Goal: Task Accomplishment & Management: Manage account settings

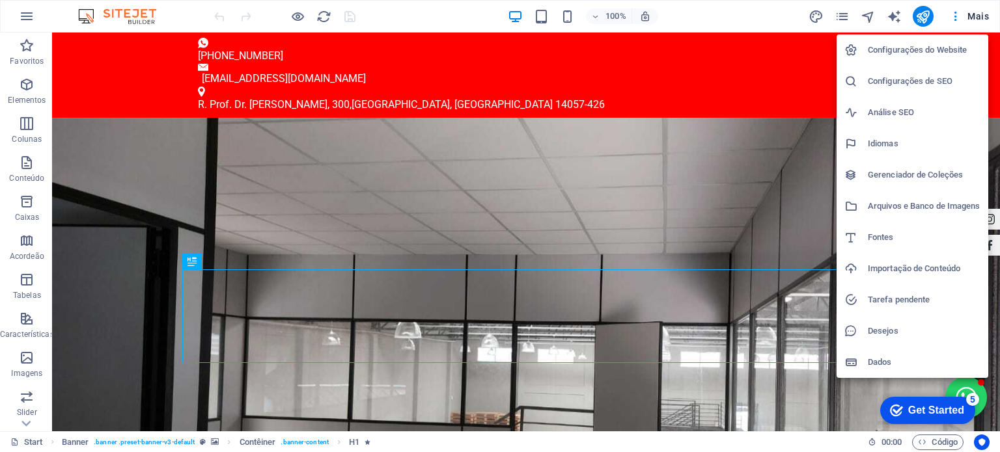
click at [0, 0] on h6 "Configurações do Website" at bounding box center [0, 0] width 0 height 0
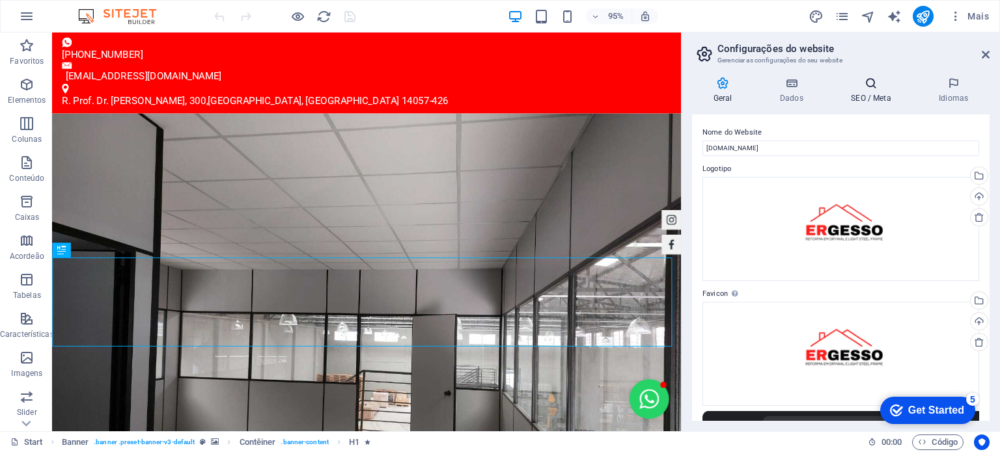
click at [0, 0] on icon at bounding box center [0, 0] width 0 height 0
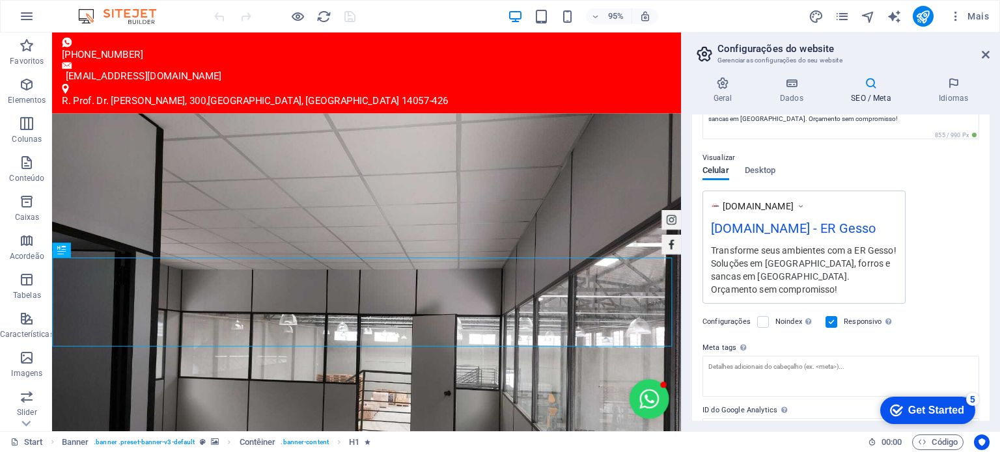
scroll to position [210, 0]
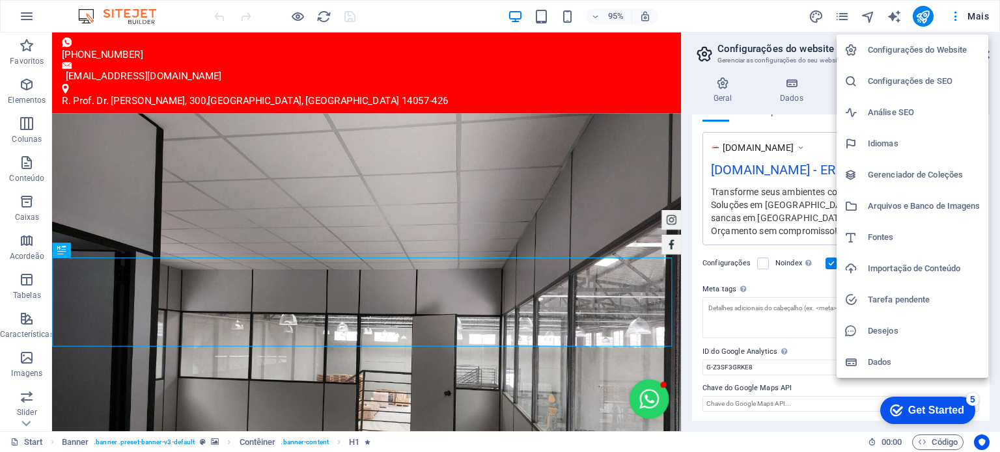
click at [885, 115] on h6 "Análise SEO" at bounding box center [924, 113] width 113 height 16
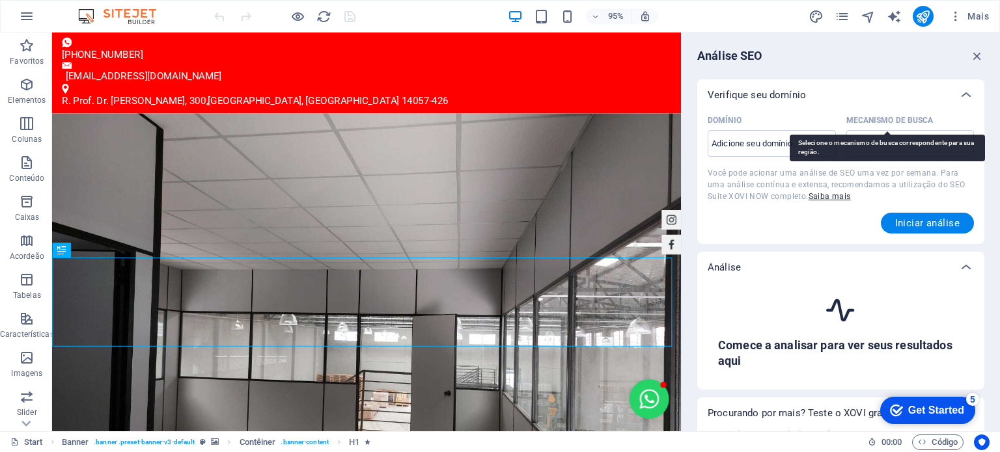
select select "[DOMAIN_NAME]"
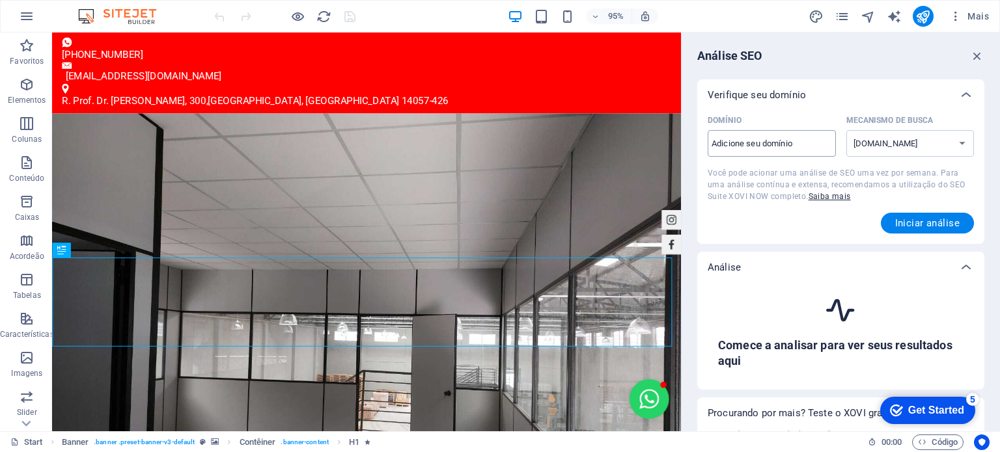
click at [791, 150] on input "Domínio ​" at bounding box center [772, 143] width 128 height 21
type input "[DOMAIN_NAME]"
select select "[DOMAIN_NAME]"
type input "[DOMAIN_NAME]"
select select "[DOMAIN_NAME]"
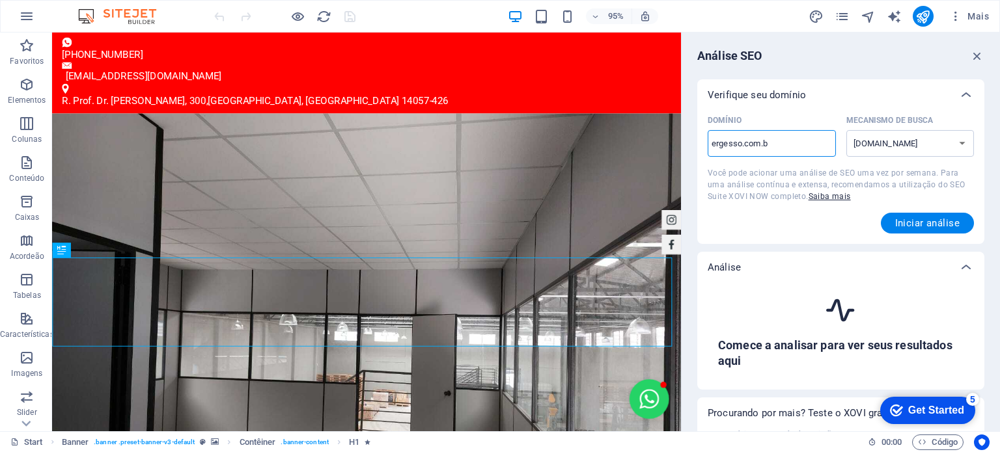
type input "[DOMAIN_NAME]"
select select "[DOMAIN_NAME]"
type input "[DOMAIN_NAME]"
click at [937, 226] on span "Iniciar análise" at bounding box center [927, 223] width 64 height 10
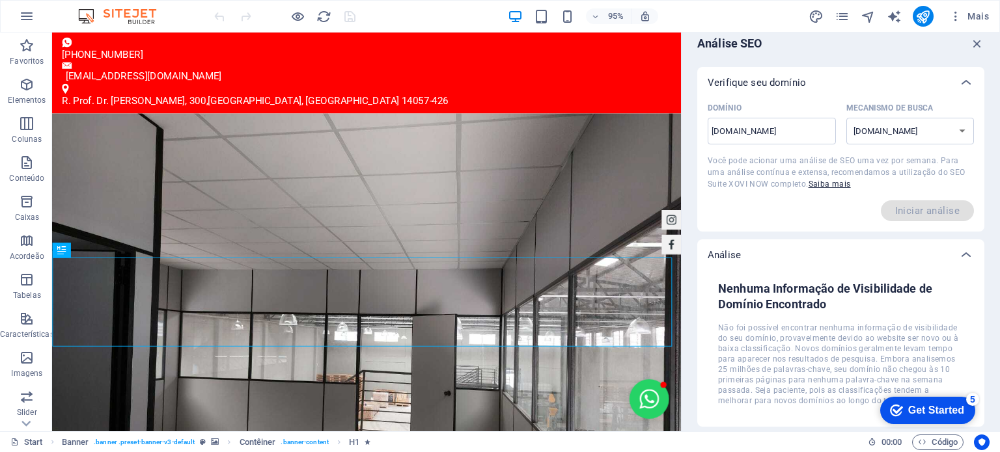
scroll to position [0, 0]
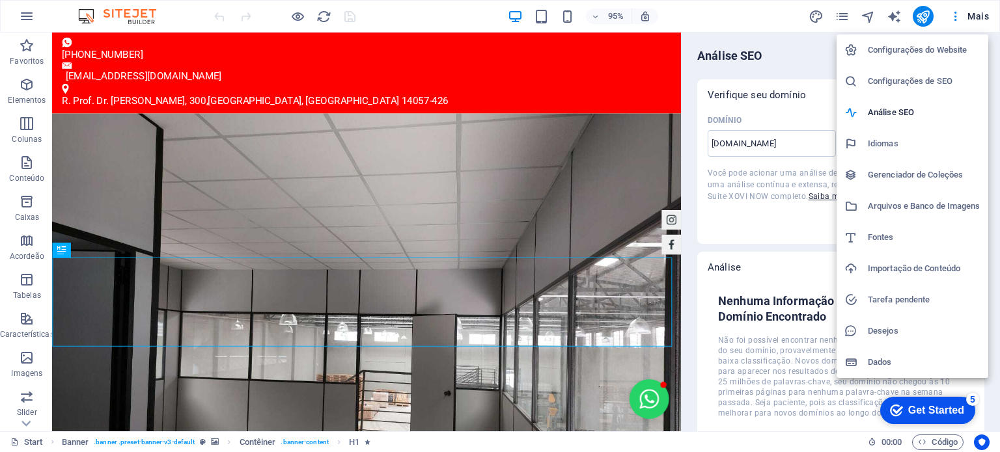
click at [933, 84] on h6 "Configurações de SEO" at bounding box center [924, 82] width 113 height 16
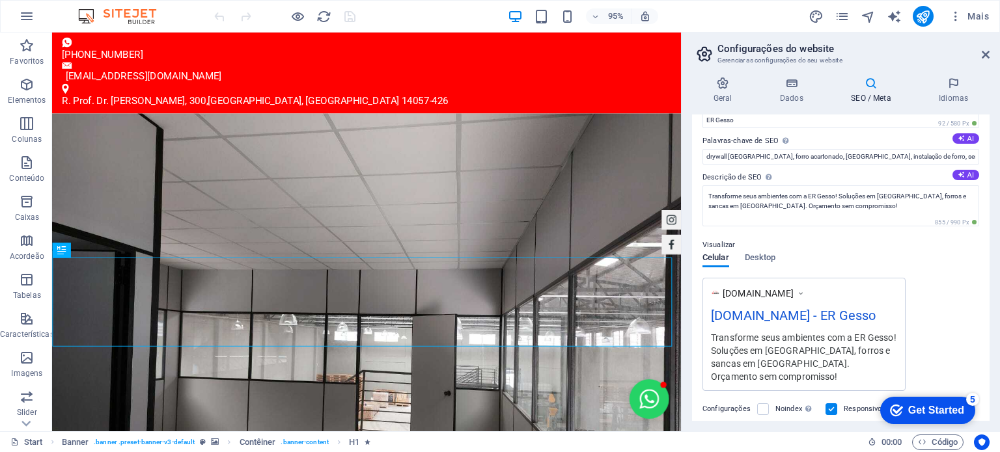
scroll to position [65, 0]
click at [765, 252] on span "Desktop" at bounding box center [760, 258] width 31 height 18
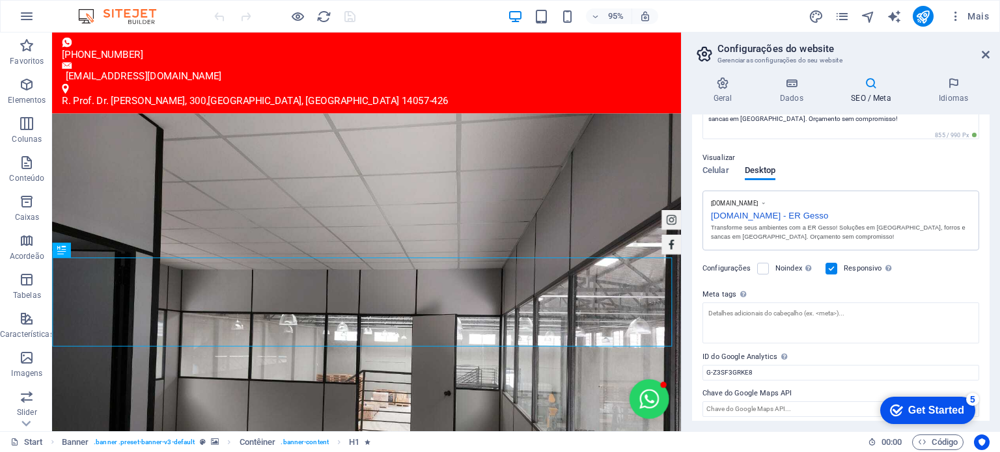
scroll to position [156, 0]
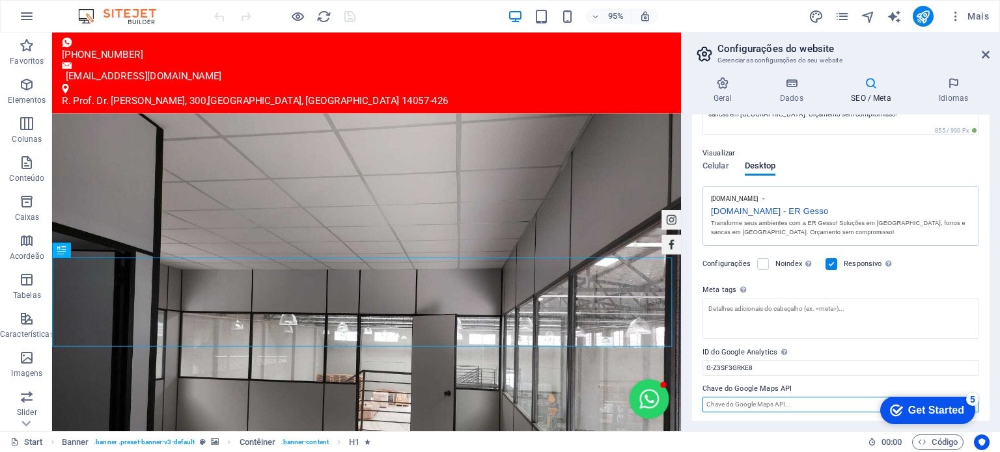
click at [785, 402] on input "Chave do Google Maps API" at bounding box center [840, 405] width 277 height 16
click at [802, 407] on input "Chave do Google Maps API" at bounding box center [840, 405] width 277 height 16
click at [38, 88] on span "Elementos" at bounding box center [27, 92] width 54 height 31
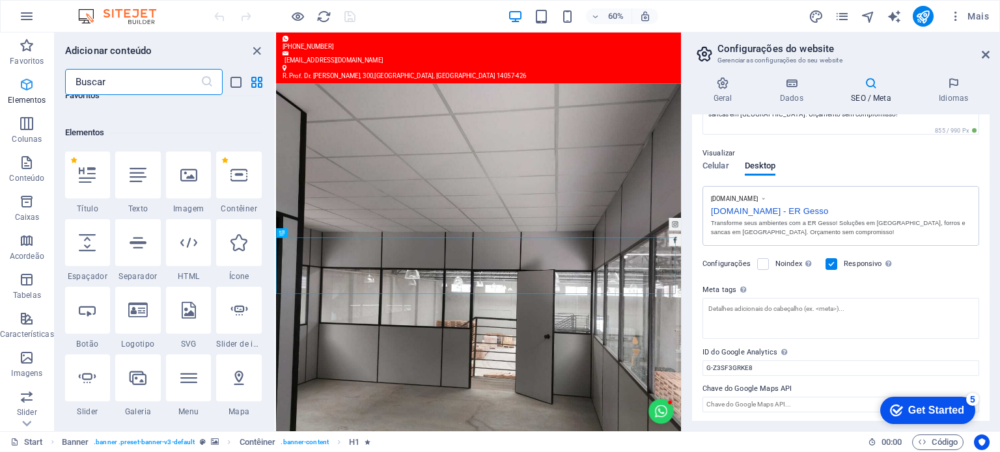
scroll to position [138, 0]
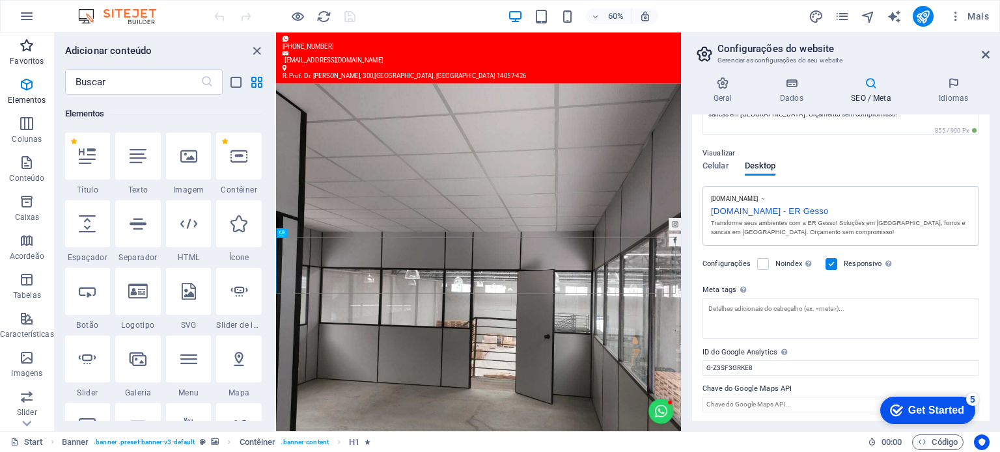
click at [24, 40] on icon "button" at bounding box center [27, 46] width 16 height 16
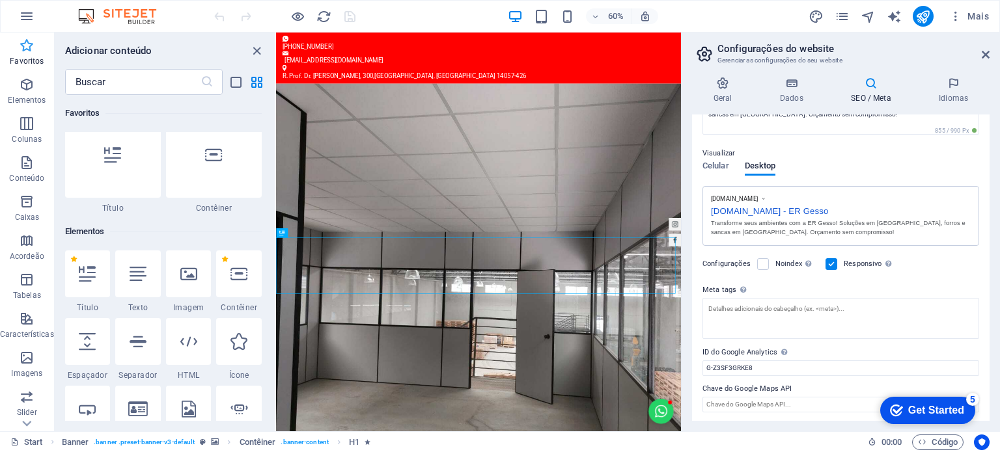
scroll to position [0, 0]
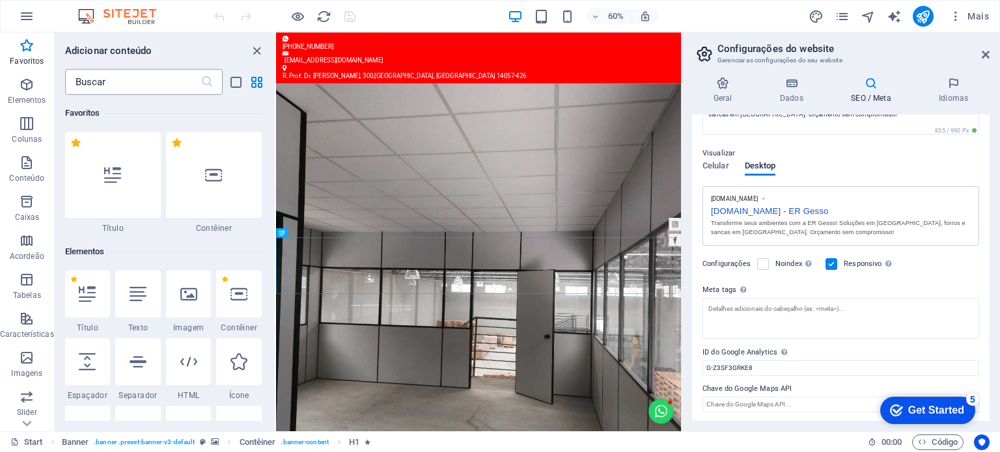
click at [138, 80] on input "text" at bounding box center [132, 82] width 135 height 26
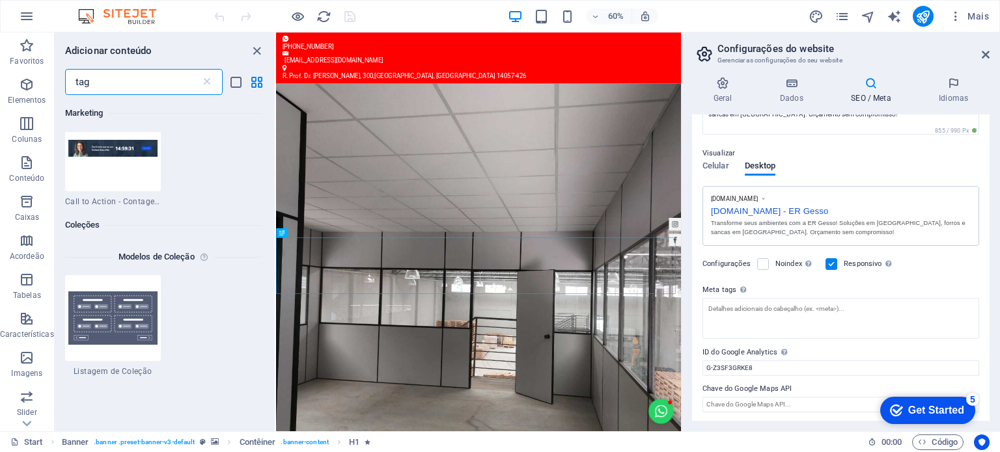
scroll to position [173, 0]
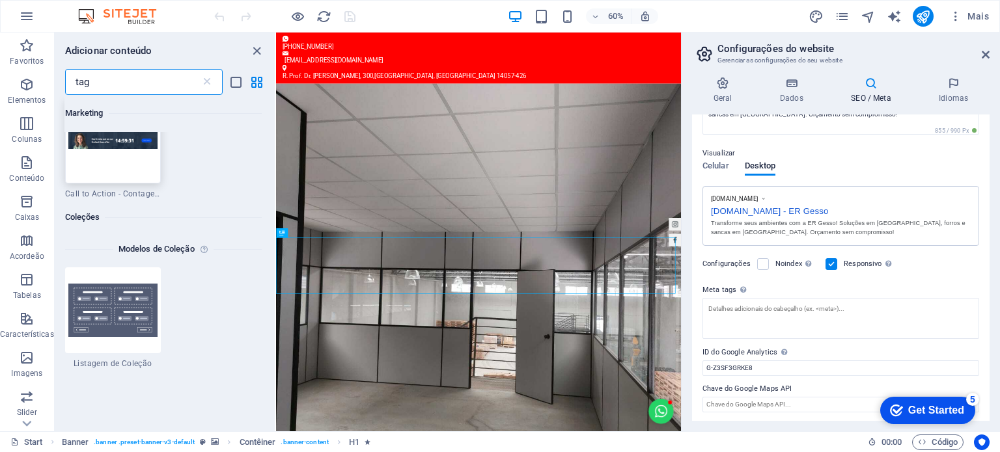
type input "tag"
click at [113, 174] on div at bounding box center [113, 141] width 96 height 86
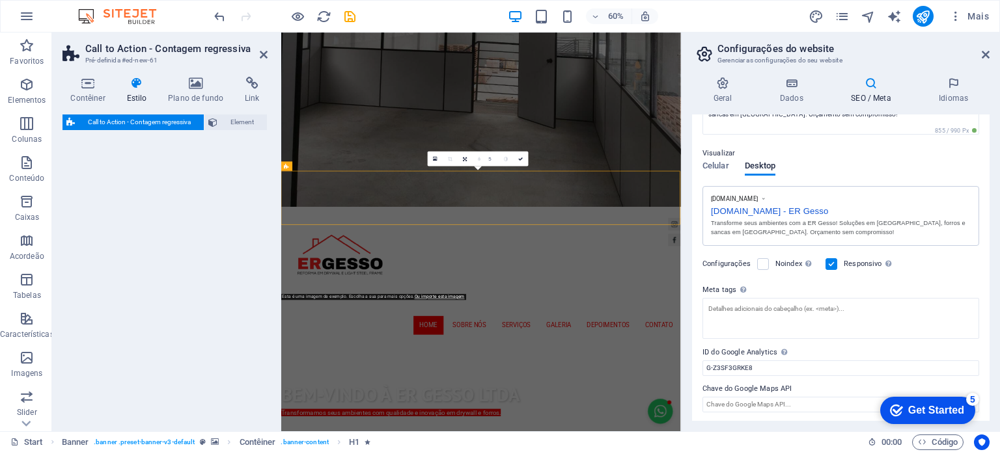
select select "rem"
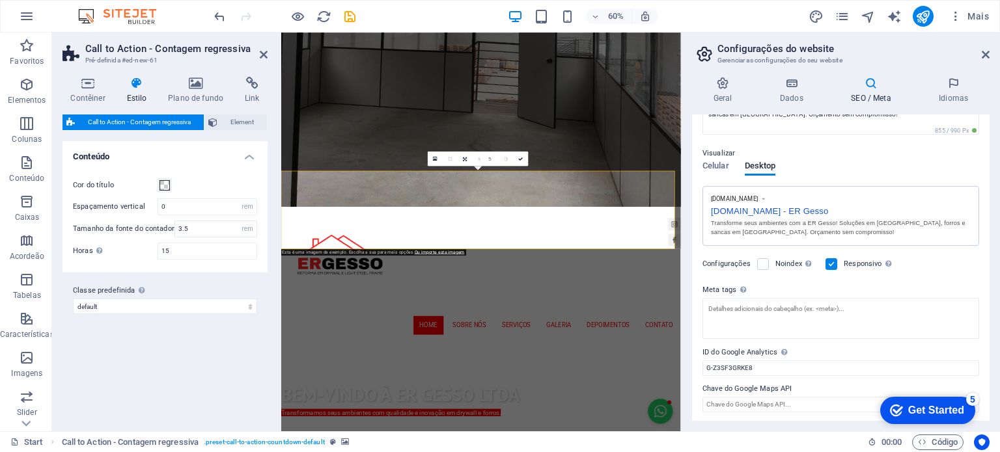
click at [226, 20] on div at bounding box center [285, 16] width 146 height 21
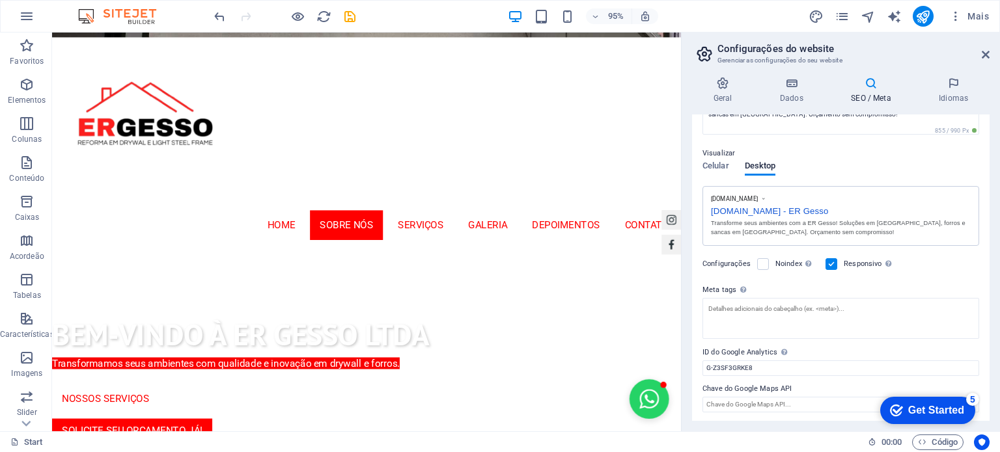
scroll to position [337, 0]
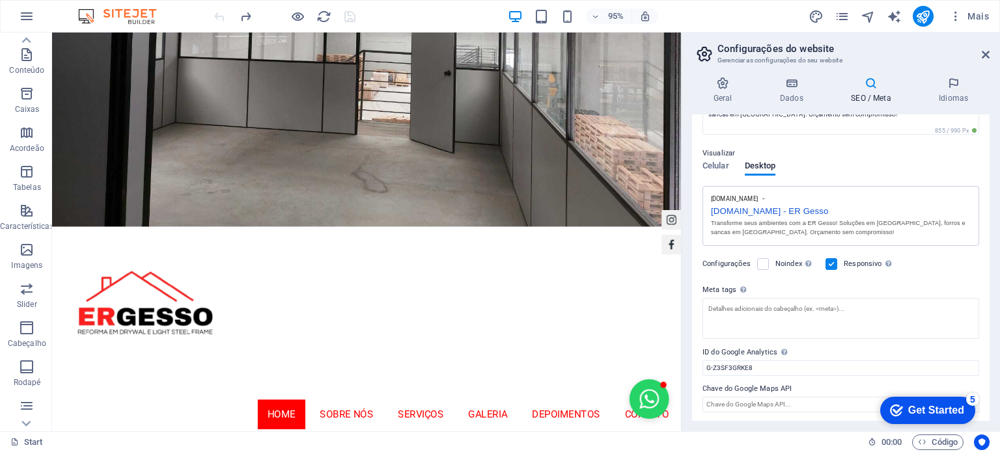
scroll to position [186, 0]
click at [27, 384] on p "Marketing" at bounding box center [27, 383] width 36 height 10
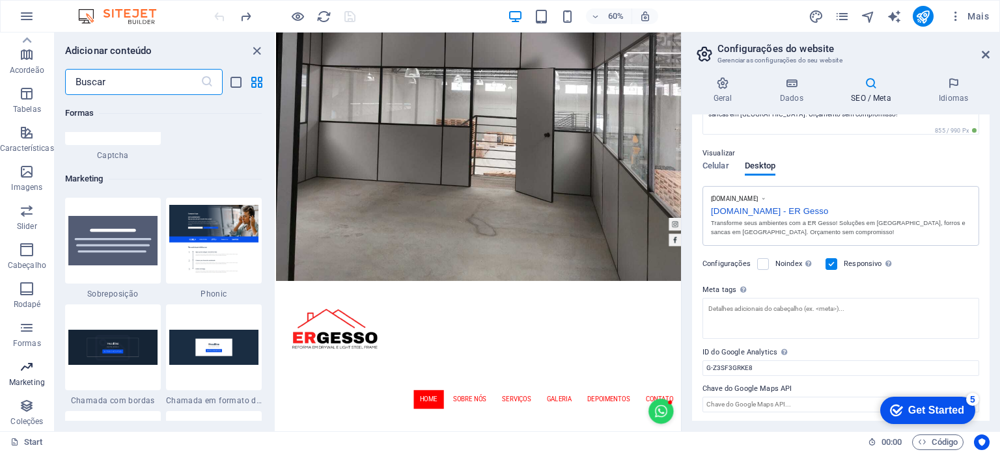
scroll to position [10601, 0]
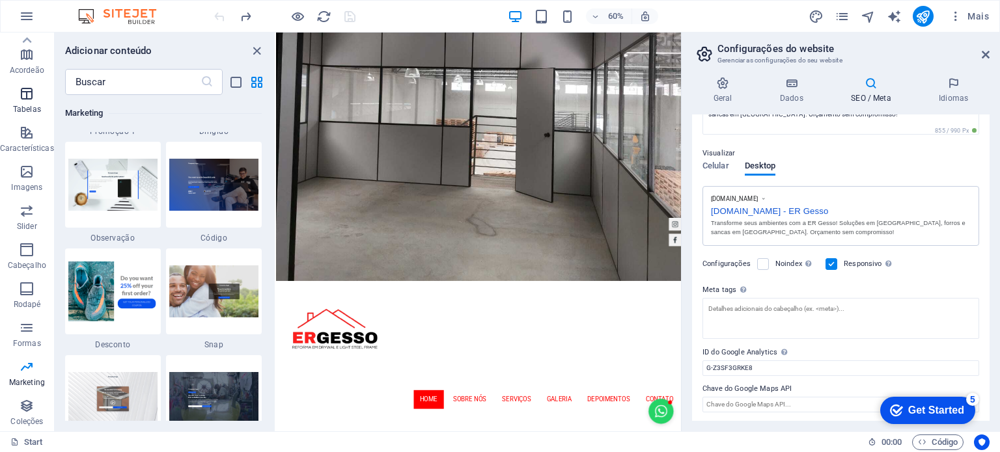
click at [19, 101] on icon "button" at bounding box center [27, 94] width 16 height 16
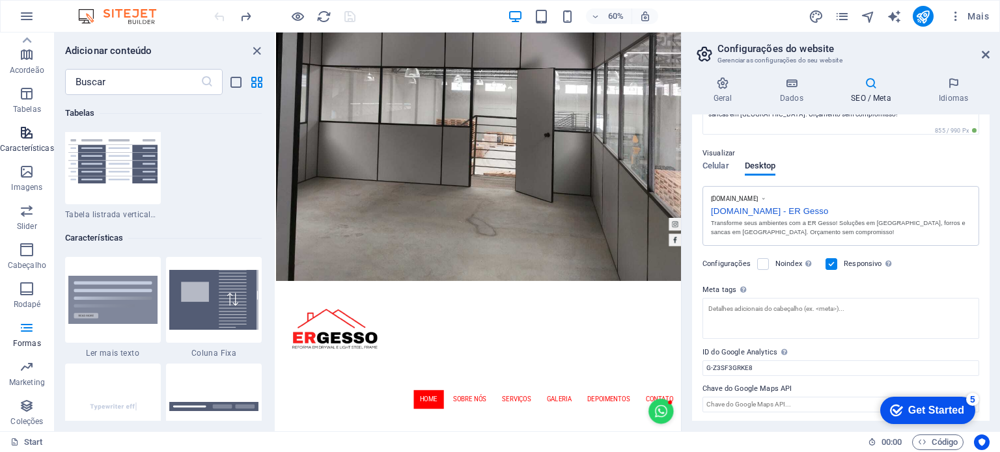
scroll to position [4508, 0]
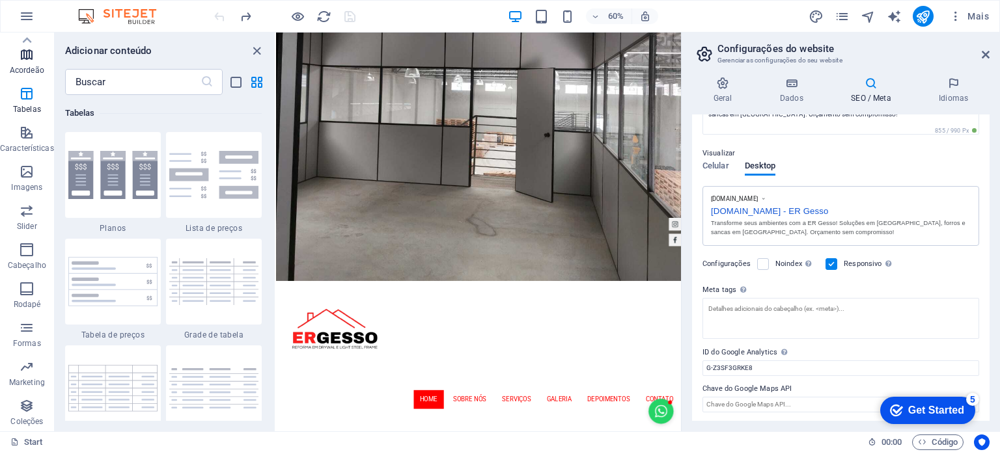
click at [34, 66] on p "Acordeão" at bounding box center [27, 70] width 34 height 10
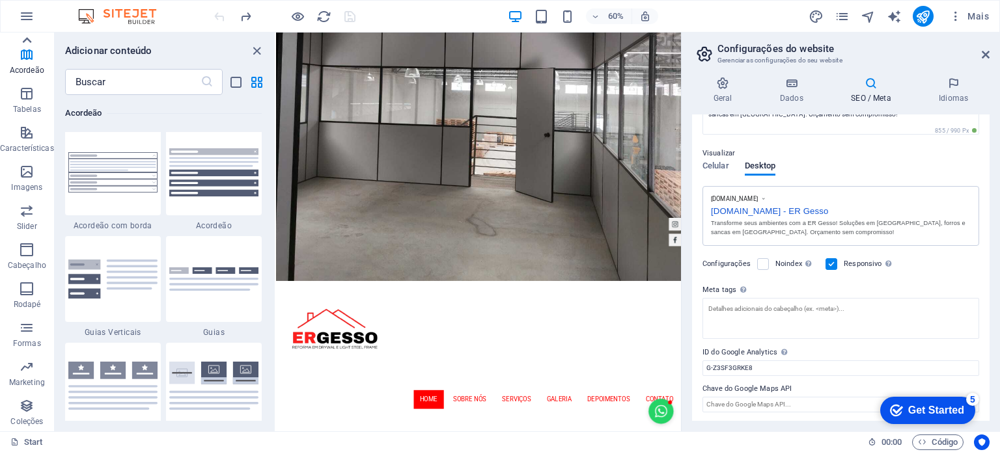
scroll to position [4156, 0]
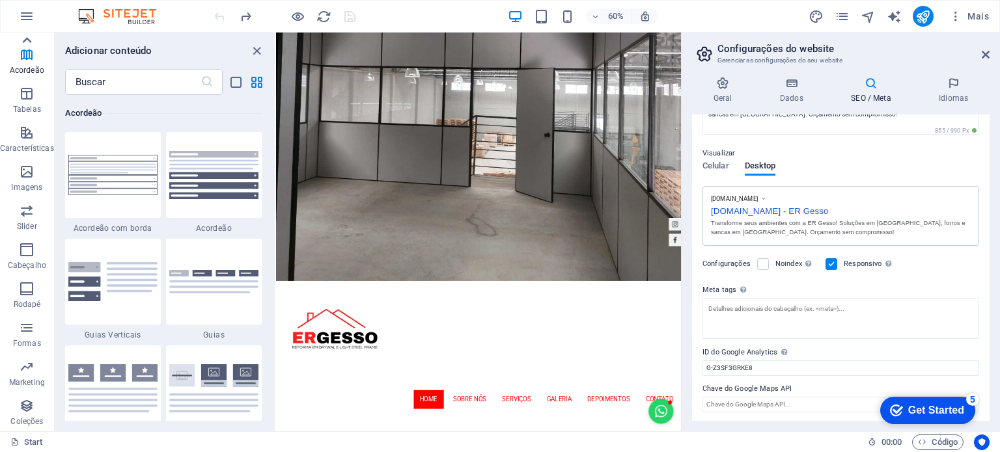
click at [30, 36] on icon at bounding box center [27, 40] width 18 height 18
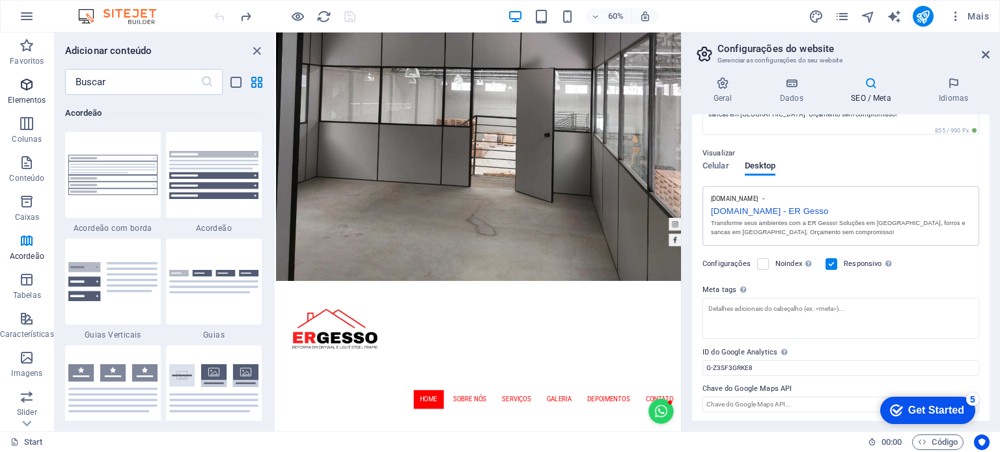
click at [19, 100] on p "Elementos" at bounding box center [27, 100] width 38 height 10
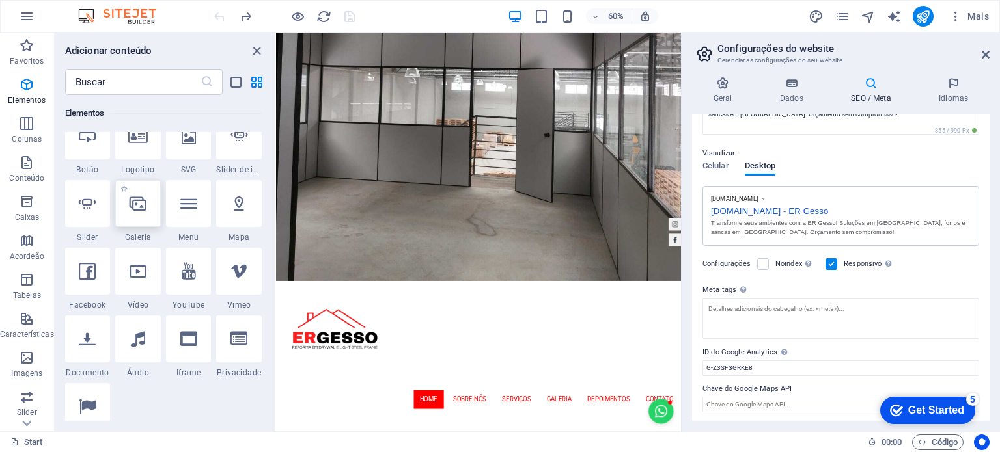
scroll to position [312, 0]
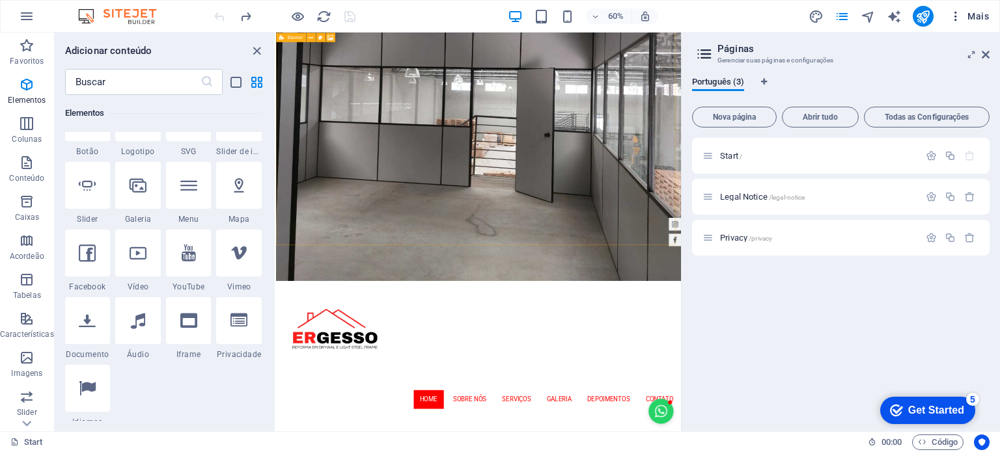
click at [953, 19] on icon "button" at bounding box center [955, 16] width 13 height 13
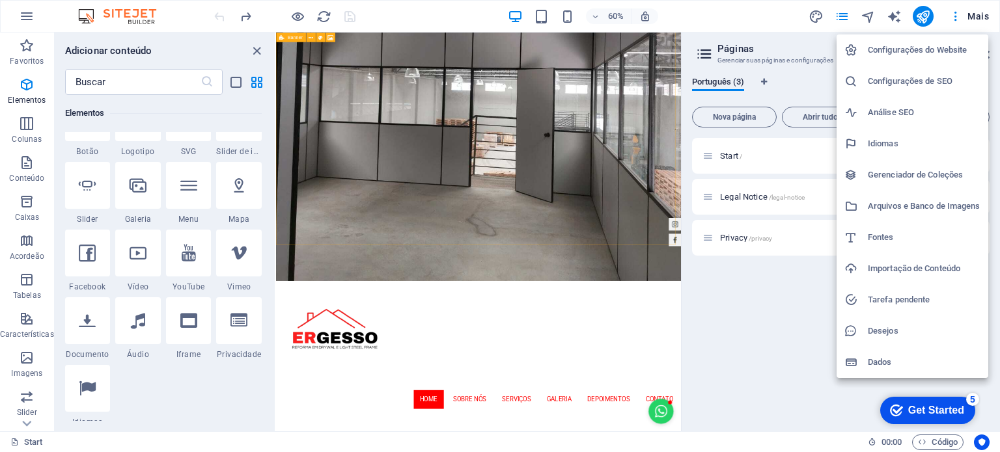
click at [955, 48] on h6 "Configurações do Website" at bounding box center [924, 50] width 113 height 16
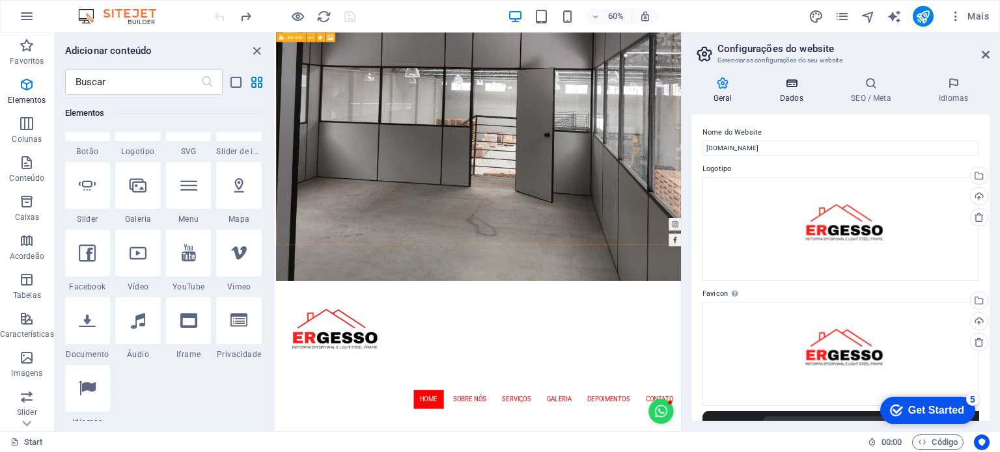
click at [815, 98] on h4 "Dados" at bounding box center [793, 90] width 71 height 27
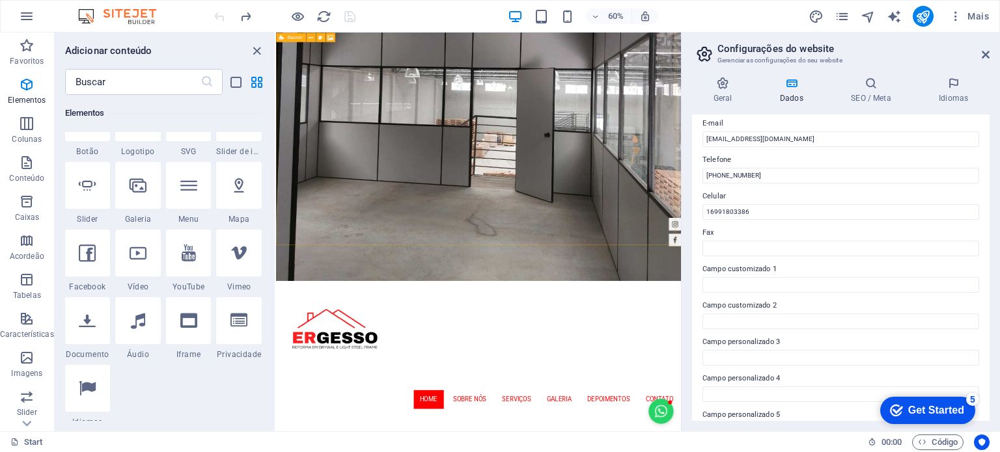
scroll to position [231, 0]
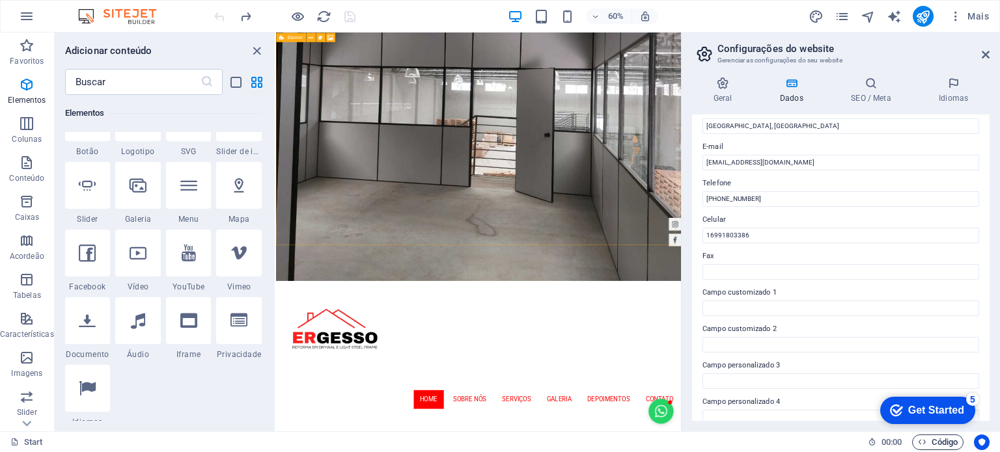
click at [0, 0] on span "Código" at bounding box center [0, 0] width 0 height 0
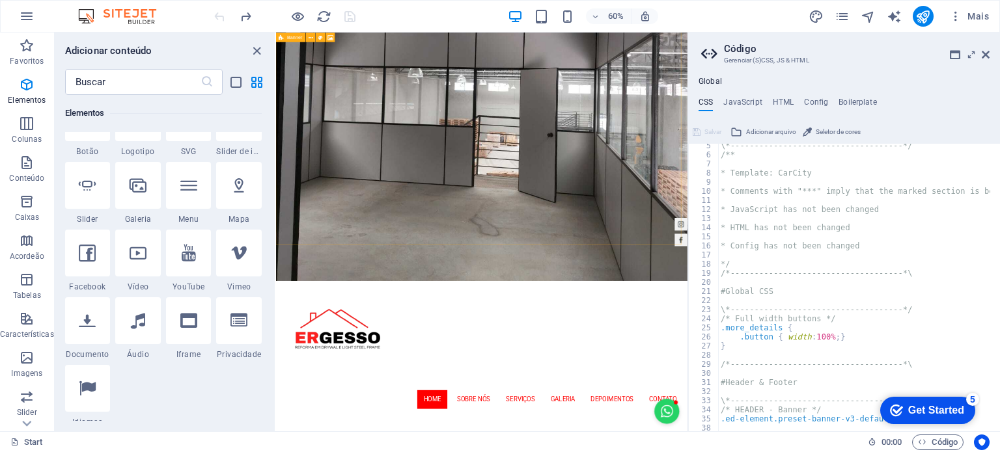
scroll to position [0, 0]
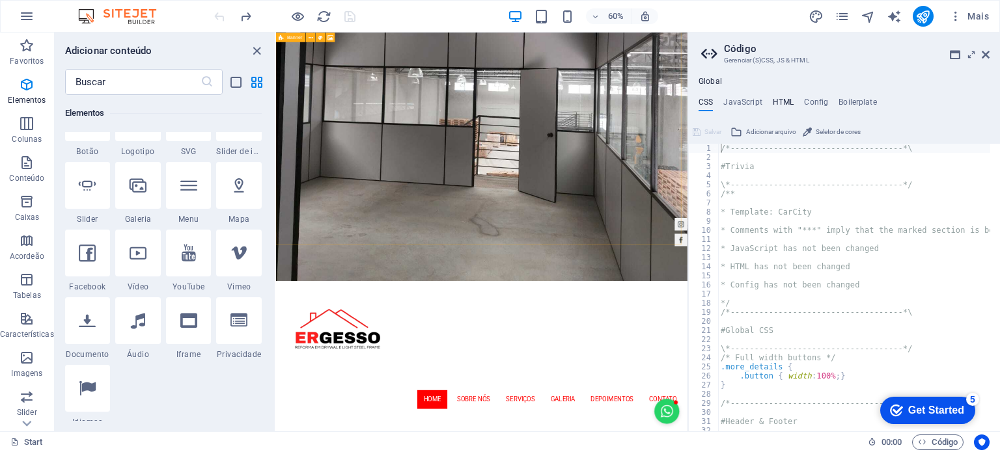
click at [779, 104] on h4 "HTML" at bounding box center [783, 105] width 21 height 14
type textarea "{{content}}"
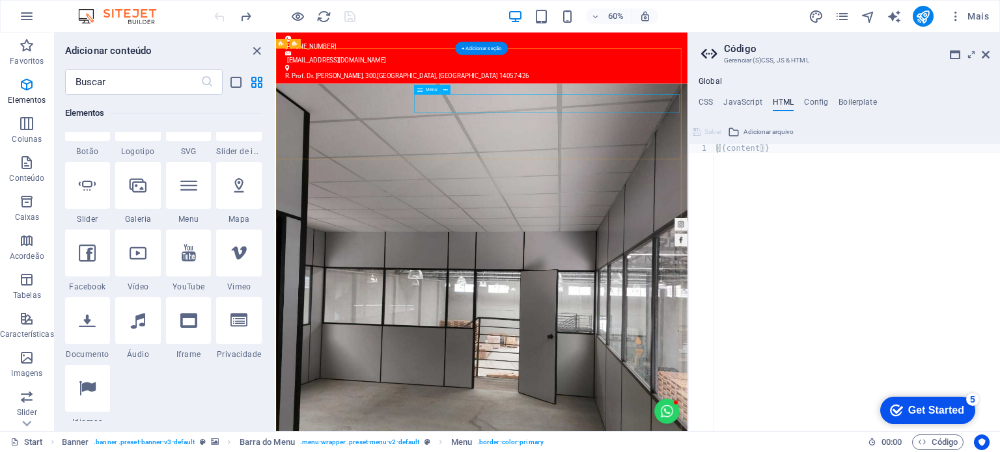
click at [824, 107] on h4 "Config" at bounding box center [816, 105] width 24 height 14
type textarea "$color-background: #ffffff;"
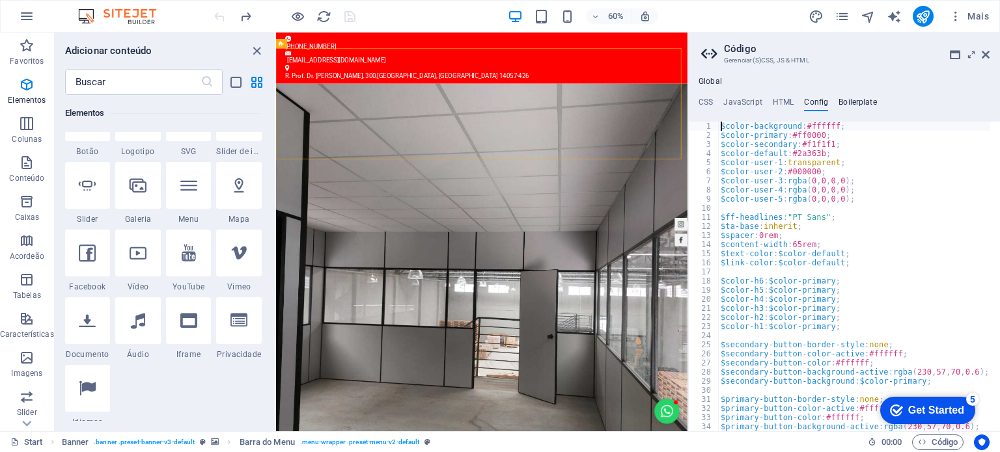
click at [838, 103] on h4 "Boilerplate" at bounding box center [857, 105] width 38 height 14
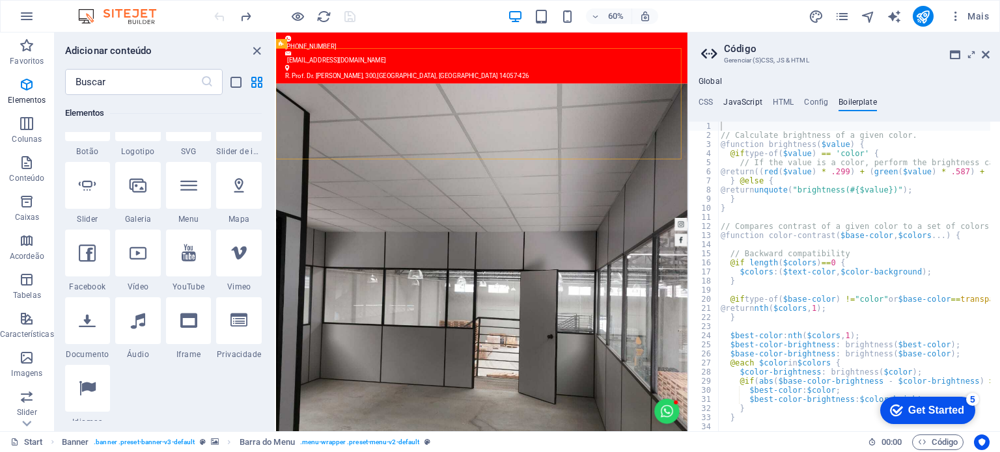
click at [734, 106] on h4 "JavaScript" at bounding box center [742, 105] width 38 height 14
type textarea "/* JS for preset "Menu V2" */"
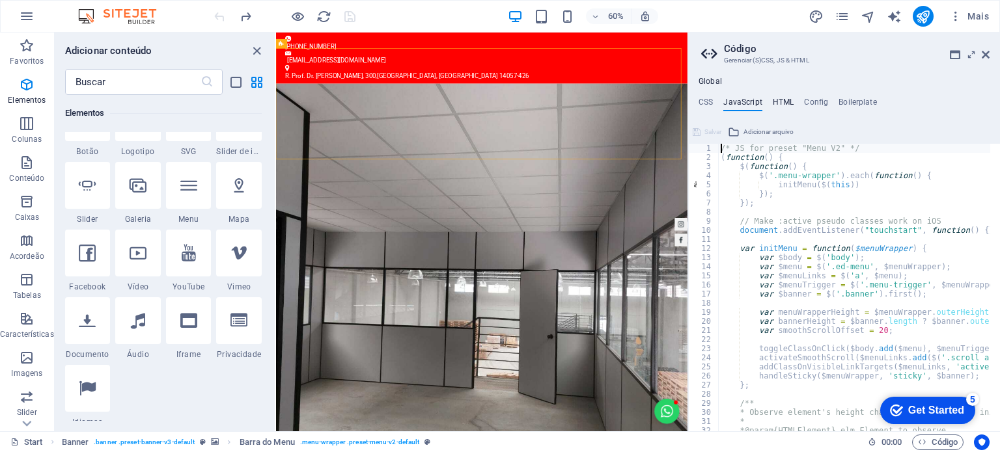
click at [780, 107] on h4 "HTML" at bounding box center [783, 105] width 21 height 14
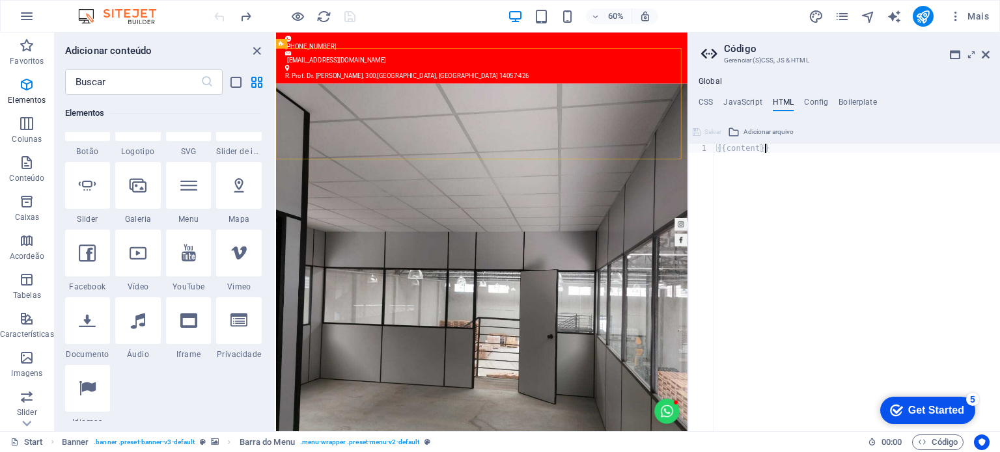
click at [763, 154] on div "{{content}}" at bounding box center [857, 297] width 286 height 306
drag, startPoint x: 795, startPoint y: 151, endPoint x: 716, endPoint y: 152, distance: 78.8
click at [716, 152] on div "{{content}}" at bounding box center [857, 297] width 286 height 306
click at [818, 178] on div "{{content}}" at bounding box center [857, 288] width 286 height 288
click at [952, 53] on icon at bounding box center [955, 54] width 10 height 10
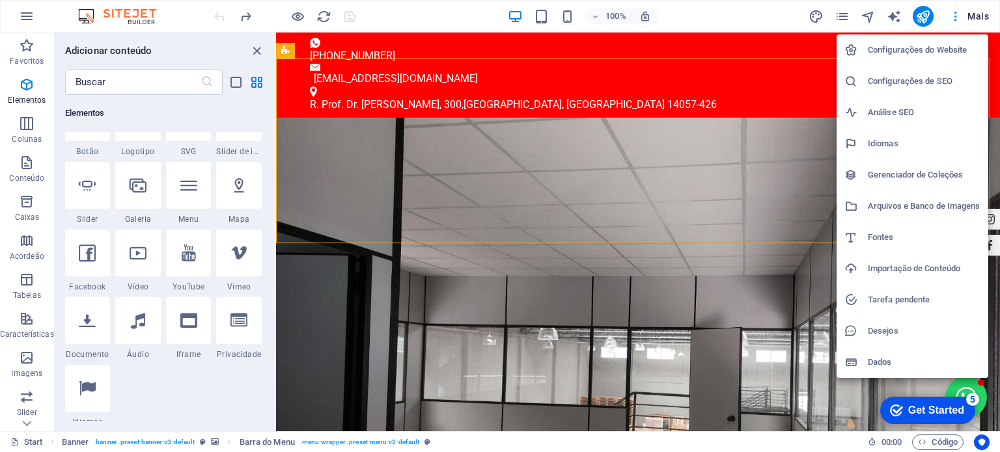
click at [944, 57] on h6 "Configurações do Website" at bounding box center [924, 50] width 113 height 16
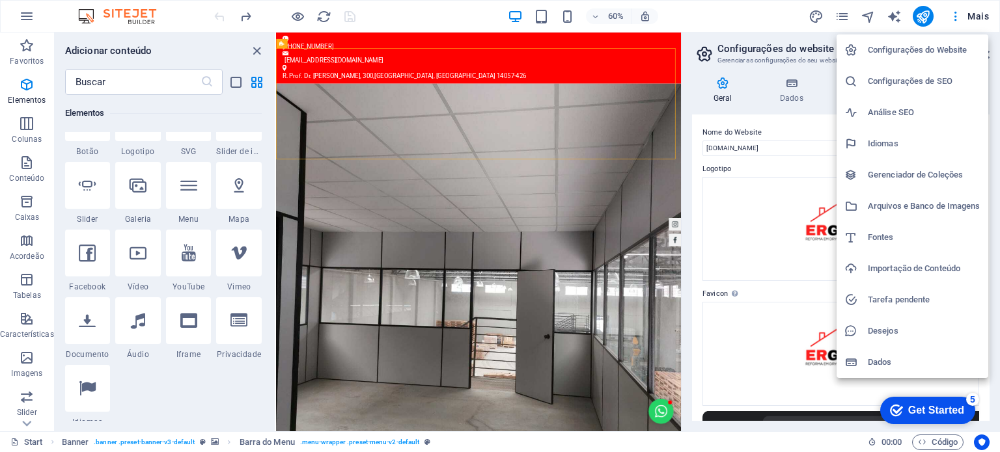
click at [921, 179] on h6 "Gerenciador de Coleções" at bounding box center [924, 175] width 113 height 16
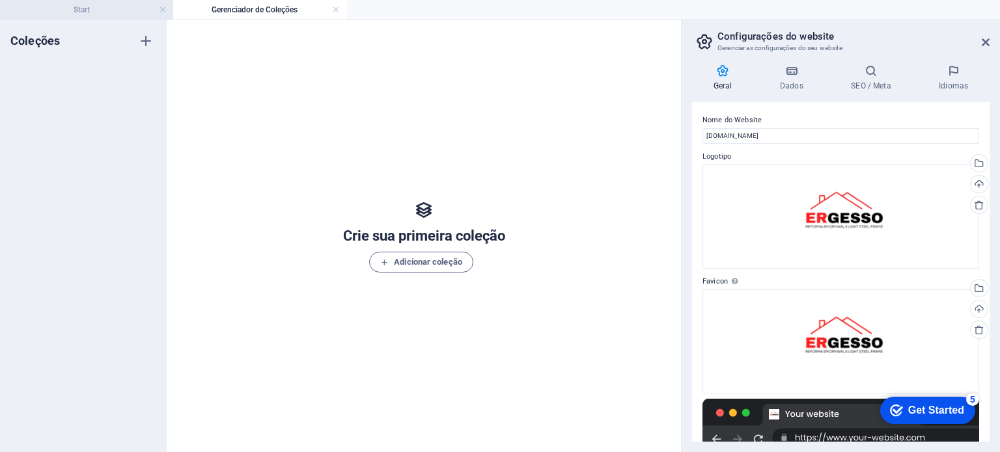
click at [83, 7] on h4 "Start" at bounding box center [86, 10] width 173 height 14
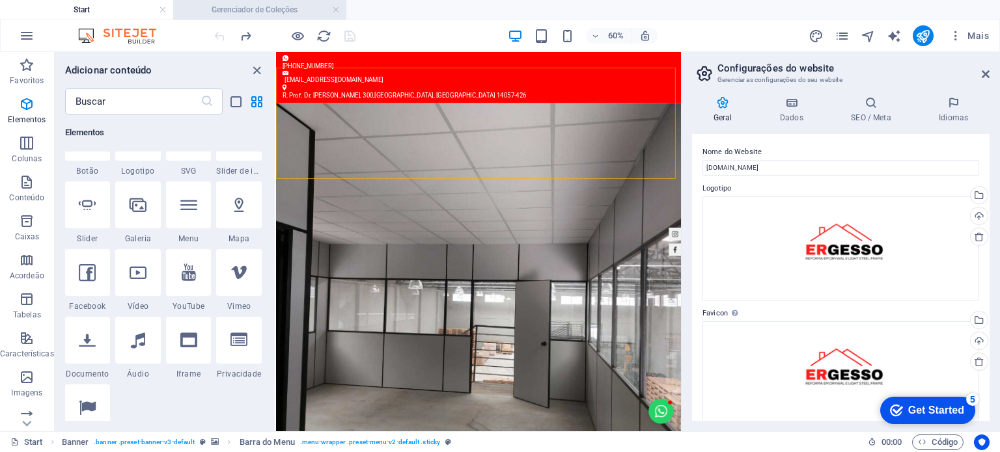
click at [340, 13] on h4 "Gerenciador de Coleções" at bounding box center [259, 10] width 173 height 14
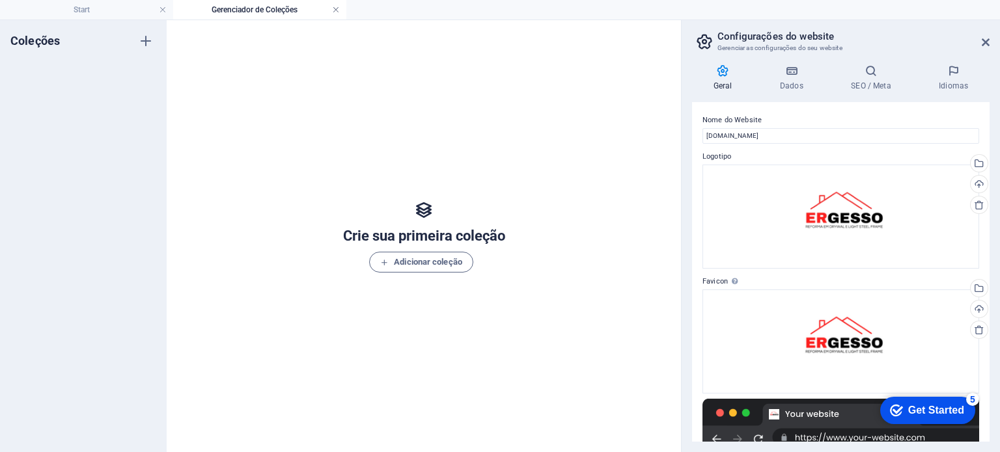
click at [334, 10] on link at bounding box center [336, 10] width 8 height 12
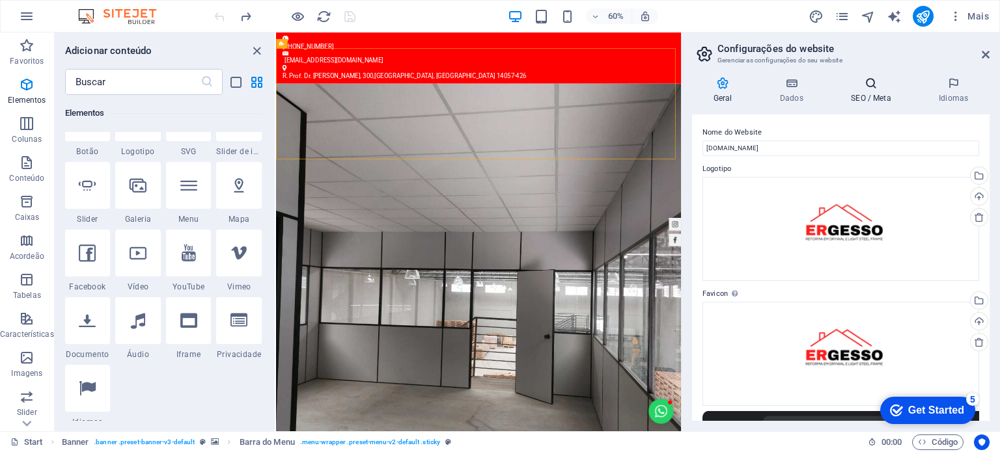
click at [860, 94] on h4 "SEO / Meta" at bounding box center [874, 90] width 88 height 27
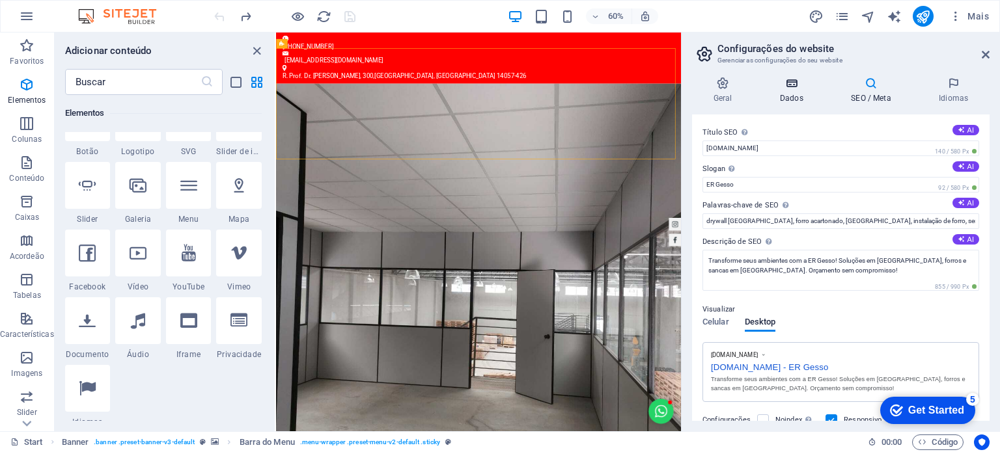
click at [775, 87] on icon at bounding box center [791, 83] width 66 height 13
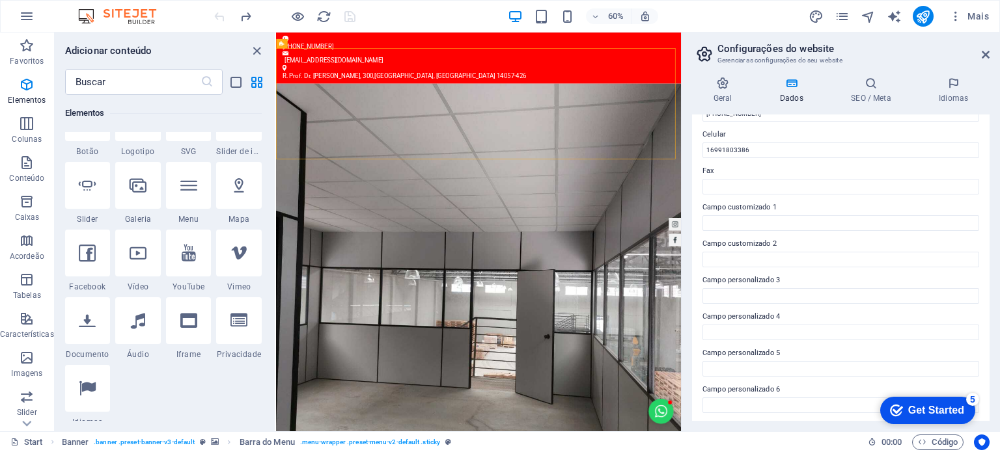
scroll to position [318, 0]
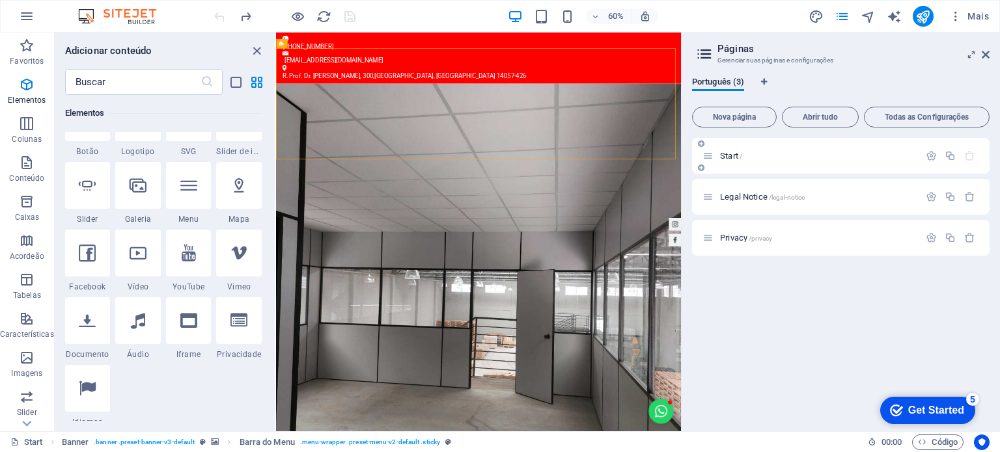
click at [707, 156] on icon at bounding box center [707, 155] width 11 height 11
click at [930, 153] on icon "button" at bounding box center [931, 155] width 11 height 11
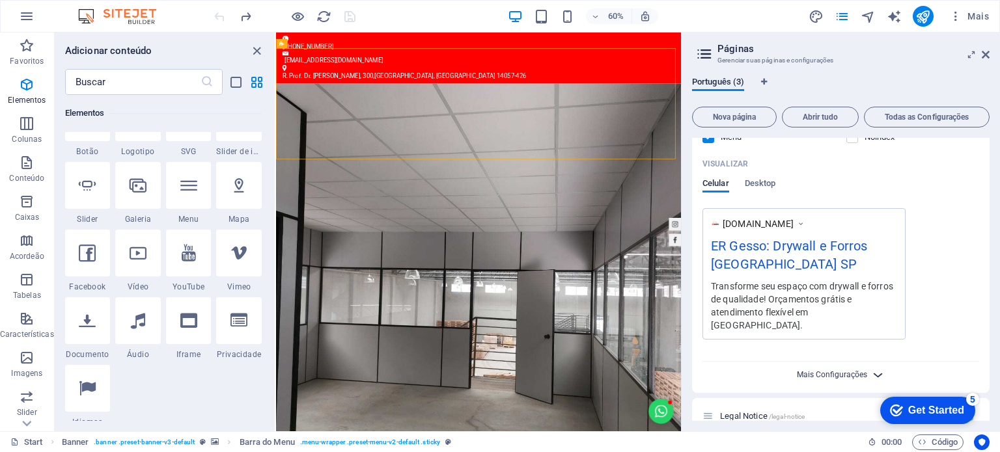
scroll to position [325, 0]
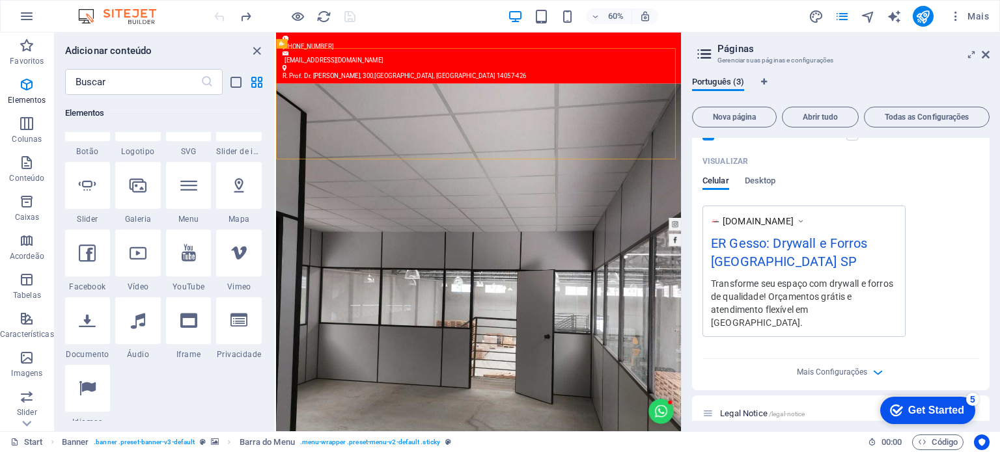
click at [862, 364] on div "Mais Configurações" at bounding box center [840, 369] width 277 height 21
click at [872, 365] on icon "button" at bounding box center [877, 372] width 15 height 15
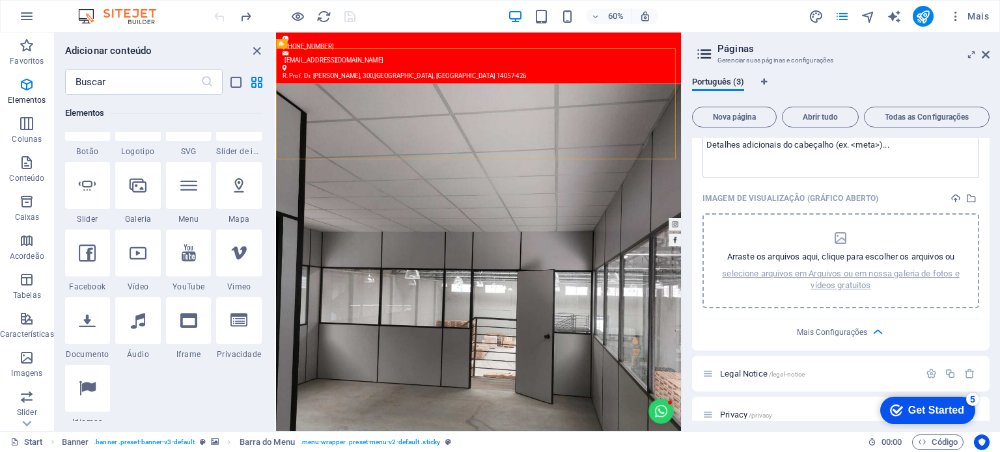
scroll to position [567, 0]
click at [0, 0] on span "Código" at bounding box center [0, 0] width 0 height 0
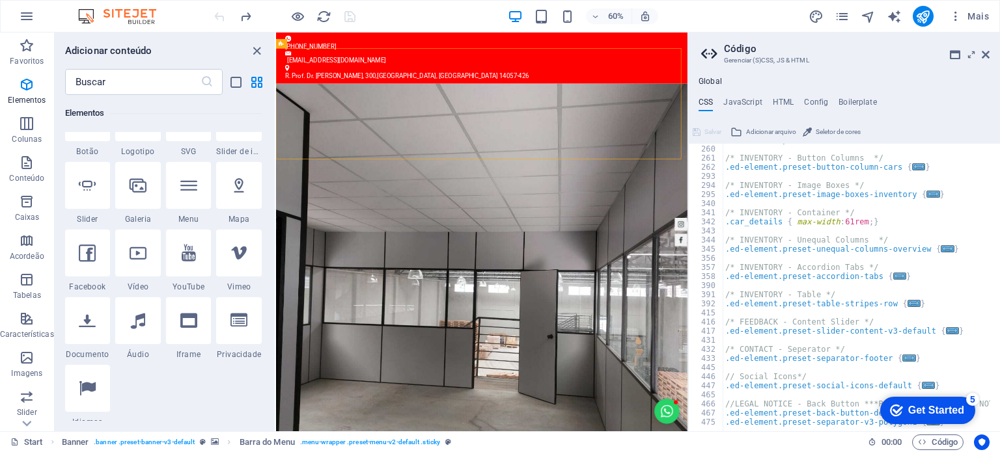
scroll to position [570, 0]
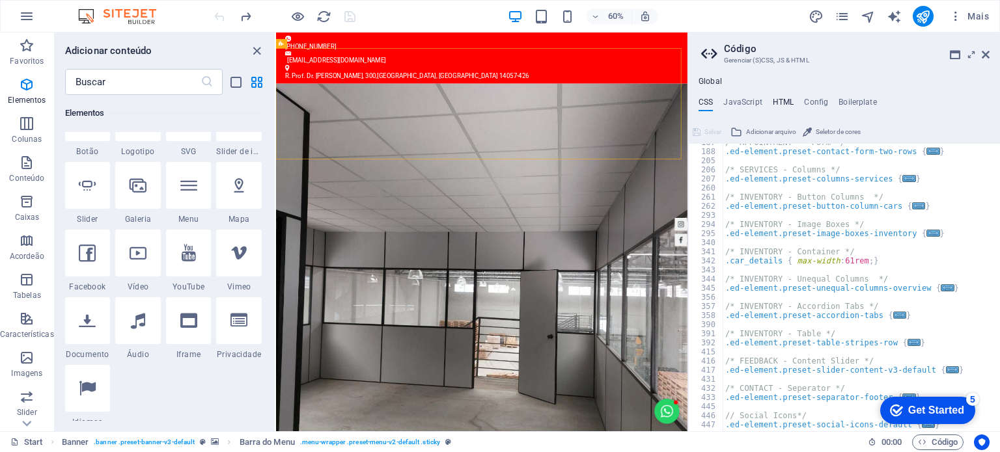
click at [776, 104] on h4 "HTML" at bounding box center [783, 105] width 21 height 14
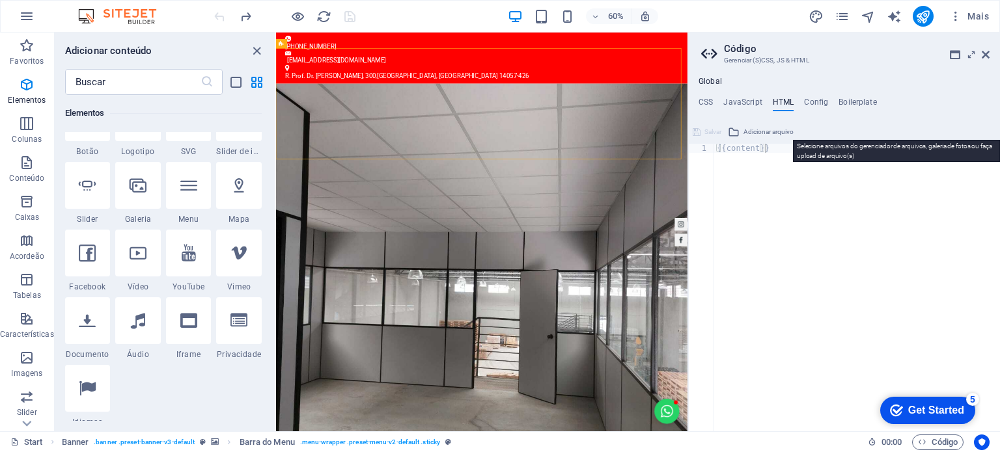
click at [755, 133] on span "Adicionar arquivo" at bounding box center [768, 132] width 50 height 16
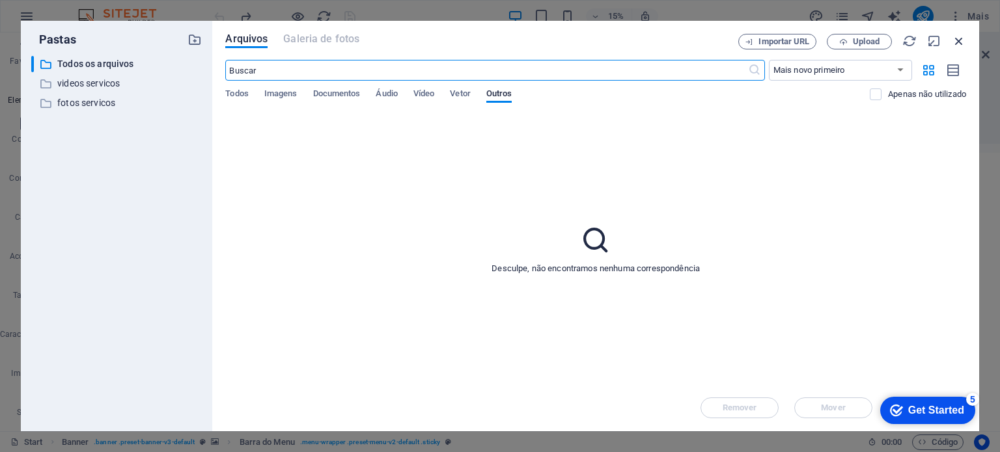
click at [952, 45] on icon "button" at bounding box center [959, 41] width 14 height 14
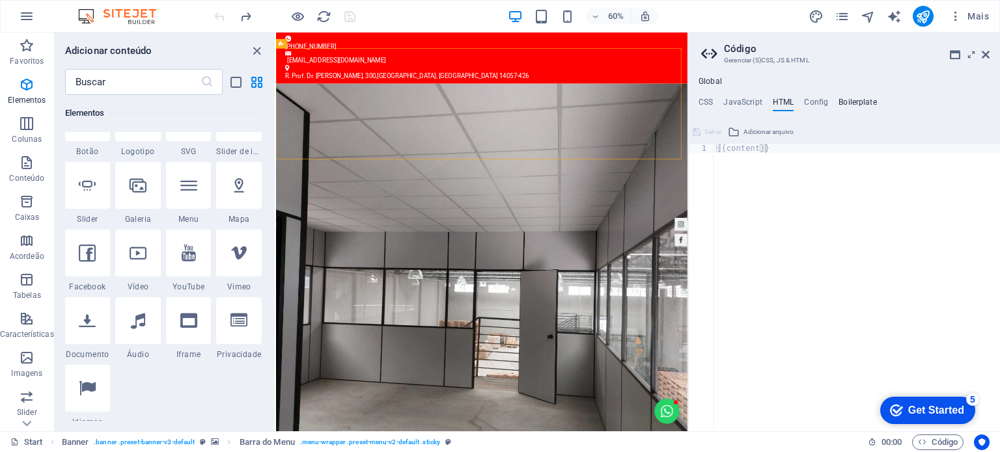
click at [839, 111] on div "CSS JavaScript HTML Config Boilerplate /*------------------------------------*\…" at bounding box center [844, 265] width 312 height 334
click at [839, 109] on h4 "Boilerplate" at bounding box center [857, 105] width 38 height 14
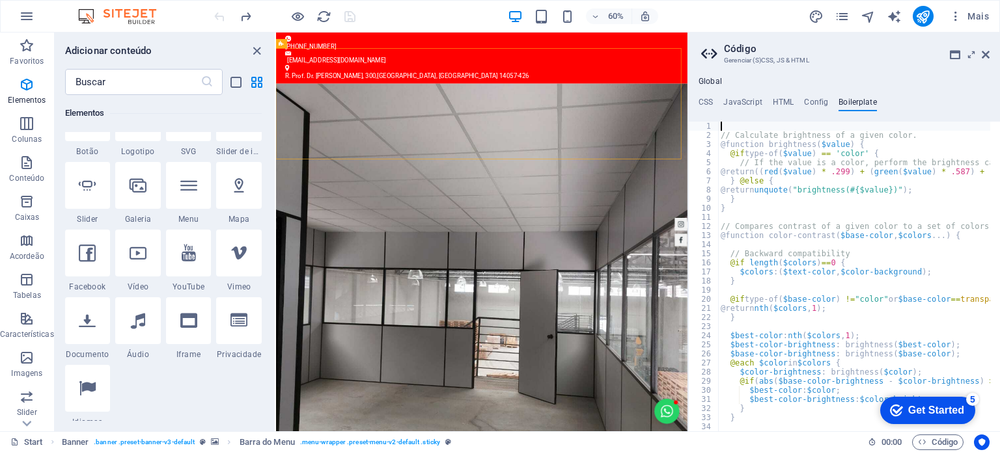
click at [797, 59] on h3 "Gerenciar (S)CSS, JS & HTML" at bounding box center [844, 61] width 240 height 12
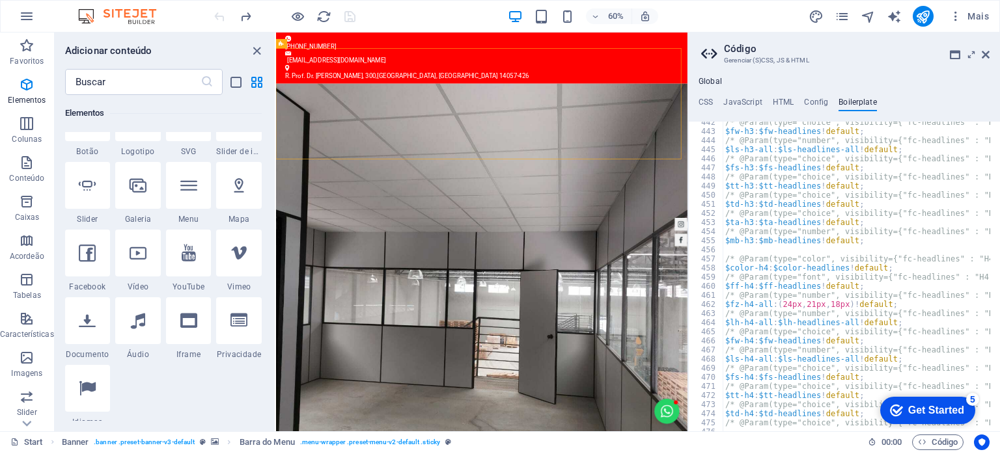
scroll to position [2370, 0]
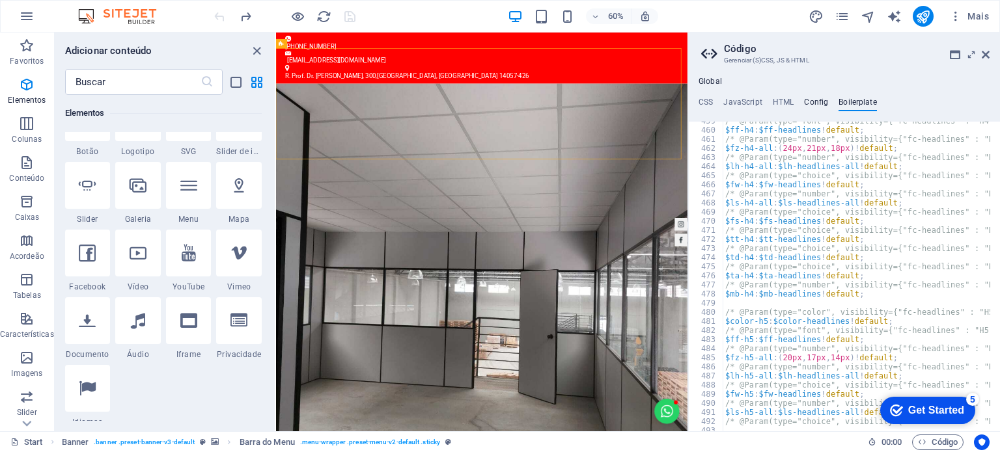
click at [821, 104] on h4 "Config" at bounding box center [816, 105] width 24 height 14
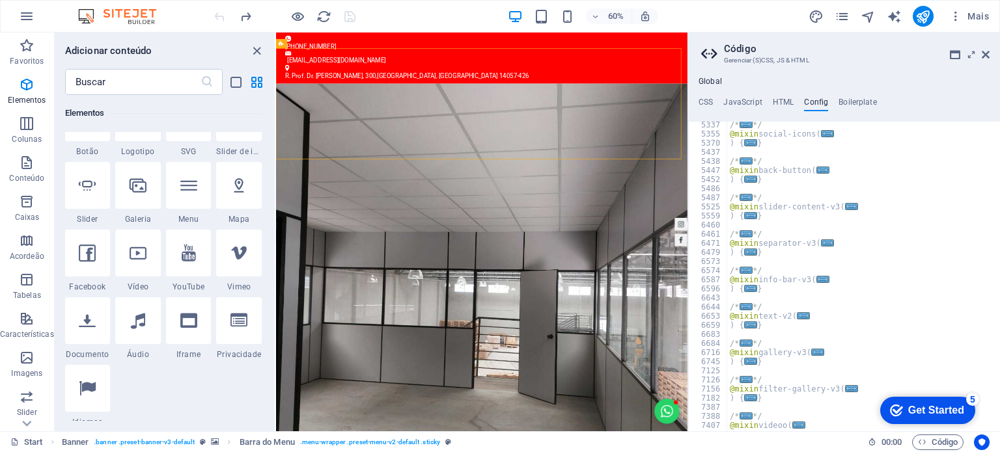
scroll to position [1340, 0]
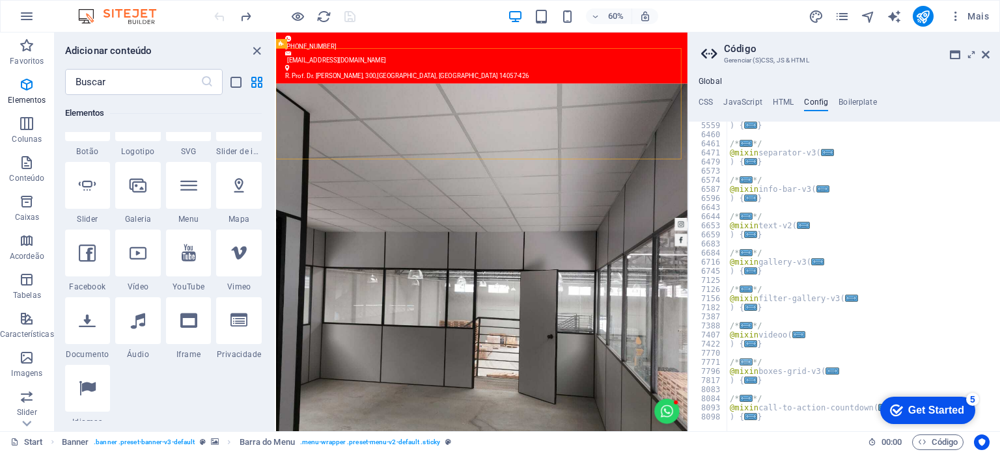
click at [743, 361] on span "..." at bounding box center [745, 362] width 13 height 7
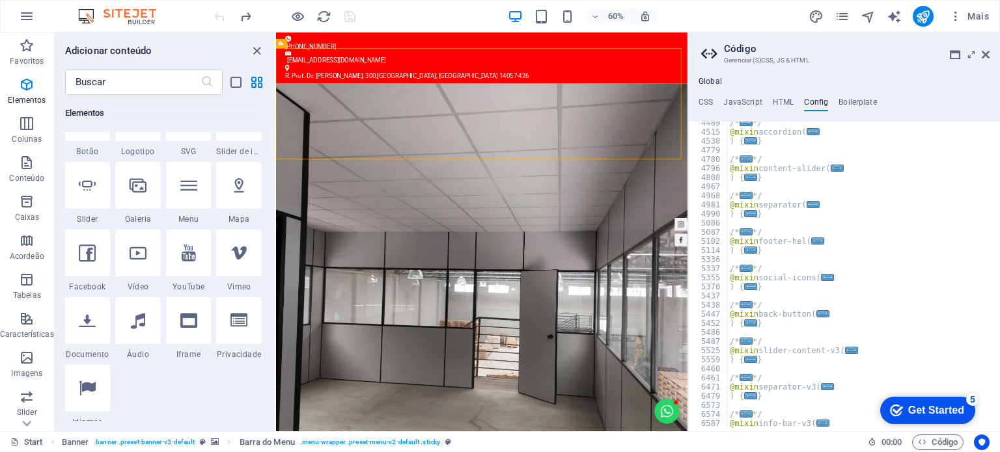
scroll to position [1106, 0]
click at [813, 244] on span "..." at bounding box center [817, 241] width 13 height 7
type textarea "@mixin footer-[PERSON_NAME]("
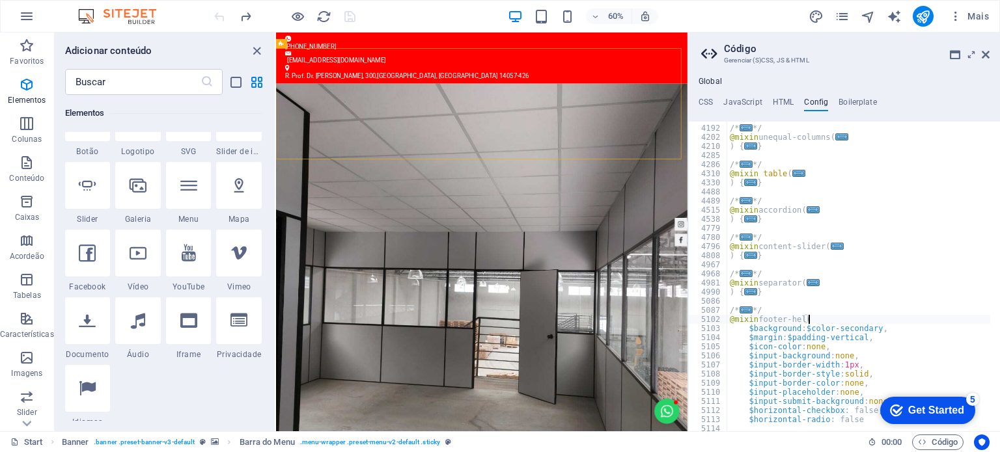
scroll to position [1028, 0]
click at [790, 112] on div "CSS JavaScript HTML Config Boilerplate /*------------------------------------*\…" at bounding box center [844, 265] width 312 height 334
click at [791, 102] on h4 "HTML" at bounding box center [783, 105] width 21 height 14
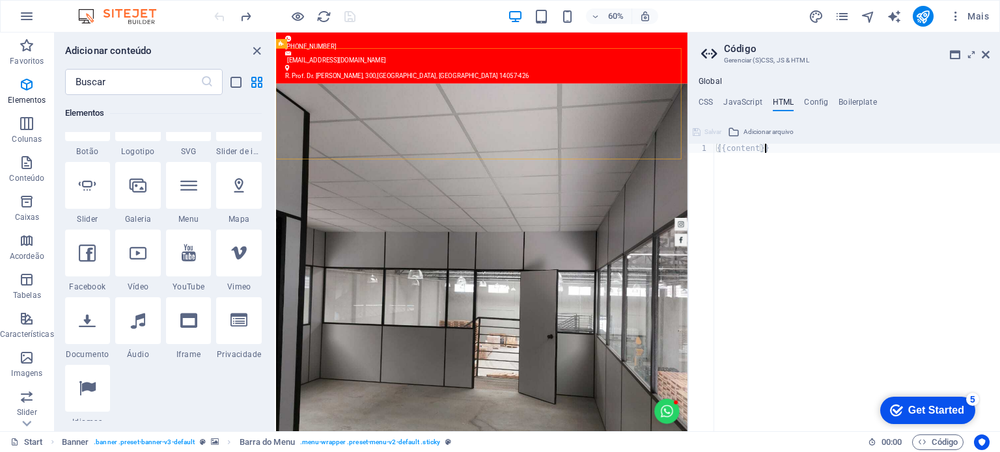
click at [758, 150] on div "{{content}}" at bounding box center [857, 297] width 286 height 306
click at [735, 153] on div "{{content}}" at bounding box center [857, 297] width 286 height 306
click at [749, 184] on div "{{content}}" at bounding box center [857, 288] width 286 height 288
click at [752, 98] on h4 "JavaScript" at bounding box center [742, 105] width 38 height 14
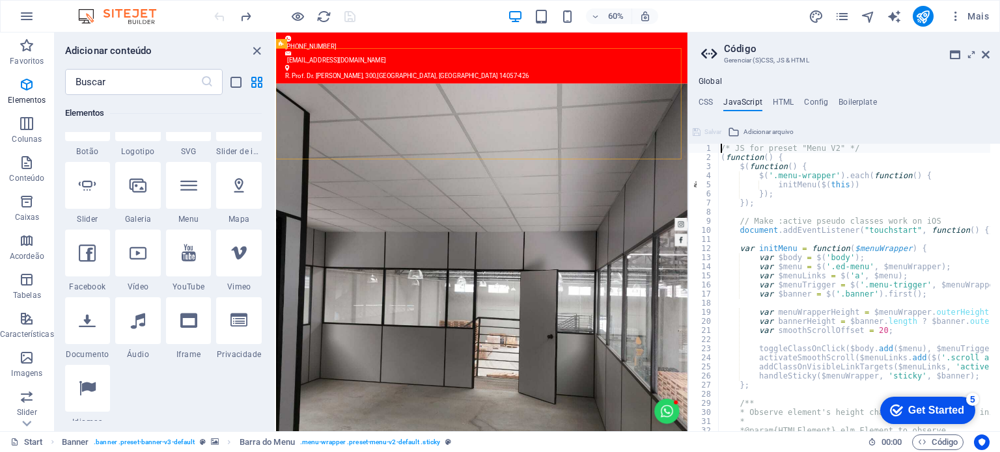
scroll to position [0, 0]
click at [971, 54] on icon at bounding box center [971, 54] width 0 height 10
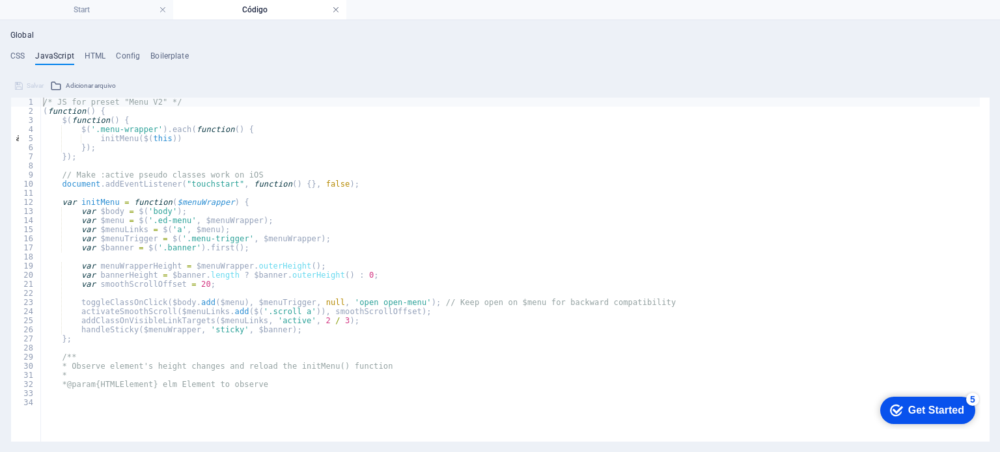
click at [337, 7] on link at bounding box center [336, 10] width 8 height 12
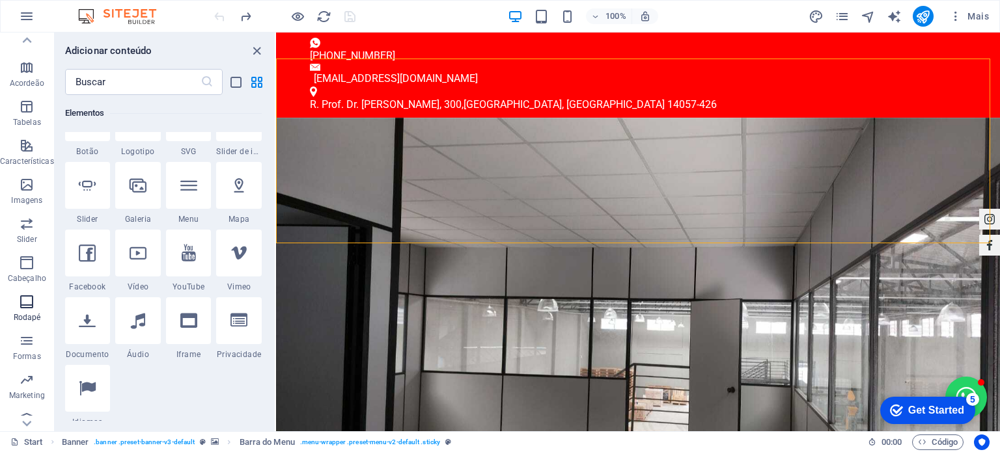
scroll to position [186, 0]
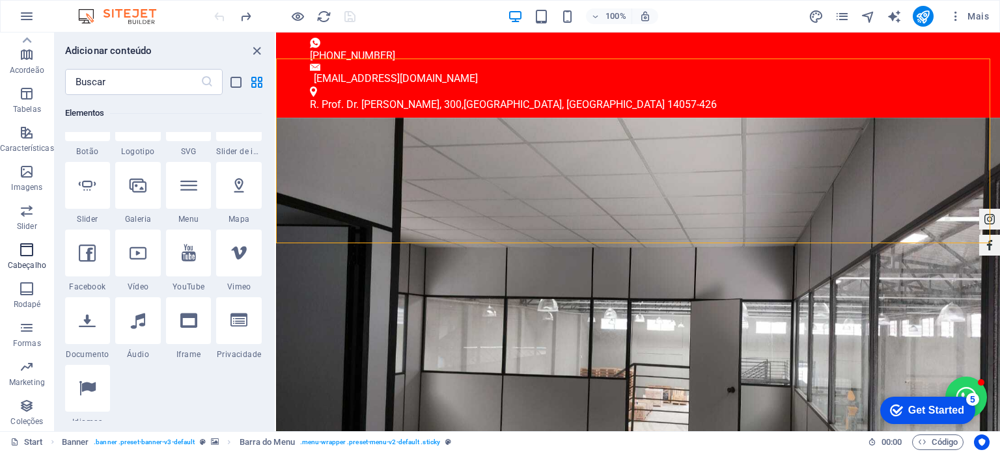
click at [33, 253] on icon "button" at bounding box center [27, 250] width 16 height 16
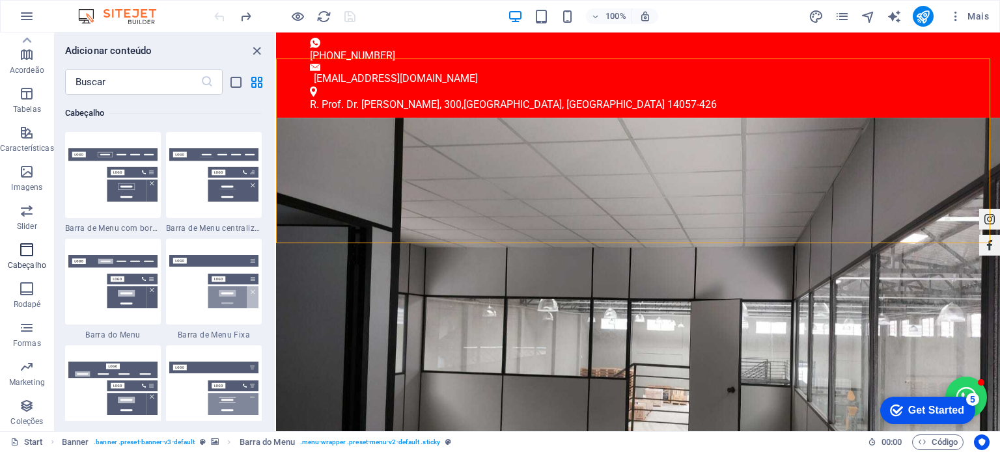
scroll to position [7838, 0]
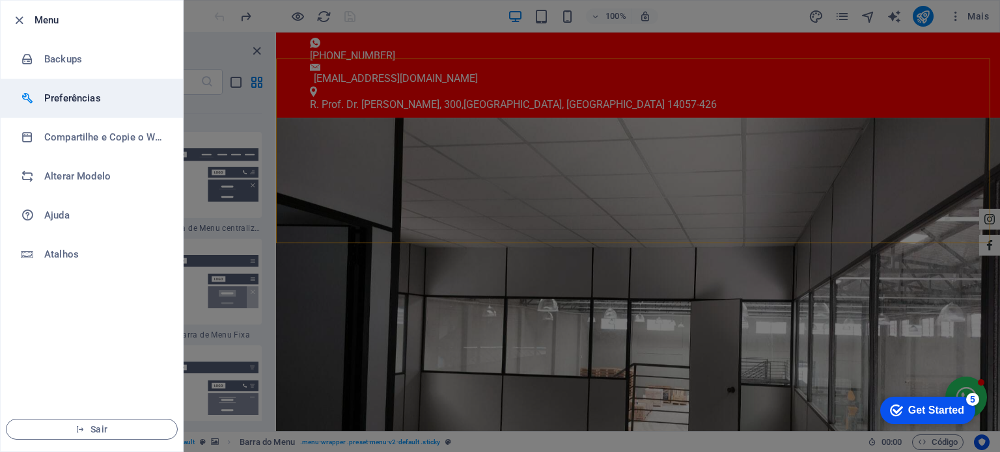
click at [49, 105] on h6 "Preferências" at bounding box center [104, 98] width 120 height 16
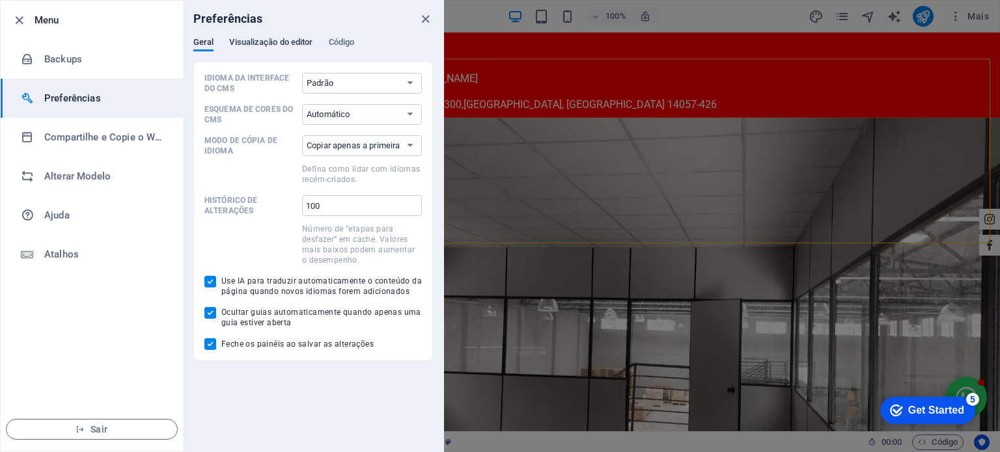
click at [307, 43] on span "Visualização do editor" at bounding box center [270, 43] width 83 height 18
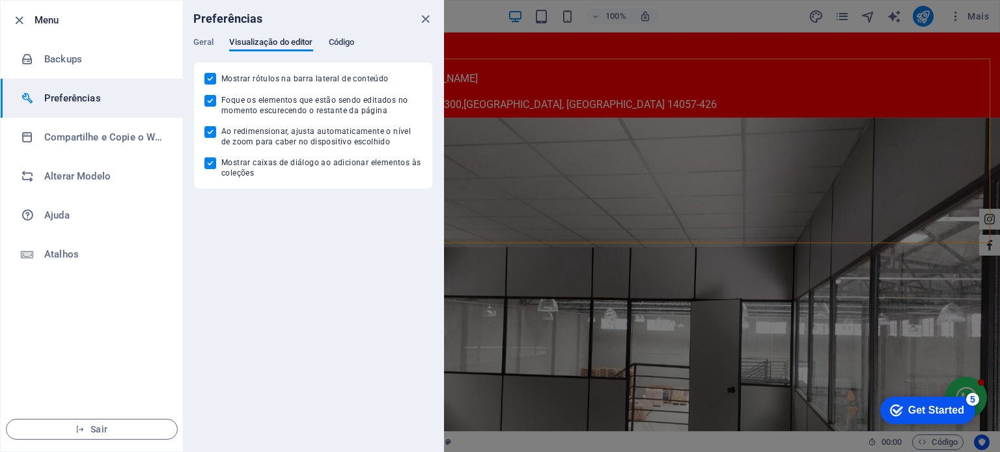
click at [338, 42] on span "Código" at bounding box center [342, 43] width 26 height 18
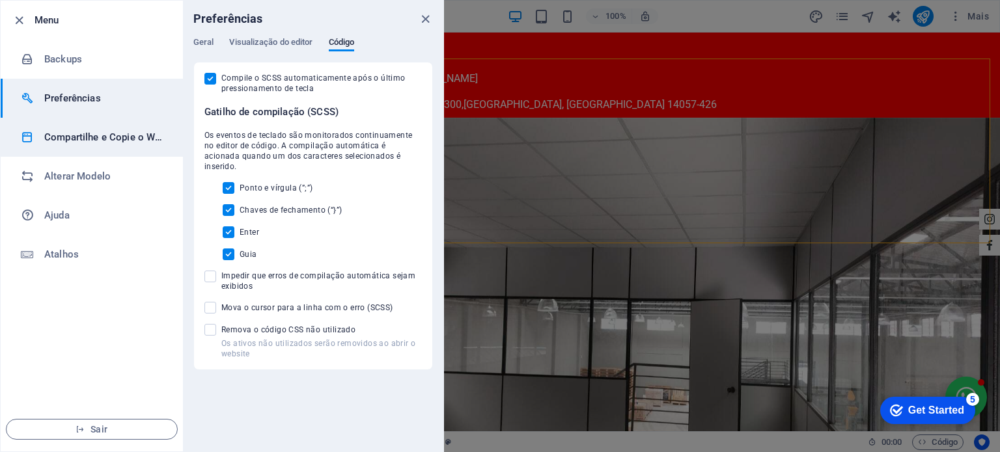
click at [117, 137] on h6 "Compartilhe e Copie o Website" at bounding box center [104, 138] width 120 height 16
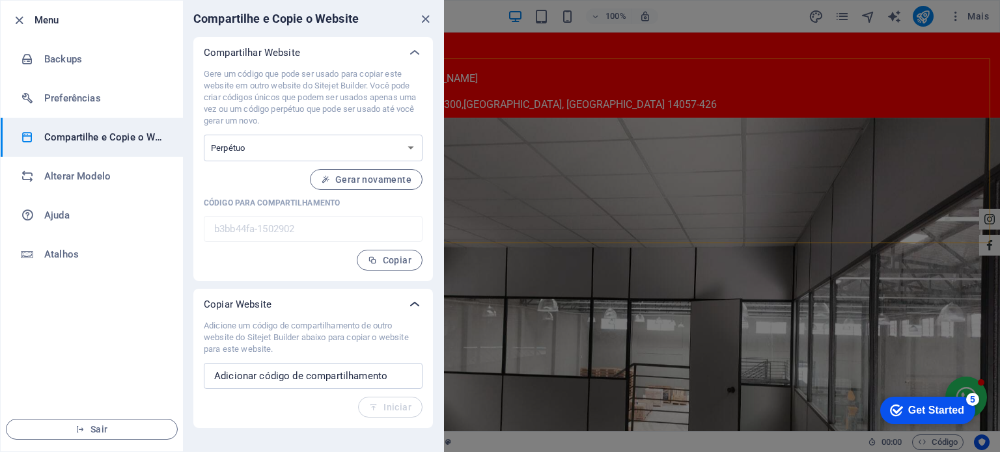
click at [405, 301] on div at bounding box center [414, 304] width 31 height 31
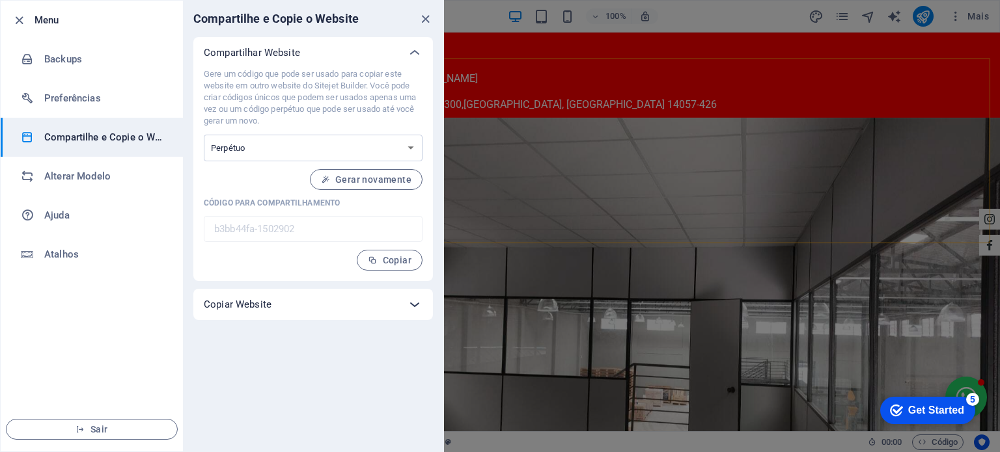
click at [405, 301] on div at bounding box center [414, 304] width 31 height 31
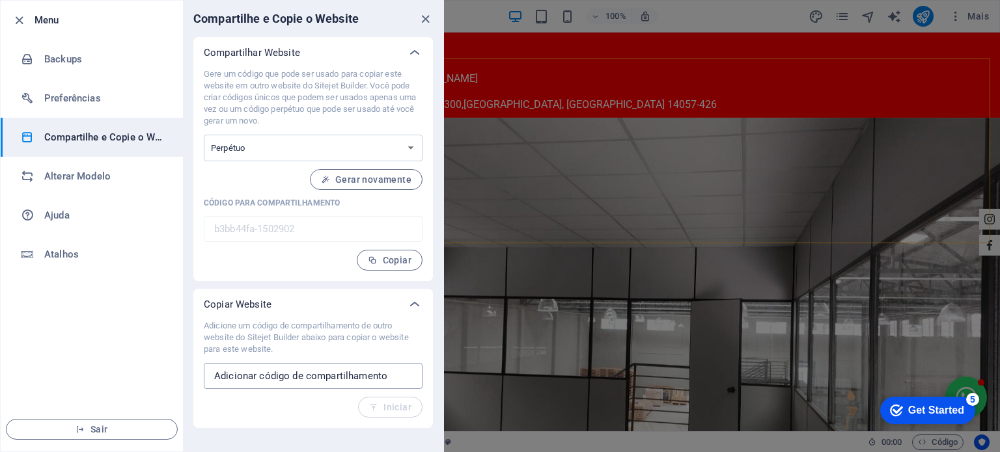
click at [392, 379] on input "text" at bounding box center [313, 376] width 219 height 26
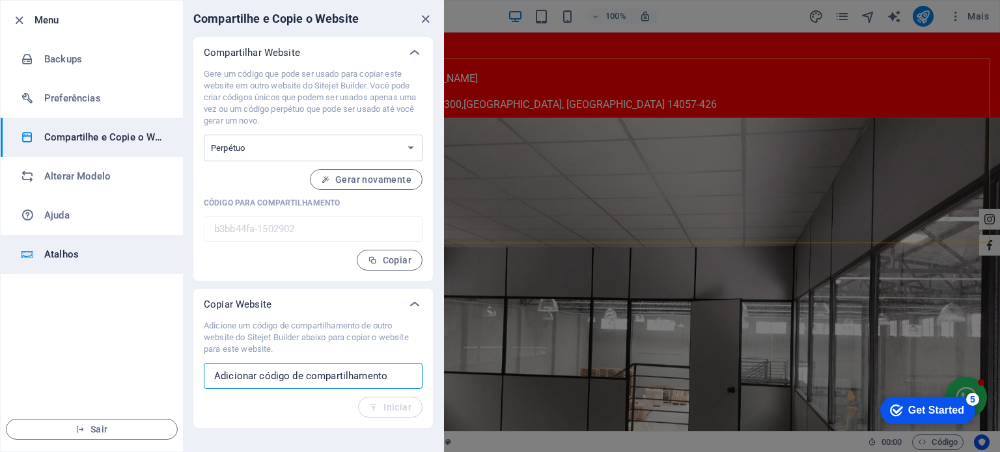
click at [72, 259] on h6 "Atalhos" at bounding box center [104, 255] width 120 height 16
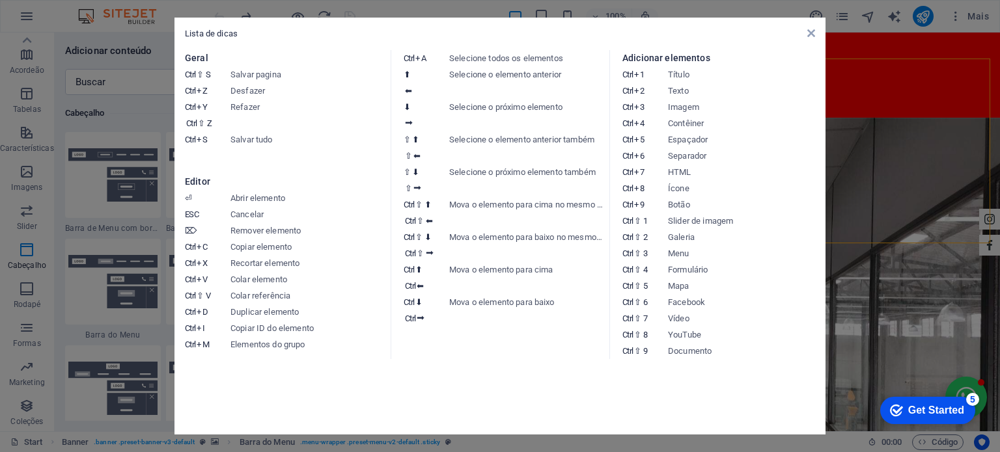
click at [818, 39] on div "Lista de dicas Geral Ctrl ⇧ S Salvar pagina Ctrl Z Desfazer Ctrl Y Ctrl ⇧ Z Ref…" at bounding box center [499, 226] width 651 height 417
click at [815, 34] on div "Lista de dicas Geral Ctrl ⇧ S Salvar pagina Ctrl Z Desfazer Ctrl Y Ctrl ⇧ Z Ref…" at bounding box center [499, 226] width 651 height 417
click at [813, 31] on icon at bounding box center [811, 33] width 8 height 10
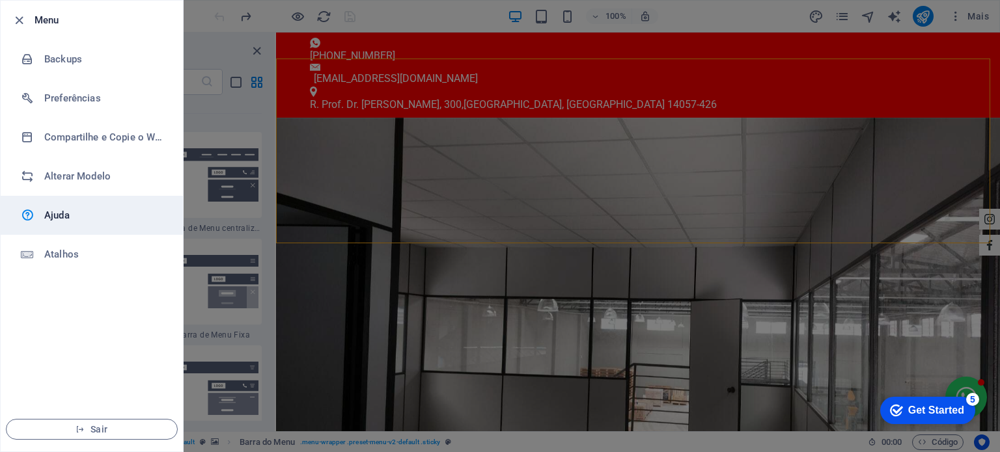
click at [87, 223] on link "Ajuda" at bounding box center [92, 215] width 182 height 39
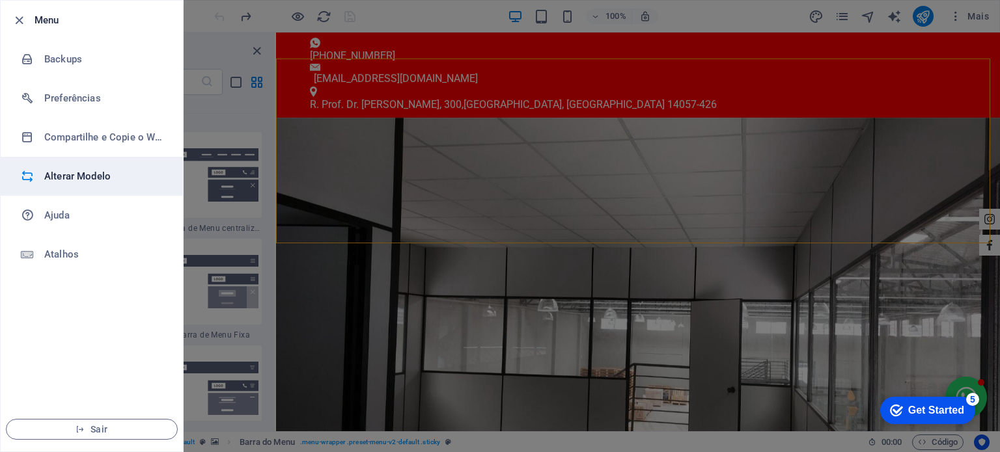
click at [96, 174] on h6 "Alterar Modelo" at bounding box center [104, 177] width 120 height 16
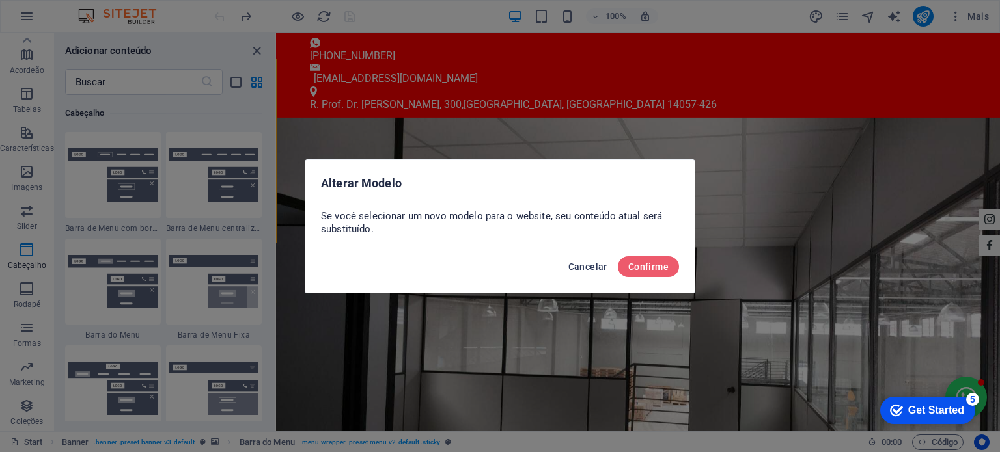
drag, startPoint x: 581, startPoint y: 269, endPoint x: 272, endPoint y: 281, distance: 309.4
click at [581, 269] on span "Cancelar" at bounding box center [587, 267] width 39 height 10
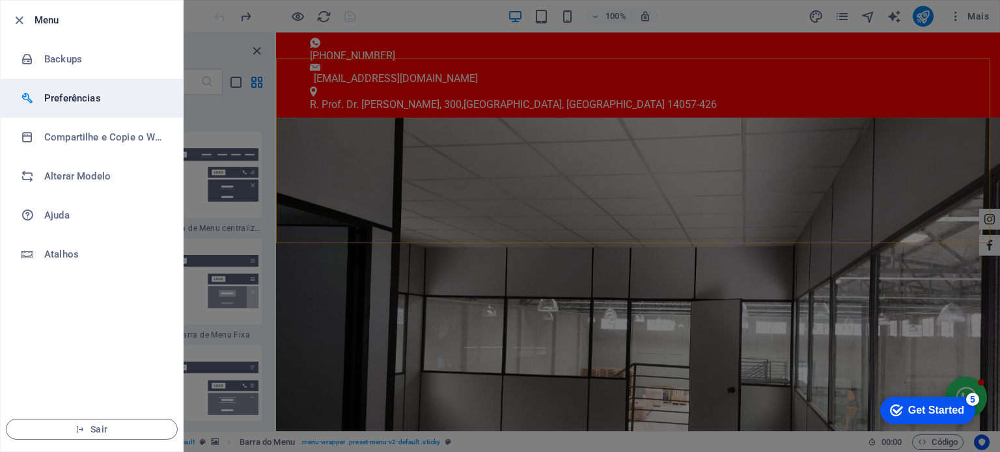
click at [69, 102] on h6 "Preferências" at bounding box center [104, 98] width 120 height 16
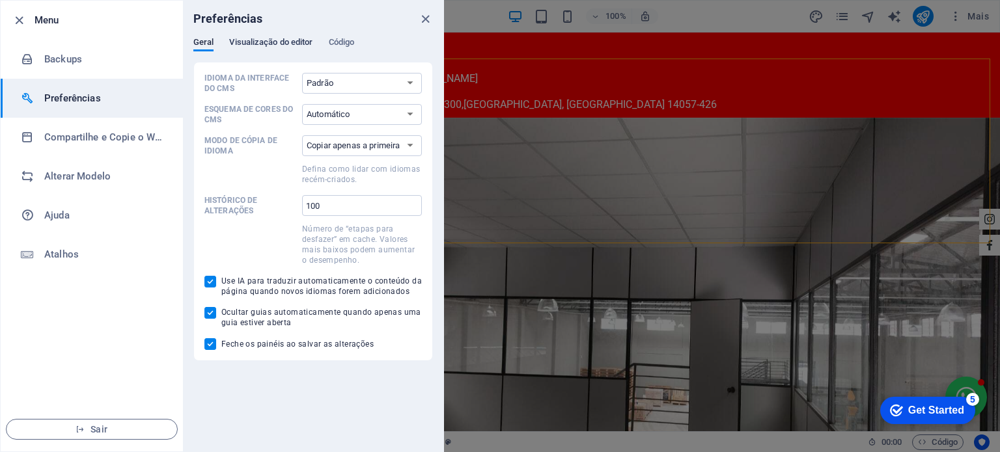
click at [281, 38] on span "Visualização do editor" at bounding box center [270, 43] width 83 height 18
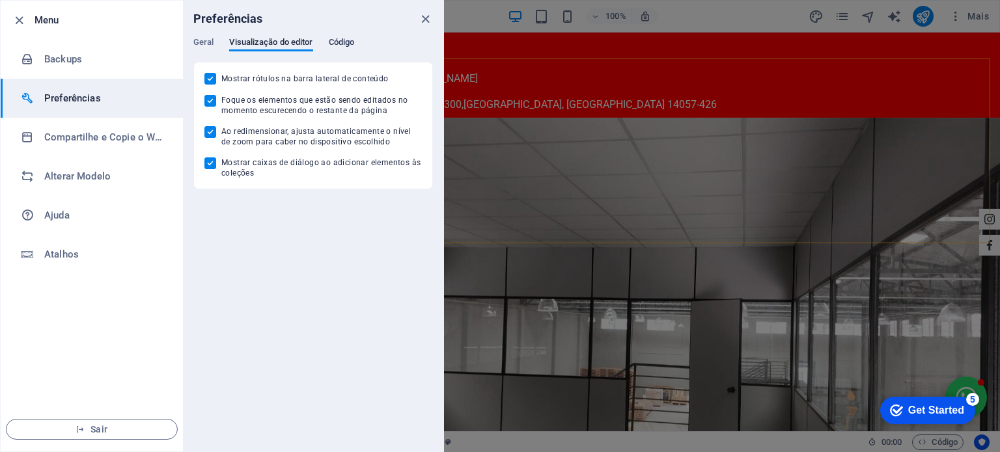
click at [346, 44] on span "Código" at bounding box center [342, 43] width 26 height 18
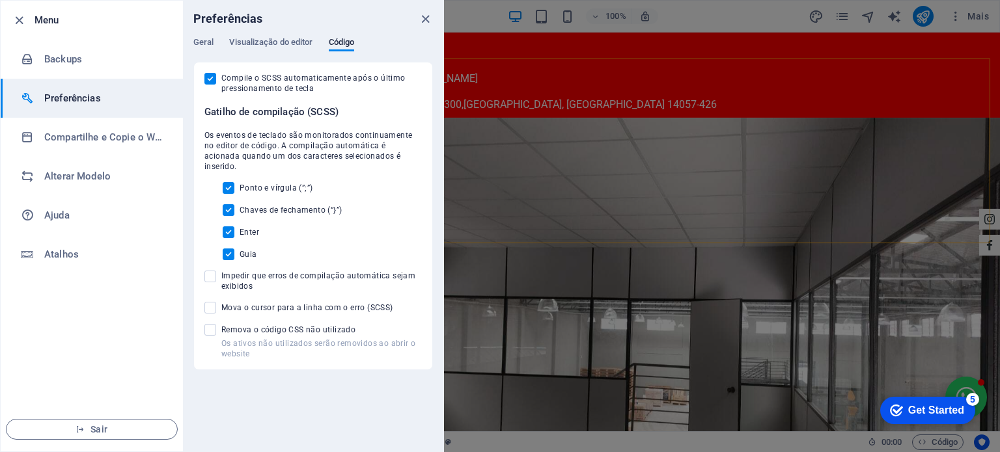
click at [762, 22] on div at bounding box center [500, 226] width 1000 height 452
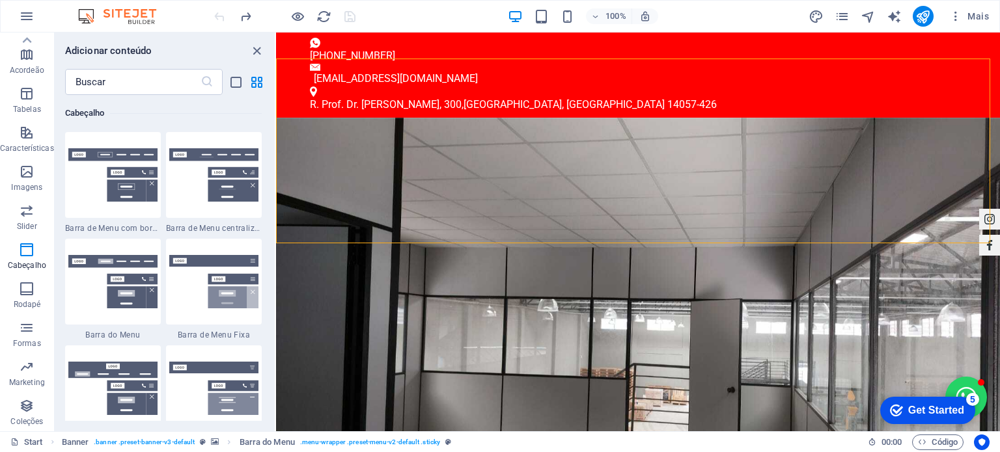
click at [929, 411] on div "Get Started" at bounding box center [936, 411] width 56 height 12
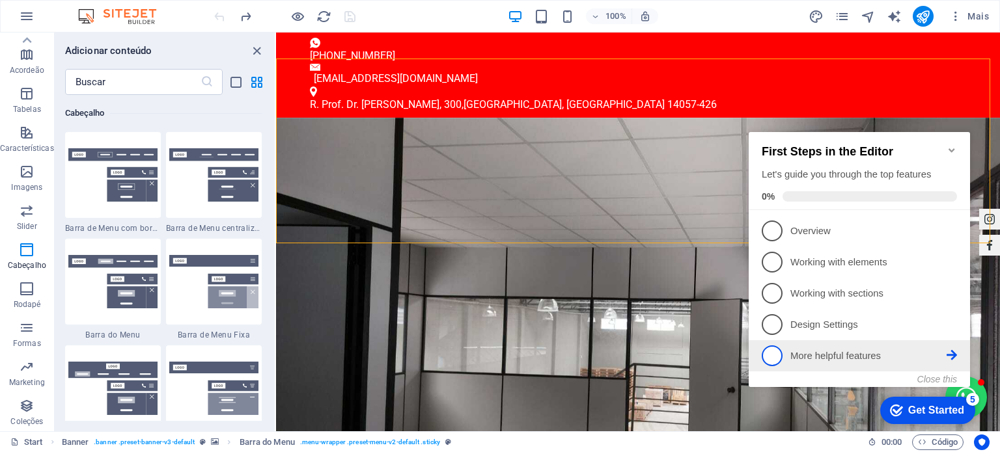
click at [919, 359] on p "More helpful features - incomplete" at bounding box center [868, 357] width 156 height 14
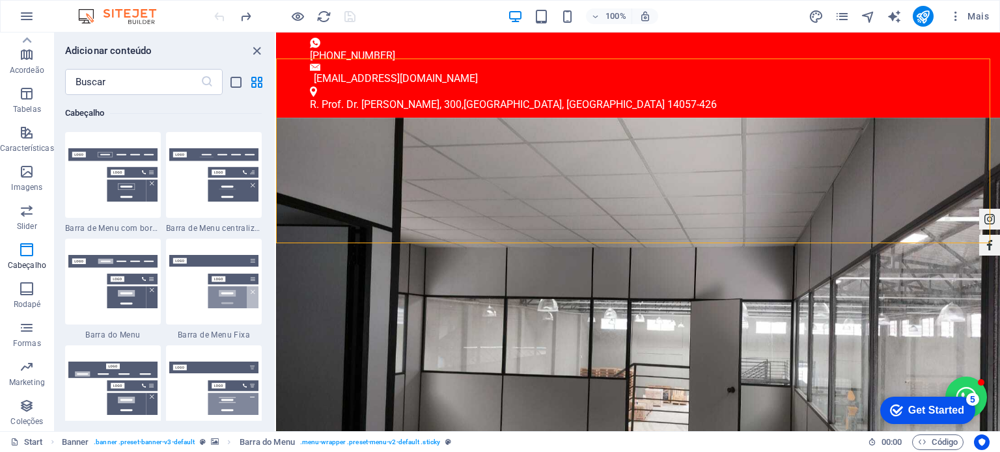
click at [935, 408] on div "Get Started" at bounding box center [936, 411] width 56 height 12
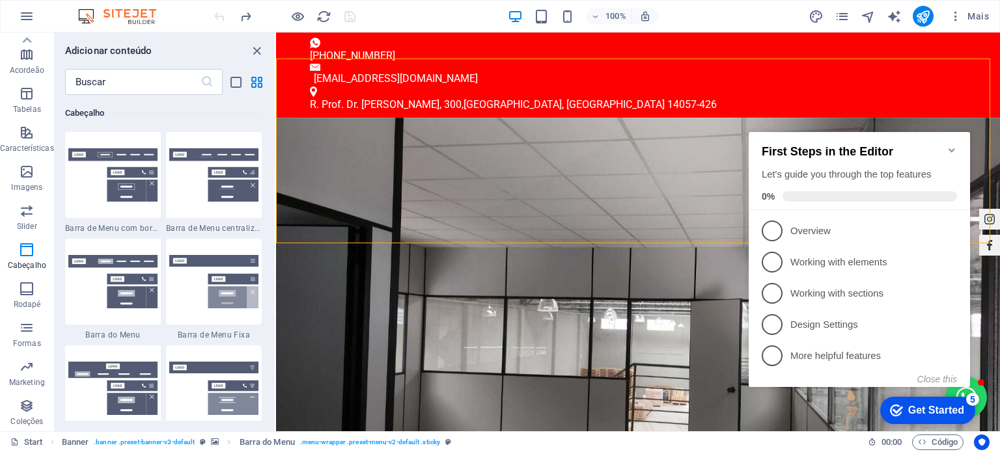
click at [776, 347] on span "5" at bounding box center [772, 356] width 21 height 21
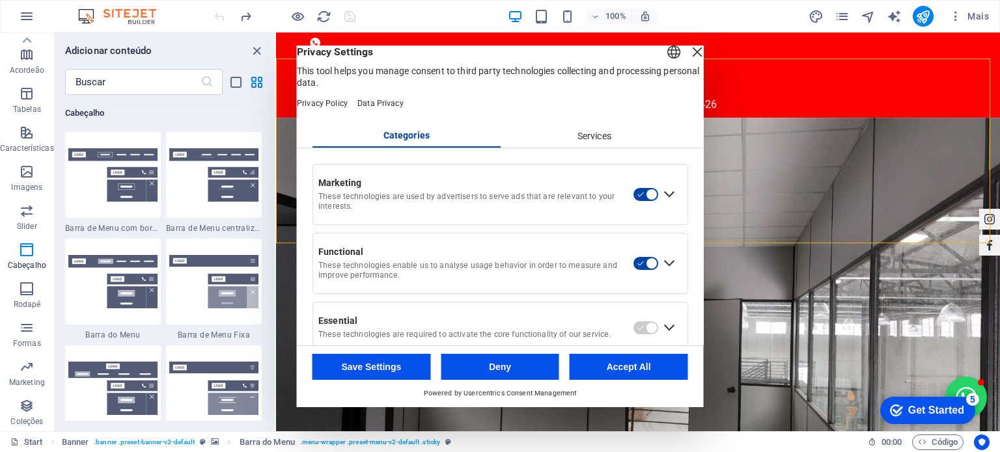
click at [575, 165] on div "Marketing These technologies are used by advertisers to serve ads that are rele…" at bounding box center [500, 258] width 407 height 221
click at [584, 148] on div "Services" at bounding box center [594, 137] width 188 height 22
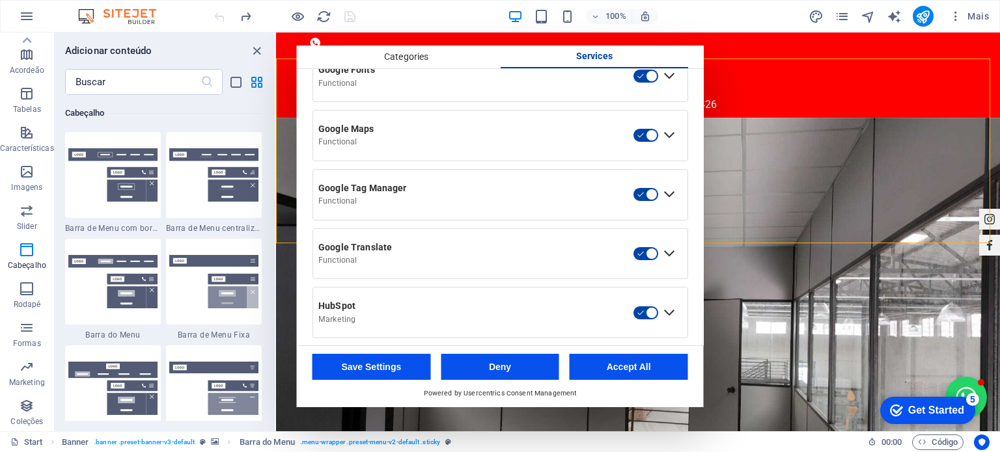
scroll to position [412, 0]
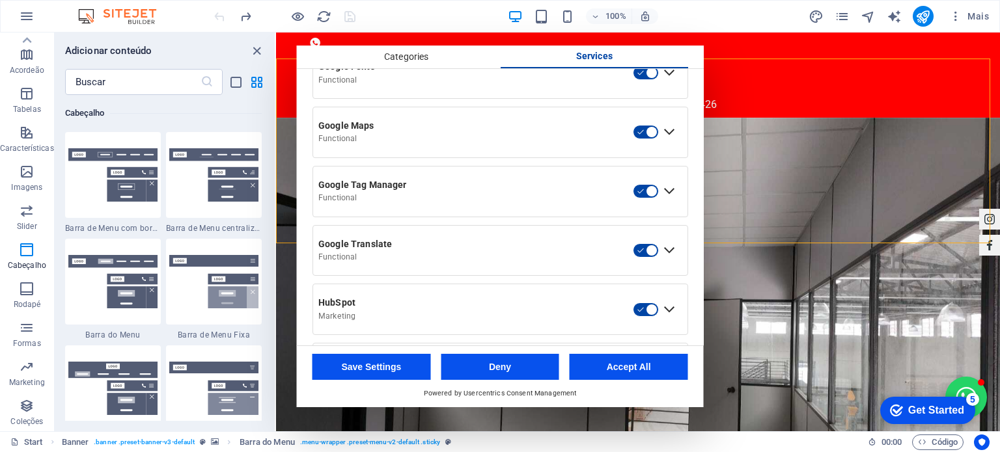
click at [370, 191] on div "Google Tag Manager" at bounding box center [472, 186] width 309 height 12
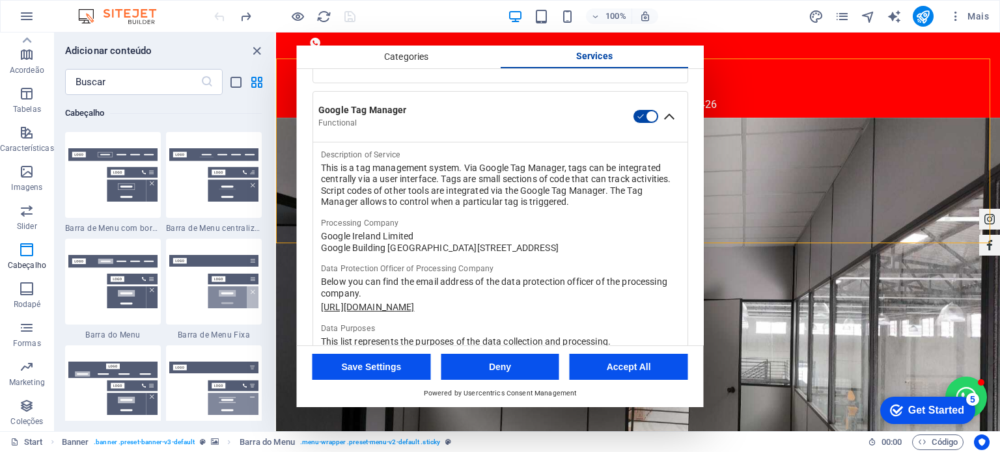
scroll to position [499, 0]
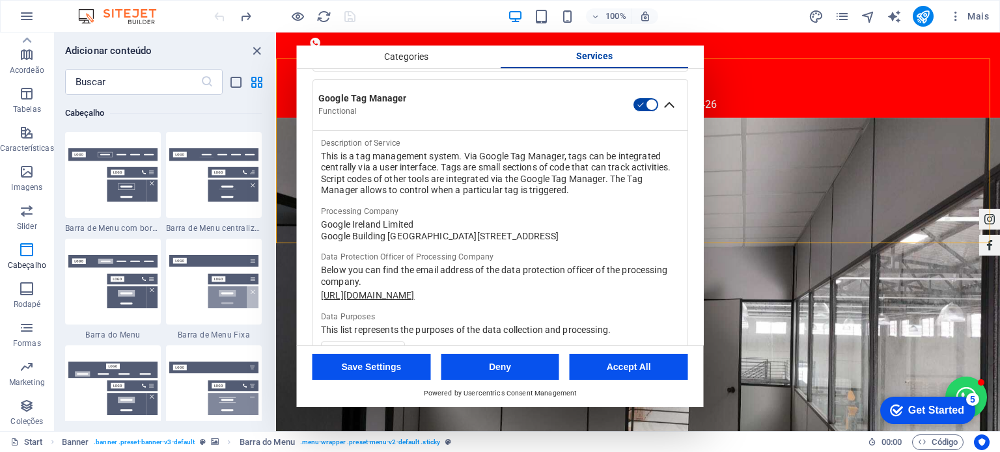
click at [437, 243] on div "Google Building [GEOGRAPHIC_DATA][STREET_ADDRESS]" at bounding box center [500, 237] width 359 height 12
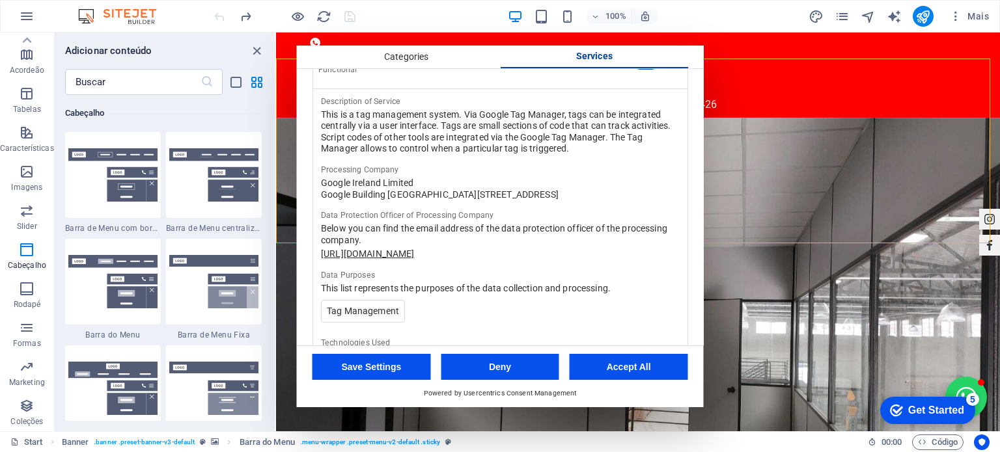
scroll to position [542, 0]
click at [380, 322] on li "Tag Management" at bounding box center [363, 309] width 84 height 23
click at [461, 323] on ul "Tag Management" at bounding box center [500, 312] width 359 height 29
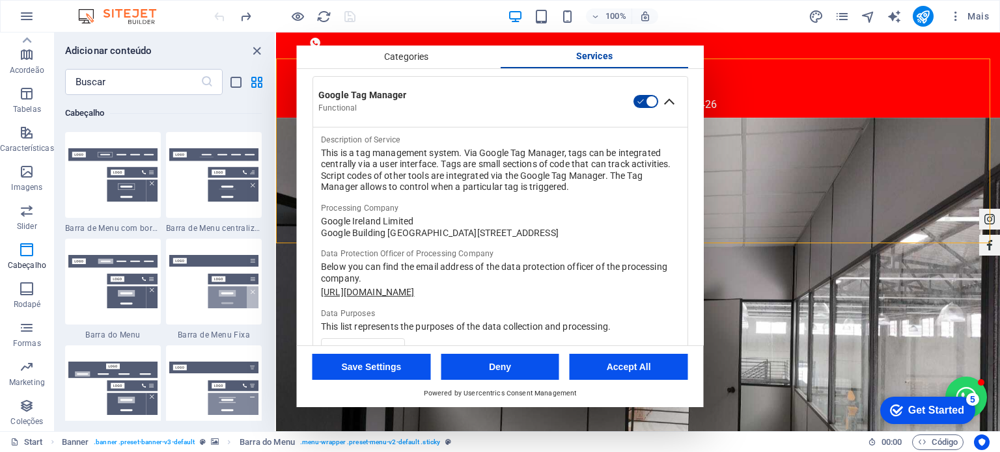
scroll to position [477, 0]
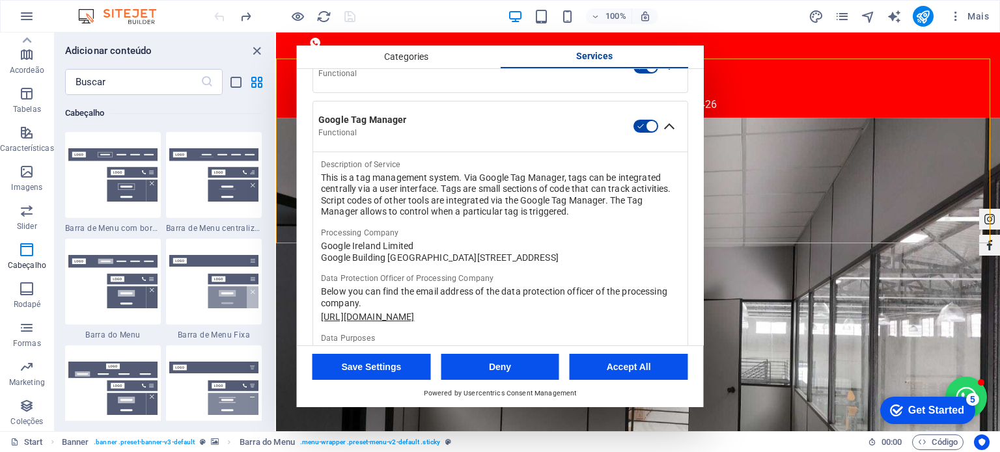
click at [659, 137] on div "Collapse Google Tag Manager" at bounding box center [669, 126] width 21 height 21
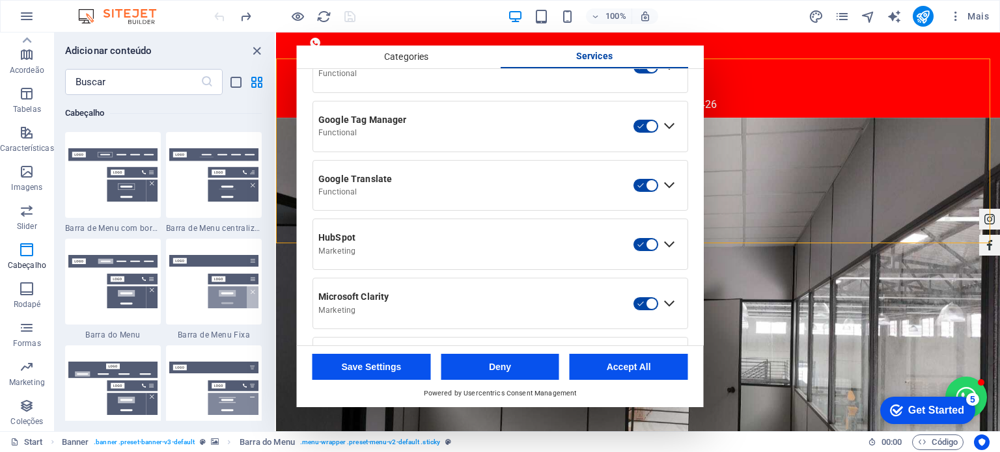
click at [397, 139] on div "Google Tag Manager Functional" at bounding box center [473, 126] width 320 height 34
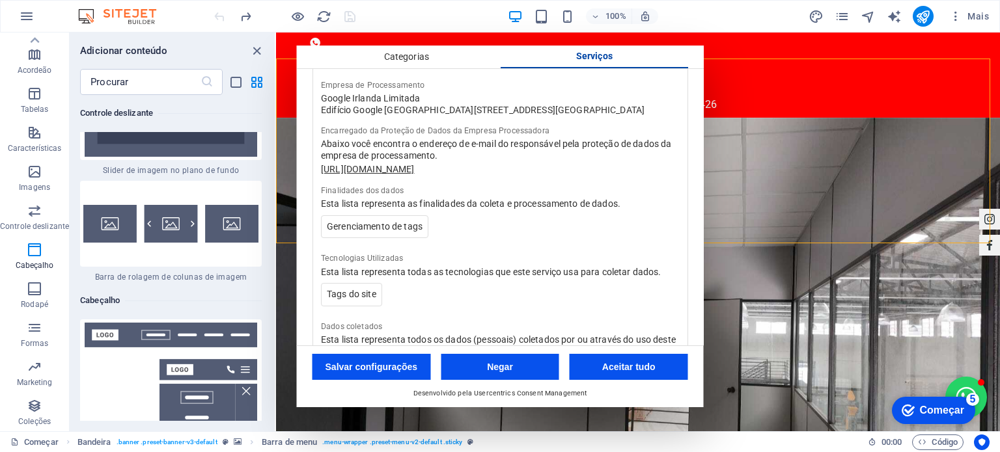
scroll to position [651, 0]
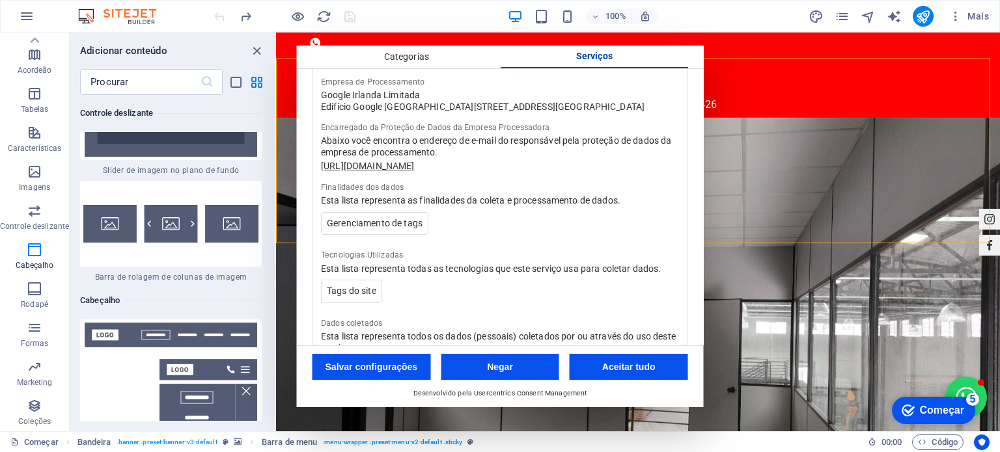
click at [402, 228] on font "Gerenciamento de tags" at bounding box center [375, 223] width 96 height 10
click at [355, 296] on font "Tags do site" at bounding box center [351, 291] width 49 height 10
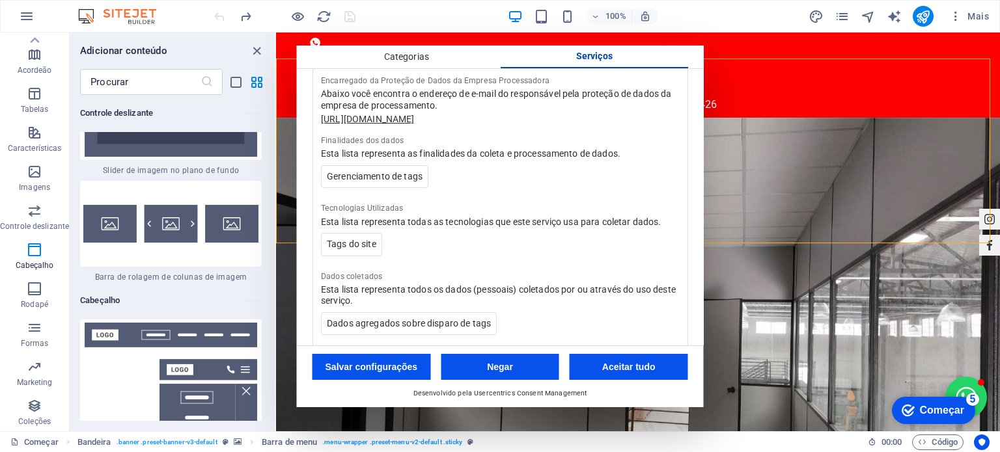
scroll to position [716, 0]
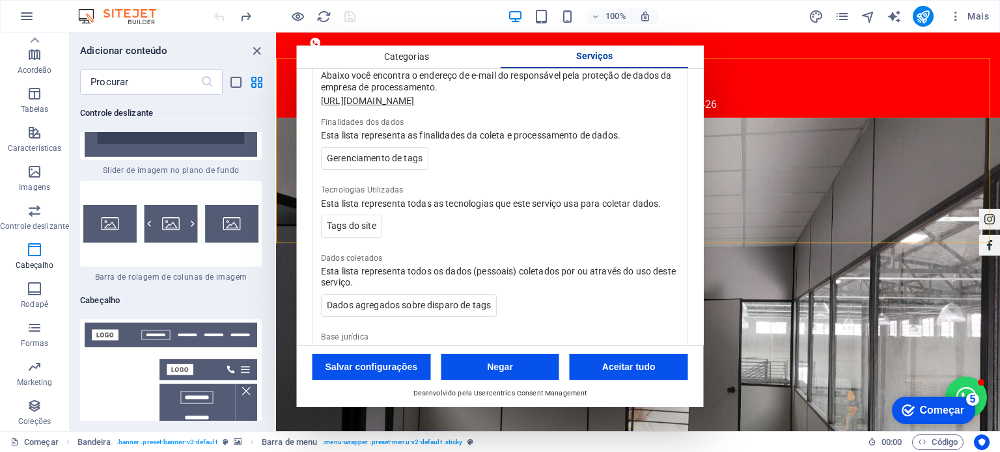
click at [437, 243] on ul "Tags do site" at bounding box center [500, 229] width 359 height 29
click at [614, 370] on font "Aceitar tudo" at bounding box center [628, 367] width 53 height 10
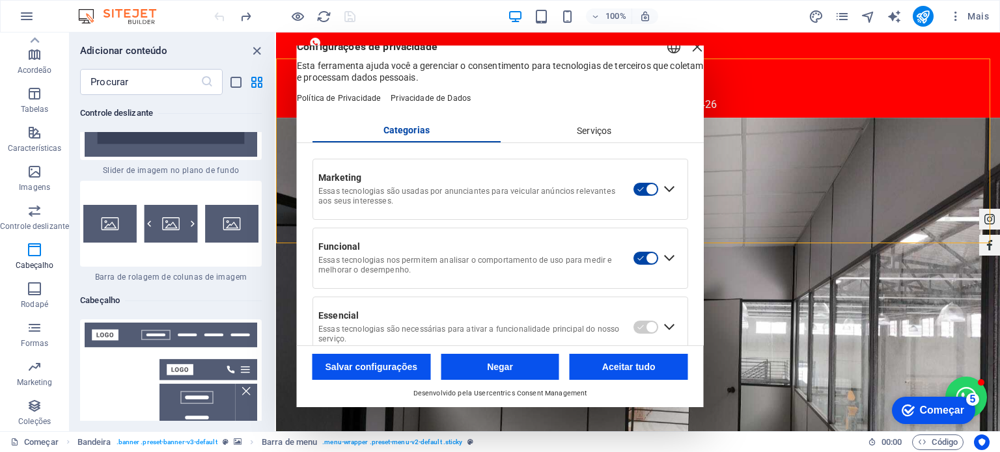
scroll to position [0, 0]
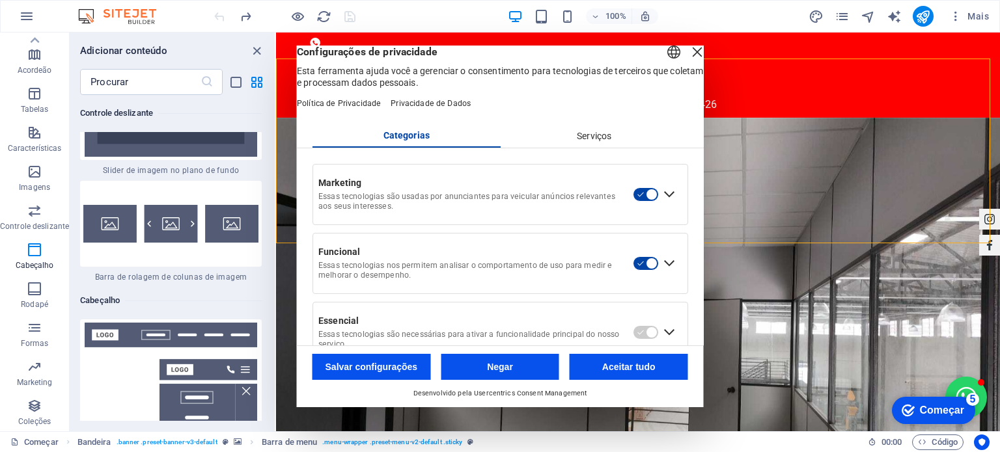
click at [577, 125] on header "Inglês Alemão Configurações de privacidade Esta ferramenta ajuda você a gerenci…" at bounding box center [500, 85] width 407 height 79
click at [577, 141] on font "Serviços" at bounding box center [594, 136] width 34 height 10
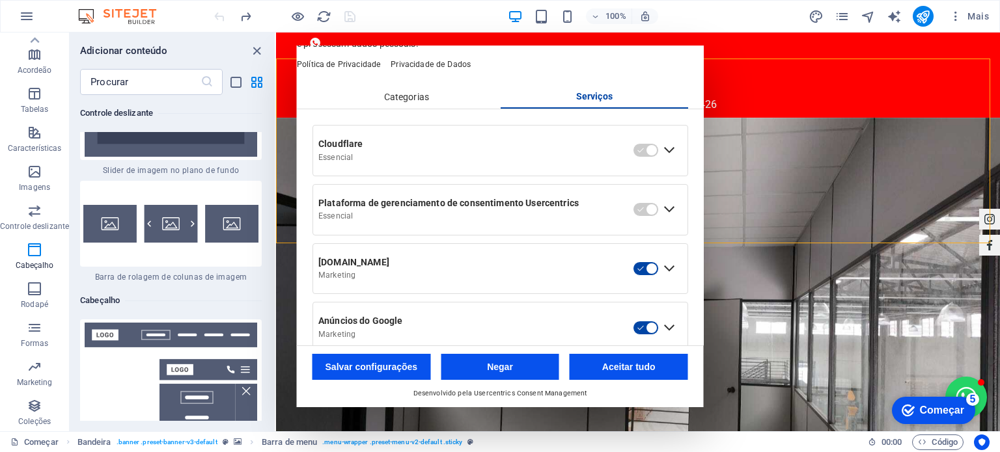
scroll to position [108, 0]
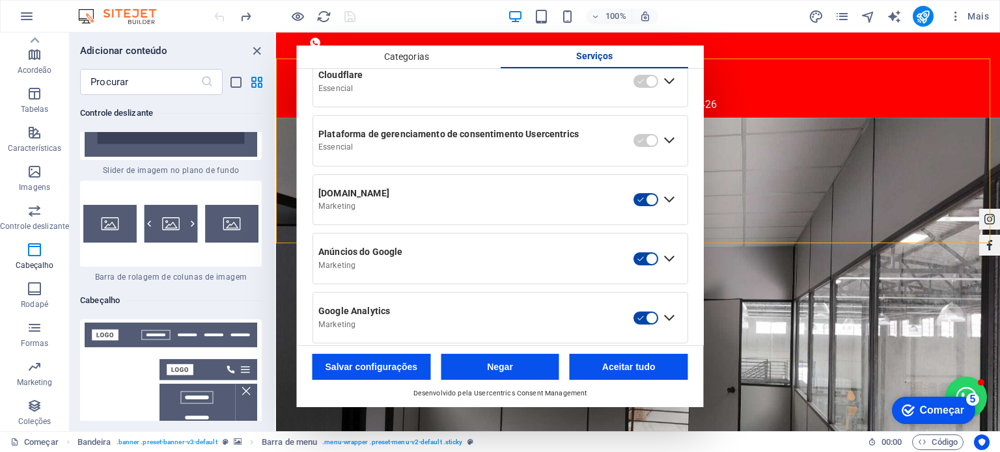
click at [672, 269] on div "Expandir os anúncios do Google" at bounding box center [669, 259] width 21 height 21
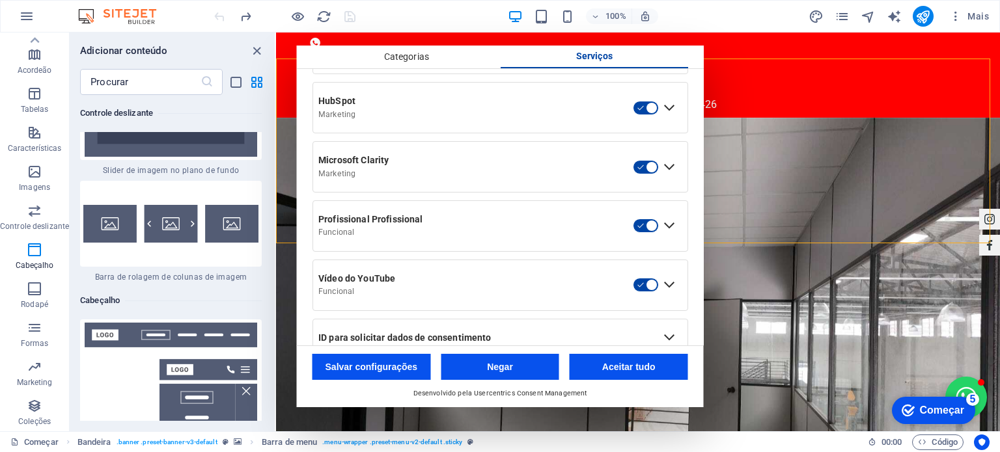
scroll to position [1677, 0]
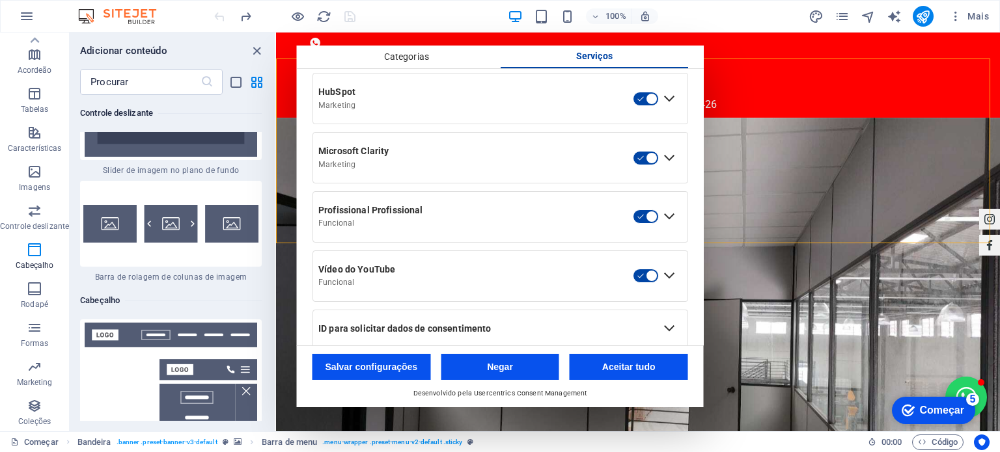
click at [504, 320] on div "ID para solicitar dados de consentimento" at bounding box center [486, 329] width 346 height 22
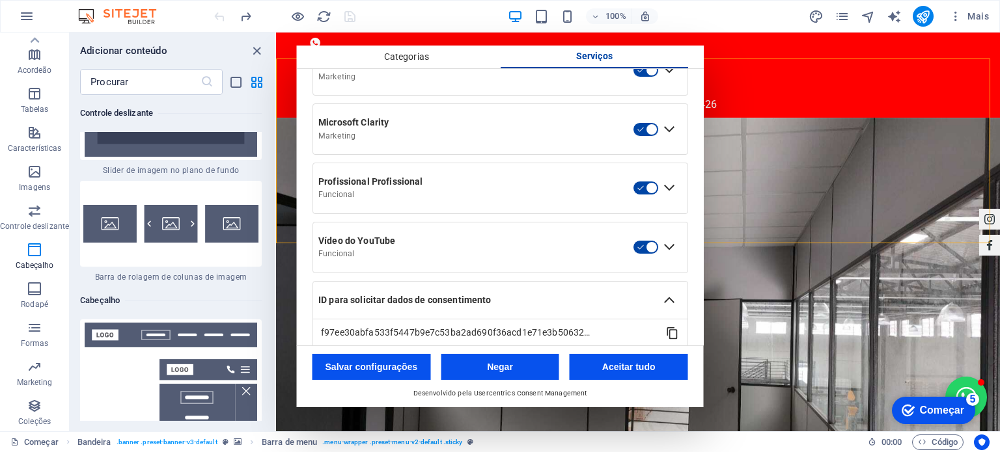
scroll to position [1705, 0]
click at [669, 327] on div at bounding box center [672, 333] width 13 height 13
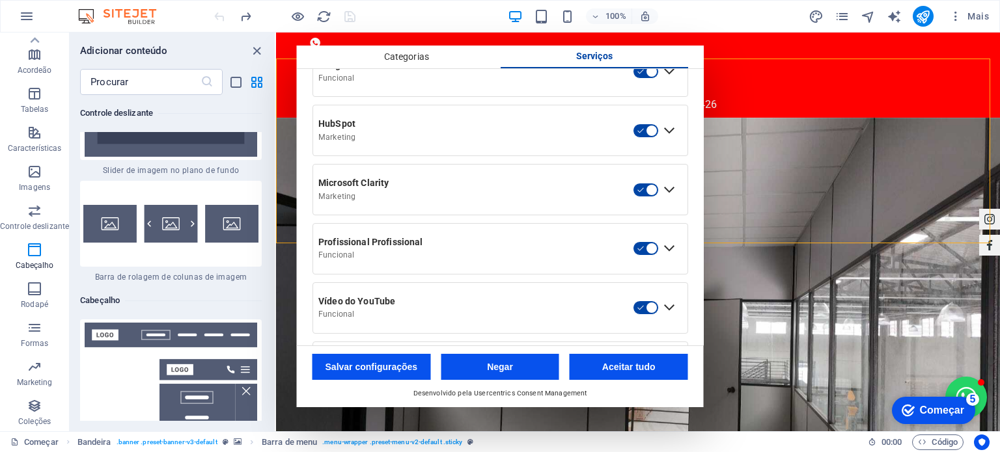
scroll to position [1640, 0]
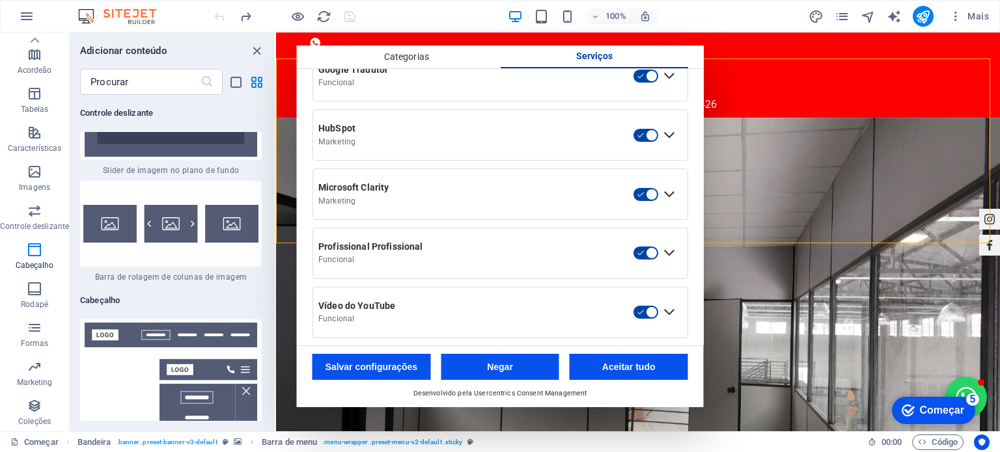
click at [661, 243] on div "Expandir Piwik Pro" at bounding box center [669, 253] width 21 height 21
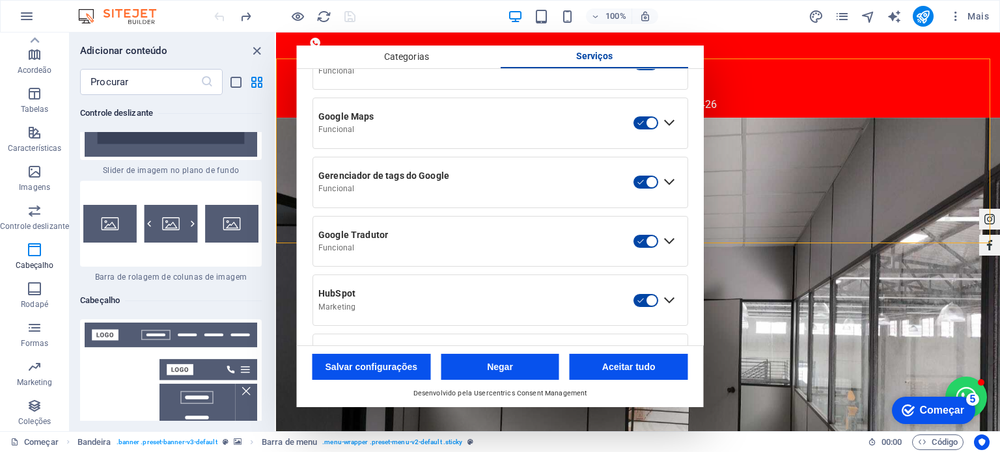
scroll to position [1467, 0]
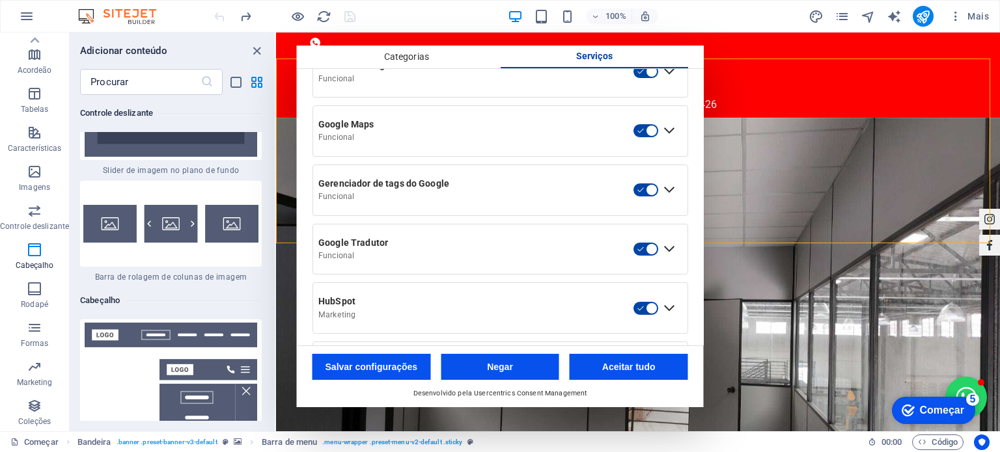
click at [669, 180] on div "Expandir o Gerenciador de tags do Google" at bounding box center [669, 190] width 21 height 21
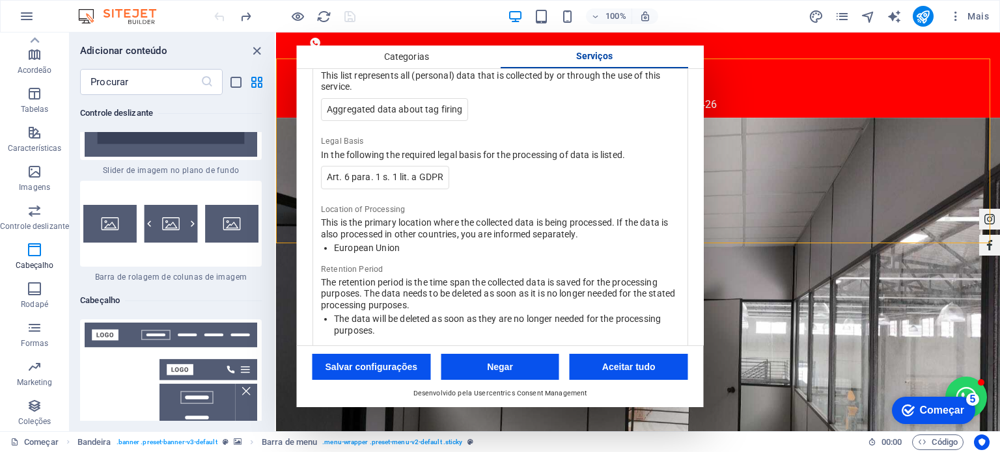
scroll to position [1858, 0]
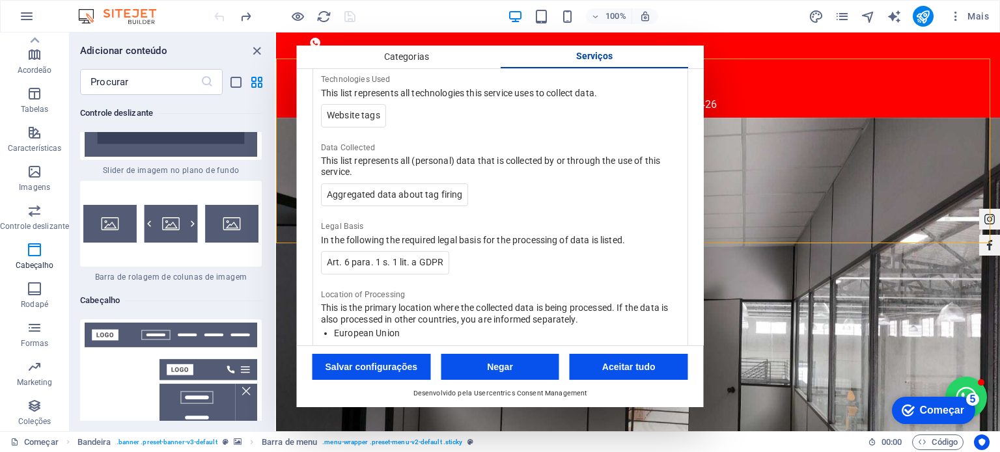
click at [434, 53] on div "Categorias" at bounding box center [406, 57] width 188 height 22
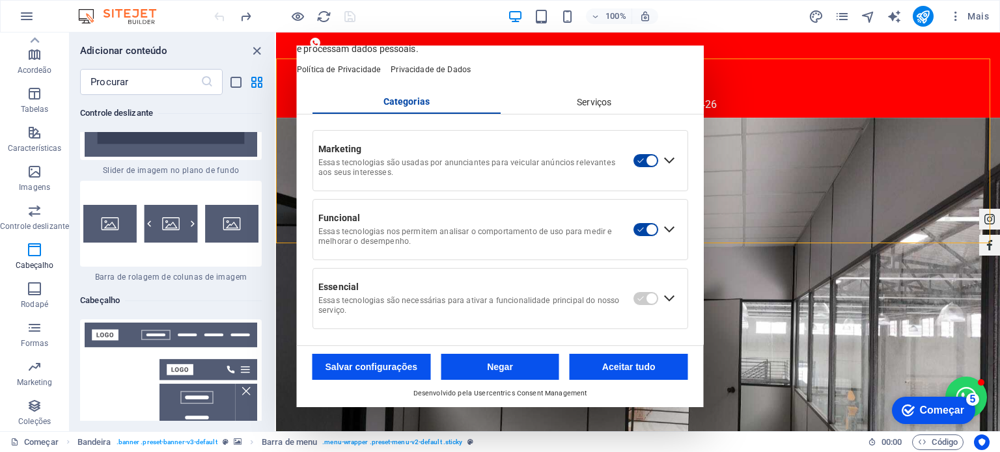
scroll to position [48, 0]
click at [668, 161] on div "Expandir Marketing" at bounding box center [669, 160] width 21 height 21
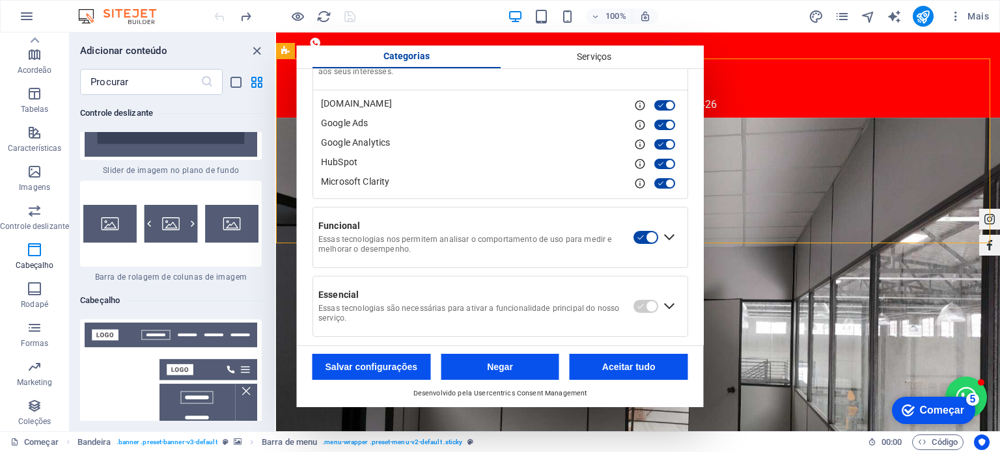
scroll to position [156, 0]
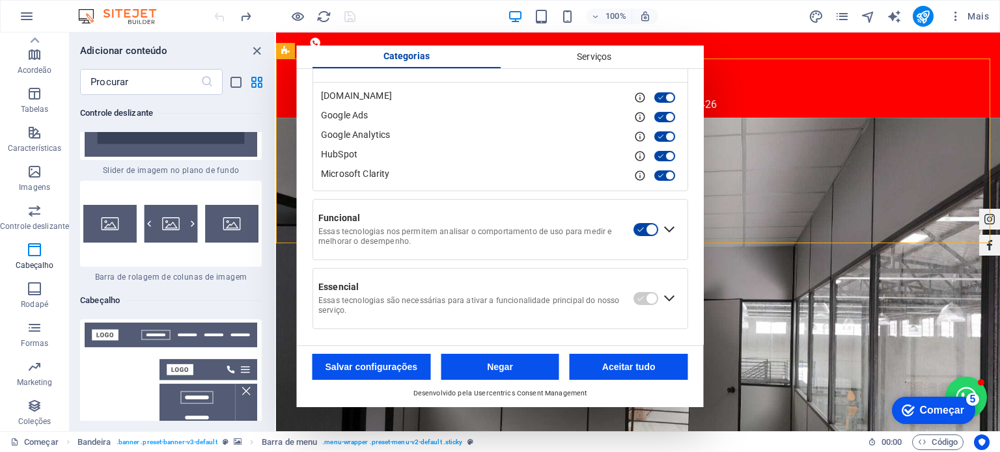
click at [417, 234] on font "Essas tecnologias nos permitem analisar o comportamento de uso para medir e mel…" at bounding box center [466, 236] width 296 height 19
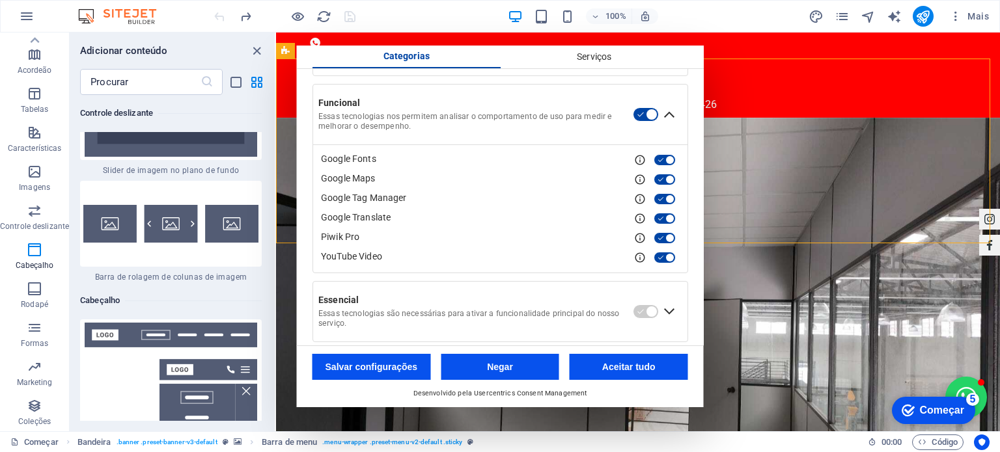
scroll to position [265, 0]
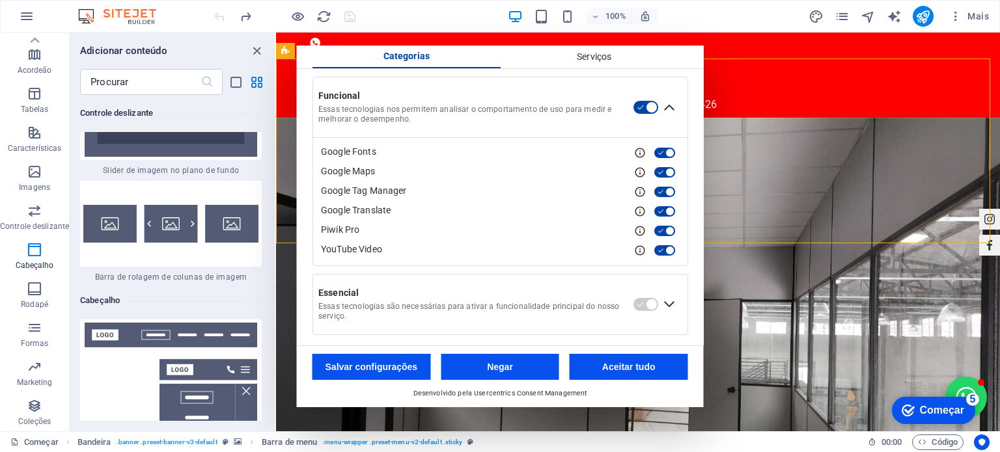
click at [383, 197] on div "Google Tag Manager" at bounding box center [475, 191] width 308 height 12
click at [636, 198] on div "View Service details" at bounding box center [640, 192] width 12 height 12
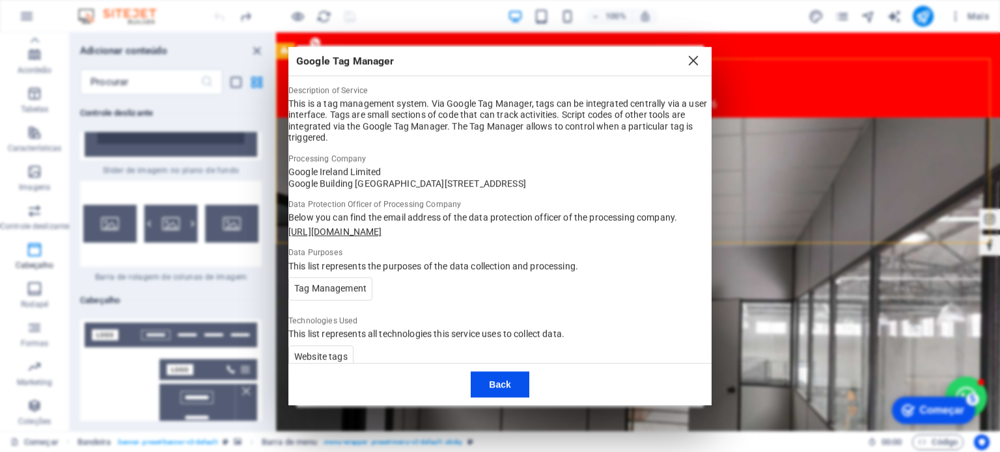
click at [492, 382] on button "Back" at bounding box center [500, 385] width 58 height 26
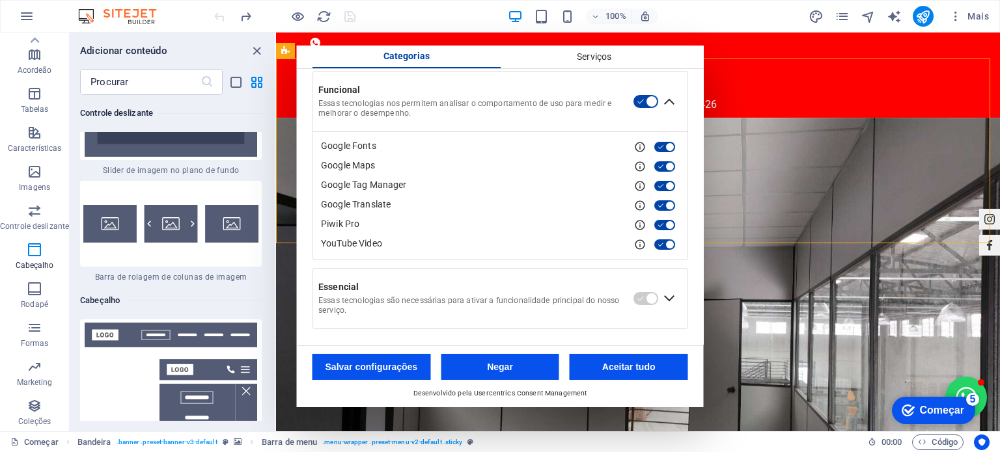
scroll to position [284, 0]
click at [666, 303] on div "Expandir Essencial" at bounding box center [669, 298] width 21 height 21
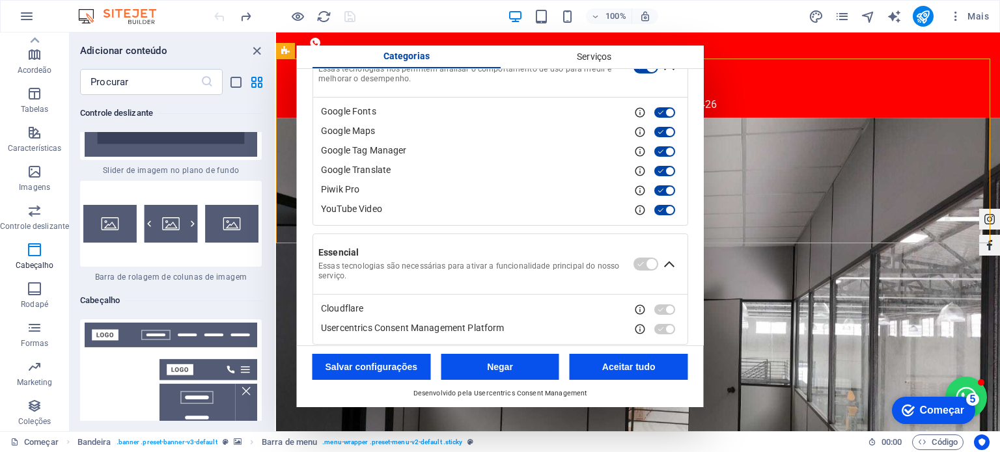
scroll to position [335, 0]
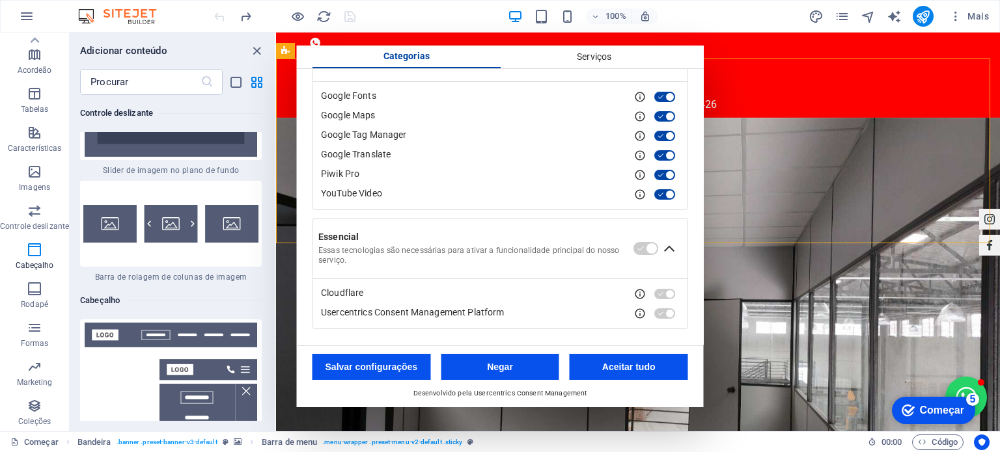
drag, startPoint x: 644, startPoint y: 370, endPoint x: 380, endPoint y: 343, distance: 265.0
click at [644, 370] on font "Aceitar tudo" at bounding box center [628, 367] width 53 height 10
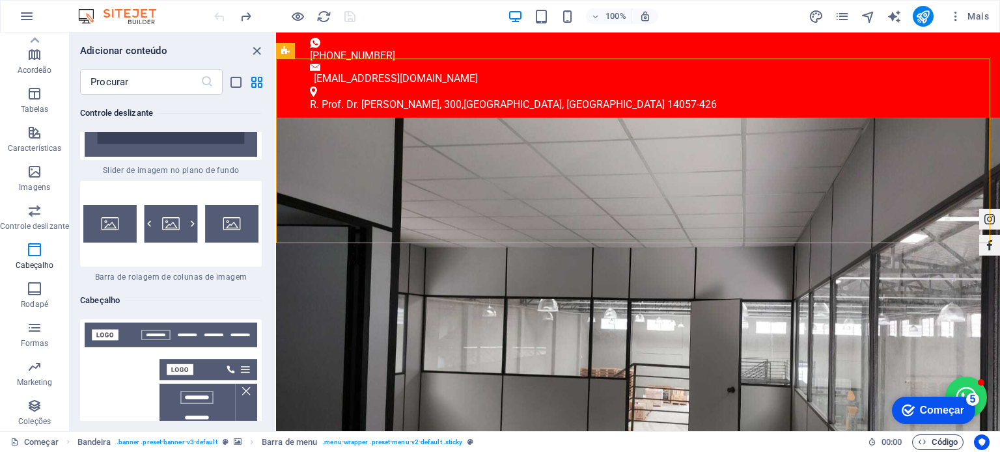
click at [942, 443] on font "Código" at bounding box center [944, 442] width 26 height 10
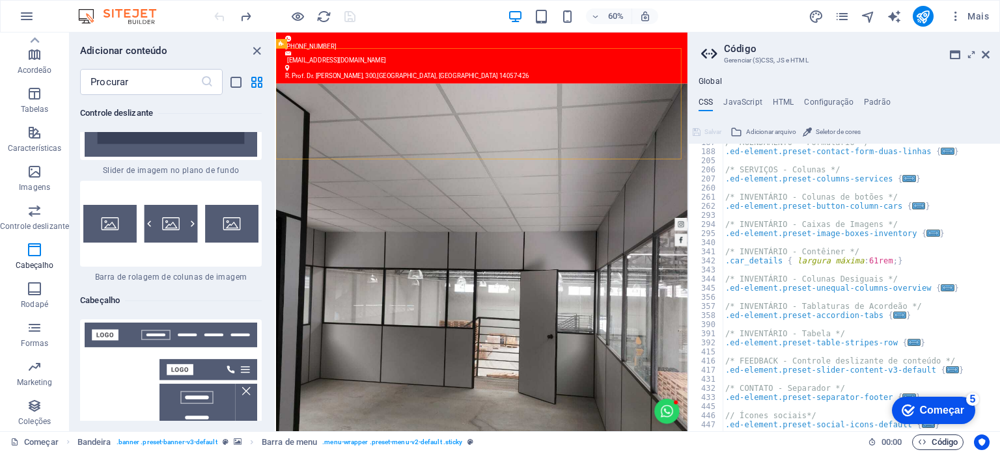
click at [942, 443] on font "Código" at bounding box center [944, 442] width 26 height 10
click at [950, 15] on icon "button" at bounding box center [955, 16] width 13 height 13
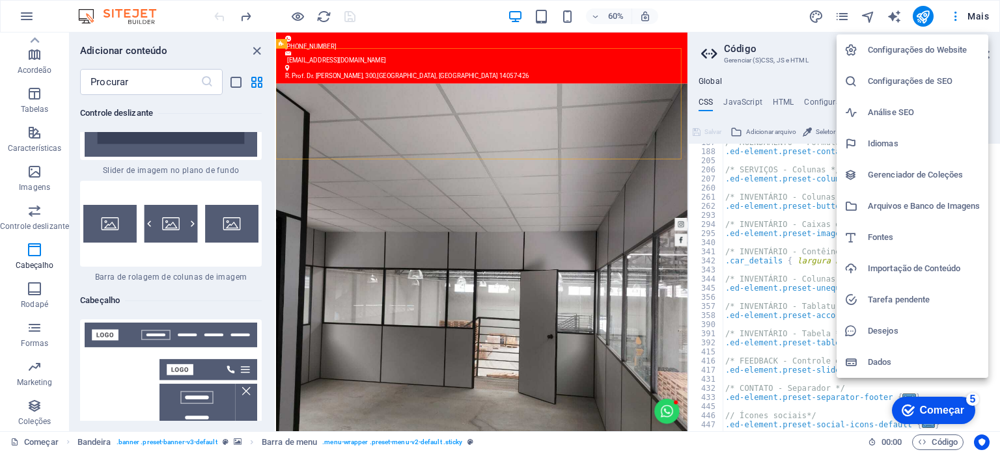
click at [914, 51] on h6 "Configurações do Website" at bounding box center [924, 50] width 113 height 16
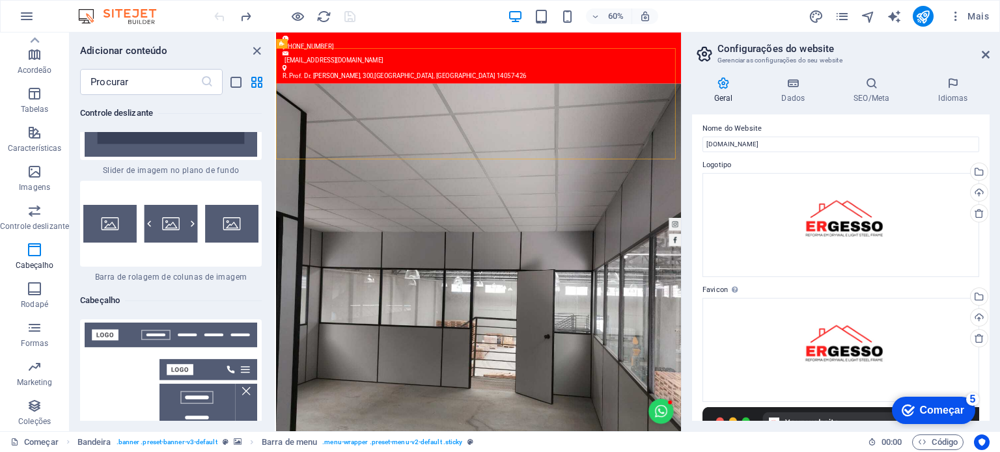
scroll to position [0, 0]
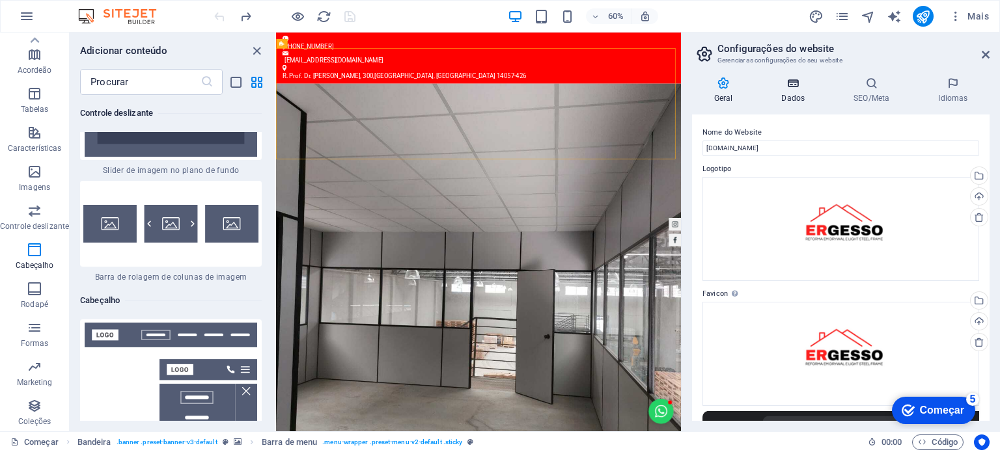
click at [788, 96] on h4 "Dados" at bounding box center [796, 90] width 72 height 27
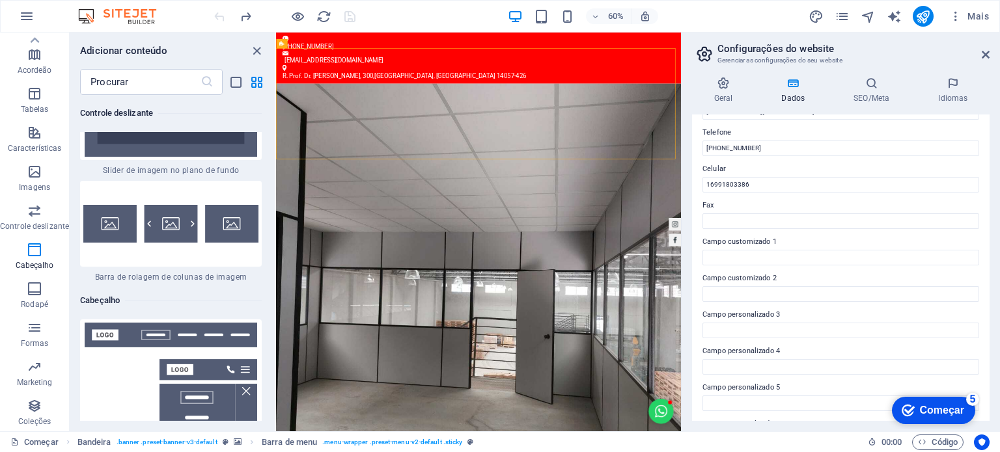
scroll to position [318, 0]
click at [857, 227] on input "Campo customizado 1" at bounding box center [840, 222] width 277 height 16
click at [862, 59] on h3 "Gerenciar as configurações do seu website" at bounding box center [840, 61] width 246 height 12
click at [861, 93] on h4 "SEO/Meta" at bounding box center [874, 90] width 85 height 27
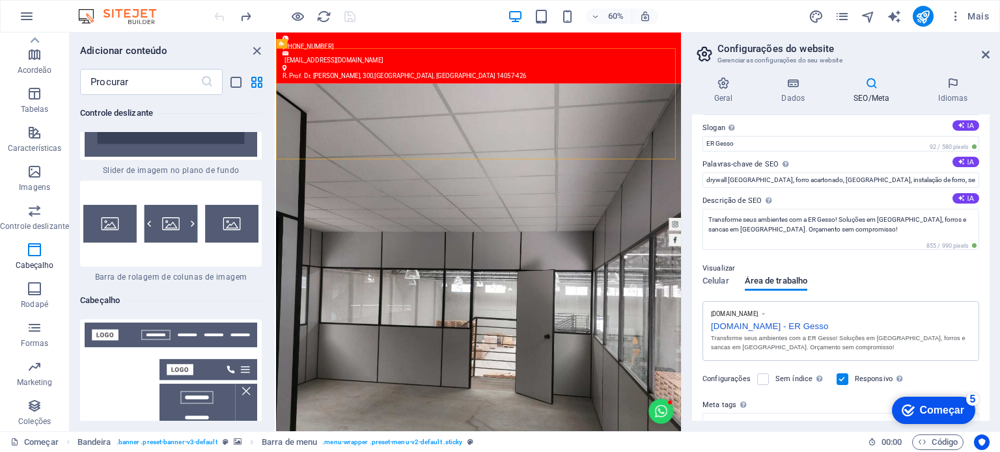
scroll to position [43, 0]
click at [707, 285] on font "Celular" at bounding box center [715, 279] width 27 height 16
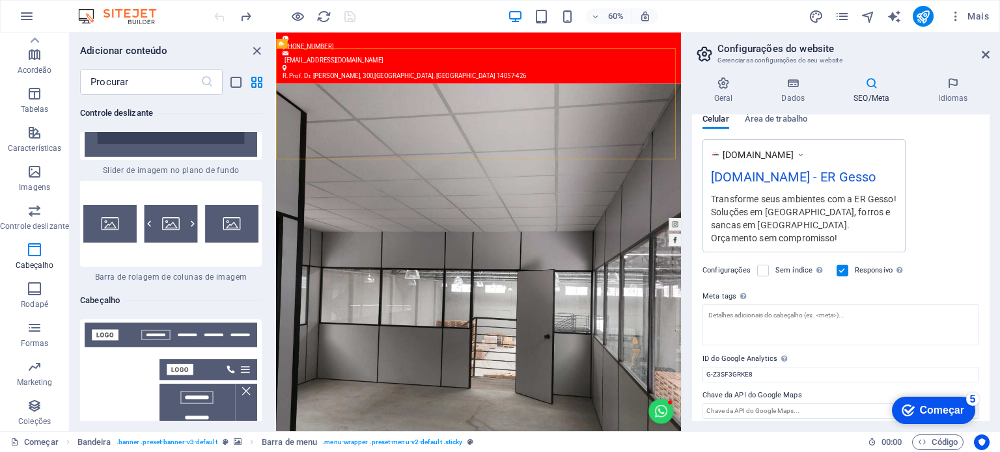
scroll to position [210, 0]
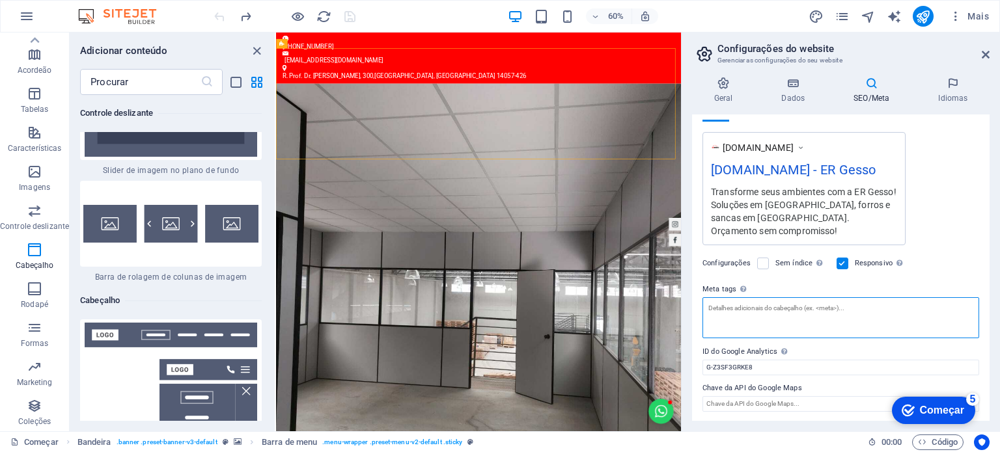
click at [840, 312] on textarea "Meta tags Insira o código HTML aqui que será colocado dentro das tags do seu we…" at bounding box center [840, 317] width 277 height 41
click at [887, 317] on textarea "Meta tags Insira o código HTML aqui que será colocado dentro das tags do seu we…" at bounding box center [840, 317] width 277 height 41
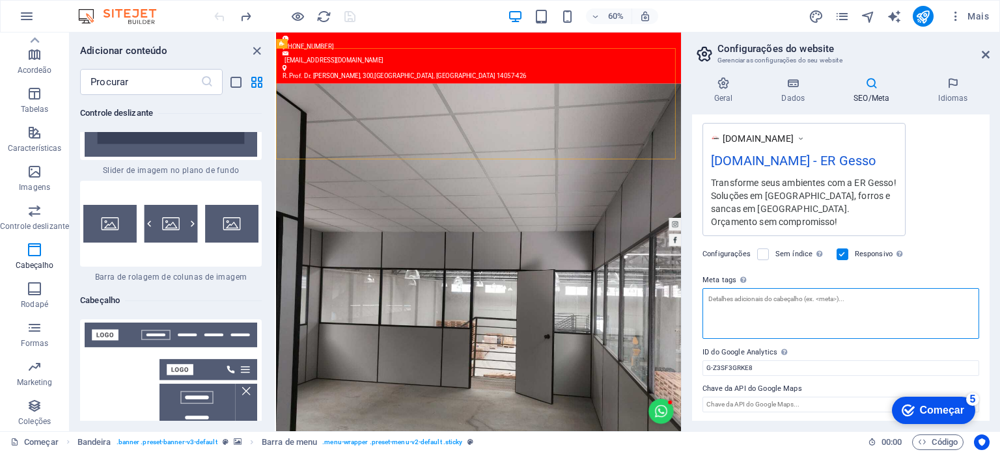
paste textarea "<!-- Google Tag Manager --> <script>(function(w,d,s,l,i){w[l]=w[l]||[];w[l].pus…"
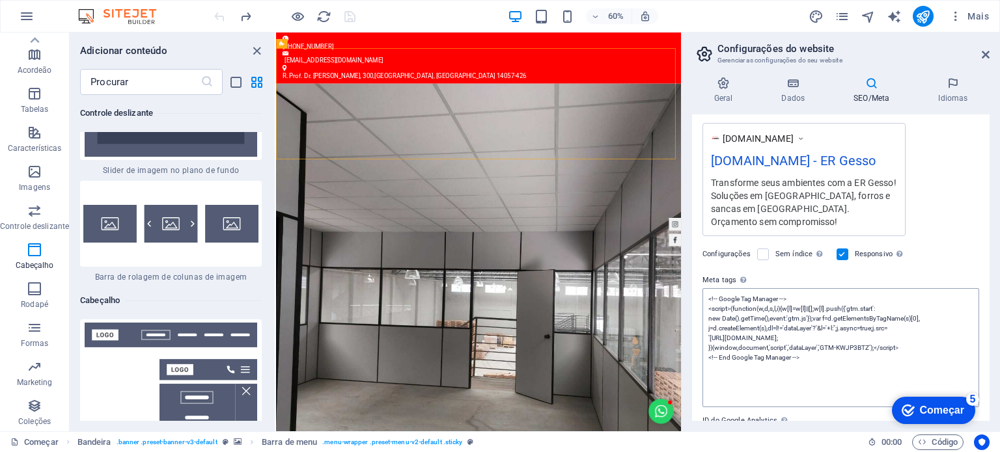
scroll to position [210, 0]
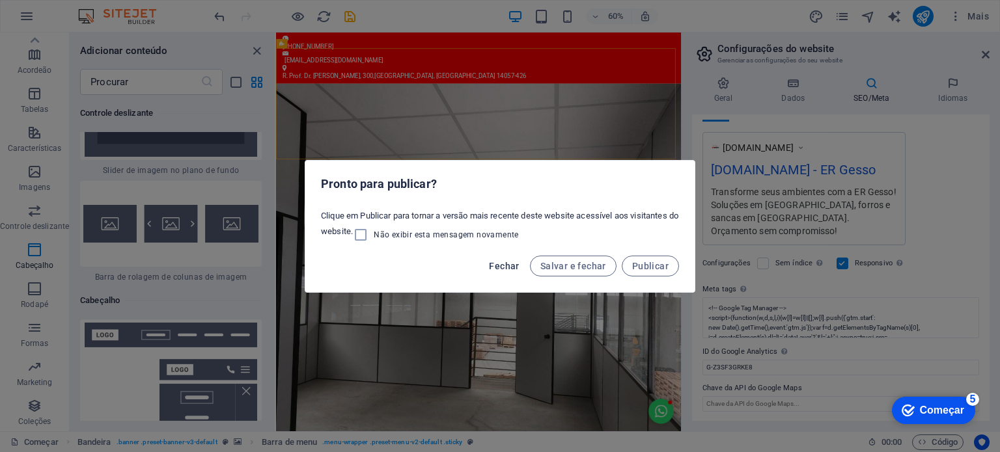
click at [517, 264] on span "Fechar" at bounding box center [504, 266] width 30 height 10
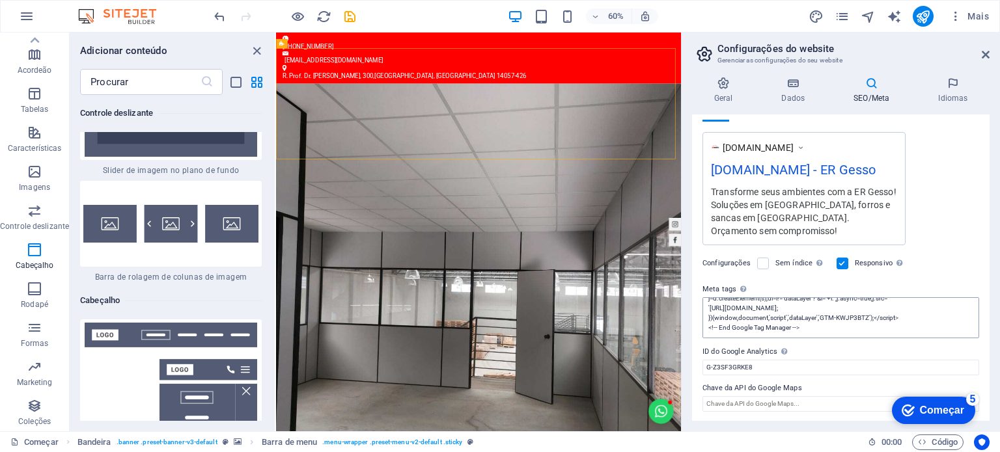
scroll to position [58, 0]
click at [832, 323] on textarea "<!-- Google Tag Manager --> <script>(function(w,d,s,l,i){w[l]=w[l]||[];w[l].pus…" at bounding box center [840, 317] width 277 height 41
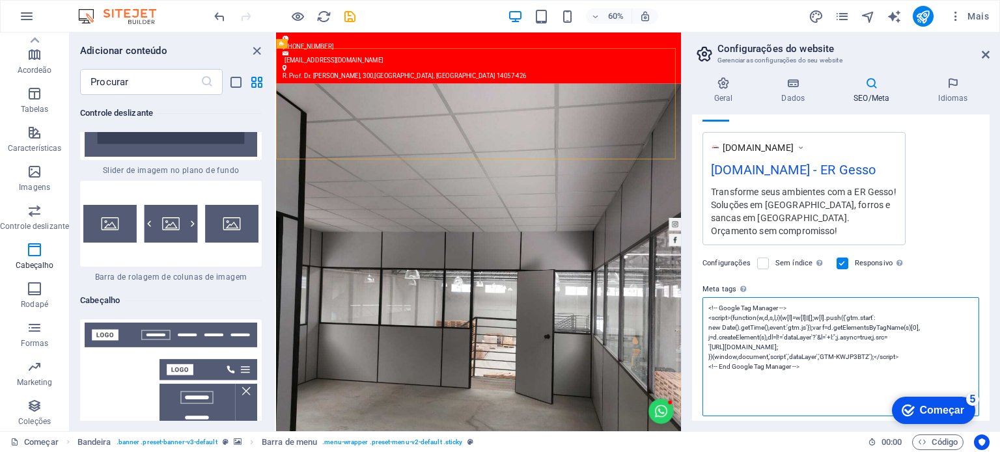
click at [778, 396] on textarea "<!-- Google Tag Manager --> <script>(function(w,d,s,l,i){w[l]=w[l]||[];w[l].pus…" at bounding box center [840, 356] width 277 height 119
paste textarea "<!-- Google Tag Manager (noscript) --> <noscript><iframe src="[URL][DOMAIN_NAME…"
type textarea "<!-- Google Tag Manager --> <script>(function(w,d,s,l,i){w[l]=w[l]||[];w[l].pus…"
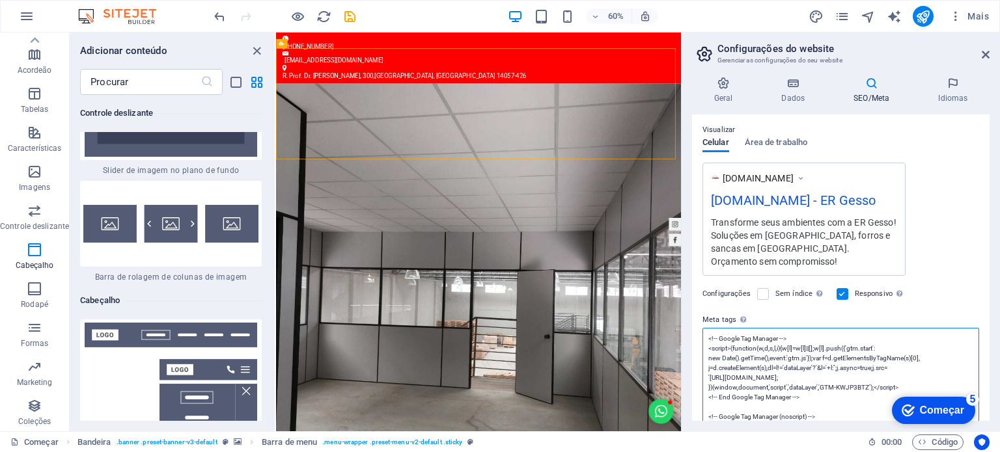
scroll to position [188, 0]
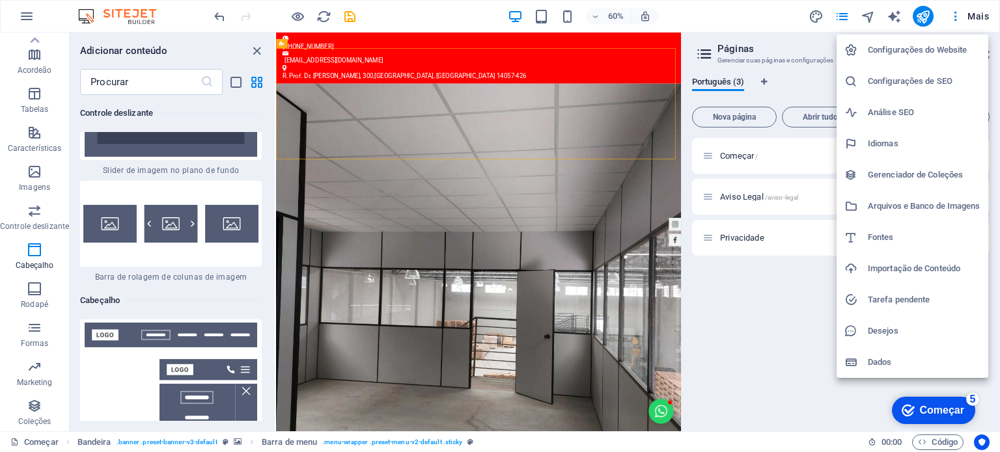
click at [950, 59] on li "Configurações do Website" at bounding box center [912, 49] width 152 height 31
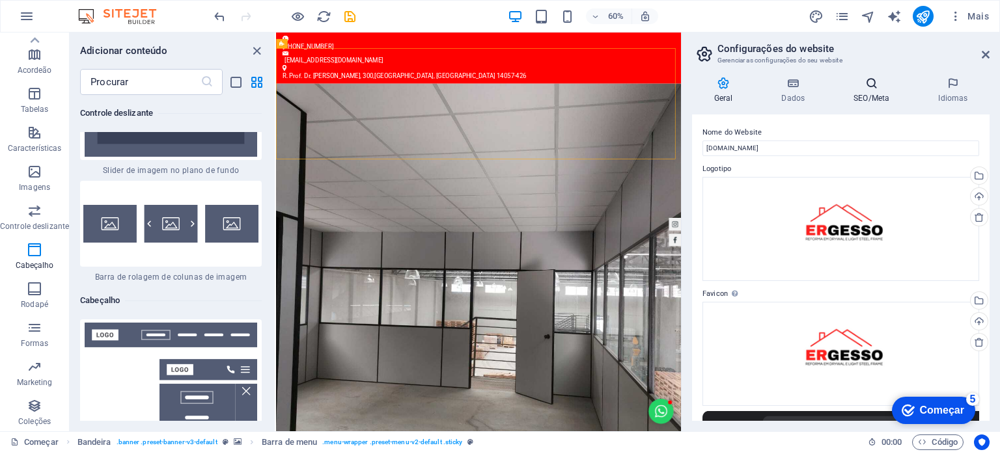
click at [864, 94] on font "SEO/Meta" at bounding box center [871, 98] width 36 height 9
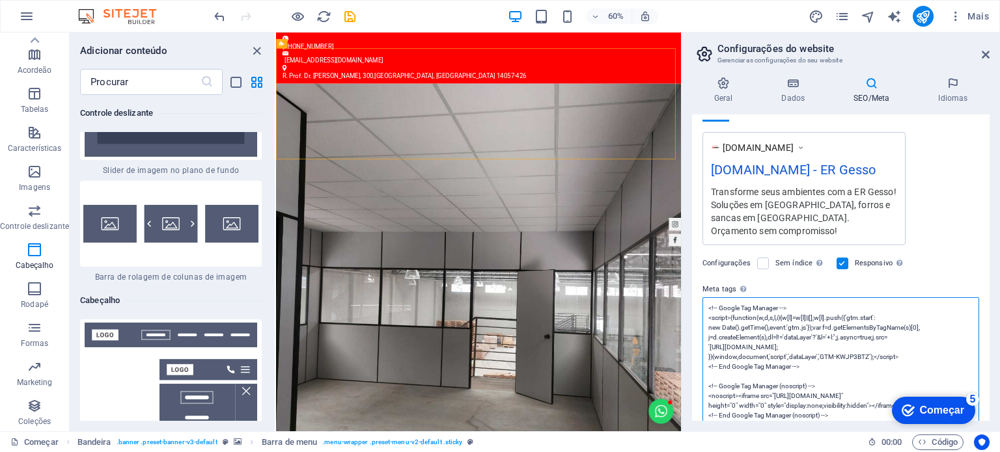
scroll to position [0, 0]
drag, startPoint x: 919, startPoint y: 320, endPoint x: 921, endPoint y: 340, distance: 20.3
click at [921, 340] on textarea "<!-- Google Tag Manager --> <script>(function(w,d,s,l,i){w[l]=w[l]||[];w[l].pus…" at bounding box center [840, 376] width 277 height 158
click at [935, 355] on textarea "<!-- Google Tag Manager --> <script>(function(w,d,s,l,i){w[l]=w[l]||[];w[l].pus…" at bounding box center [840, 376] width 277 height 158
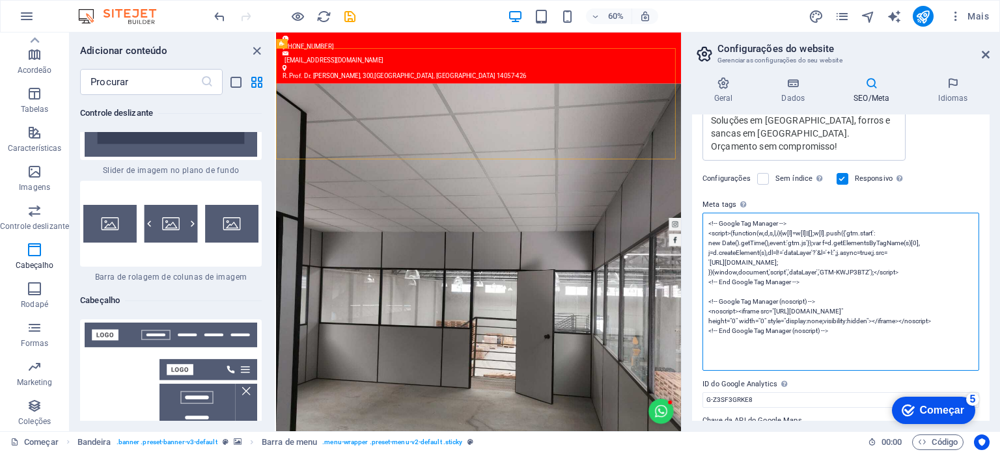
scroll to position [297, 0]
drag, startPoint x: 920, startPoint y: 310, endPoint x: 968, endPoint y: 307, distance: 48.3
click at [968, 307] on textarea "<!-- Google Tag Manager --> <script>(function(w,d,s,l,i){w[l]=w[l]||[];w[l].pus…" at bounding box center [840, 290] width 277 height 158
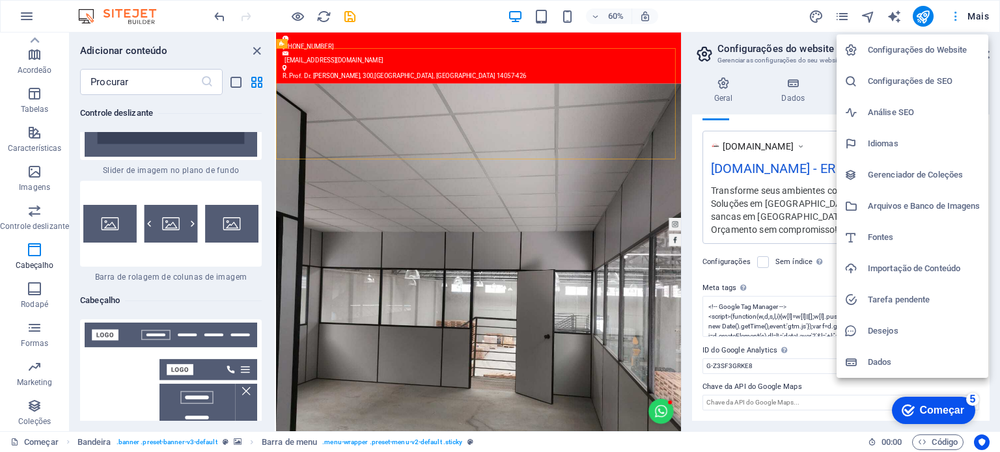
scroll to position [210, 0]
click at [983, 7] on div at bounding box center [500, 226] width 1000 height 452
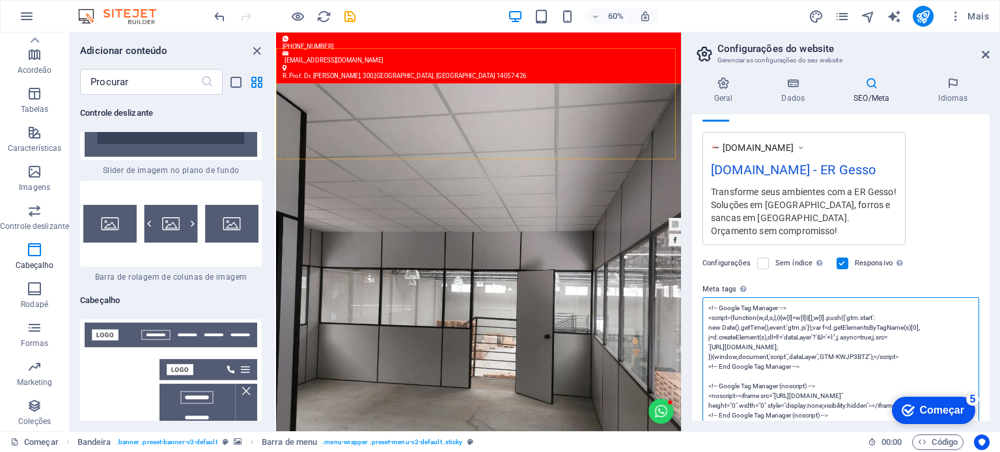
click at [909, 331] on textarea "<!-- Google Tag Manager --> <script>(function(w,d,s,l,i){w[l]=w[l]||[];w[l].pus…" at bounding box center [840, 376] width 277 height 158
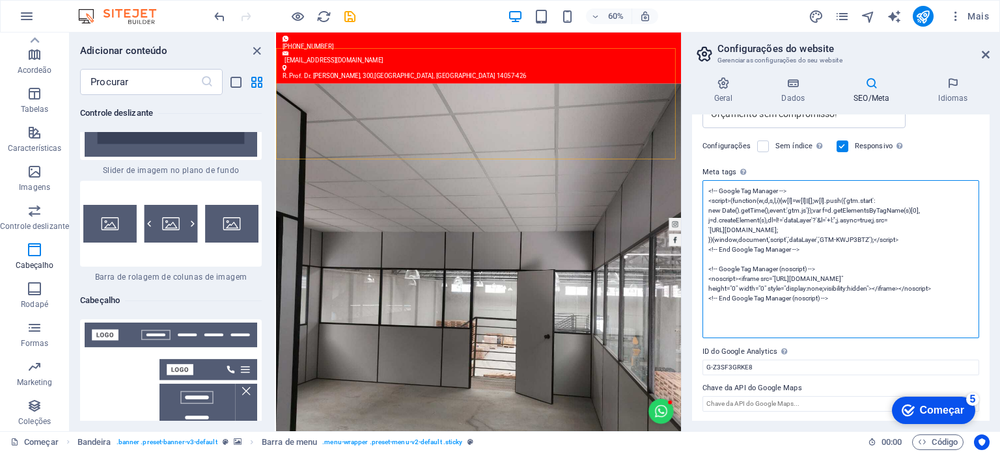
click at [905, 318] on textarea "<!-- Google Tag Manager --> <script>(function(w,d,s,l,i){w[l]=w[l]||[];w[l].pus…" at bounding box center [840, 259] width 277 height 158
type textarea "<!-- Google Tag Manager --> <script>(function(w,d,s,l,i){w[l]=w[l]||[];w[l].pus…"
click at [252, 46] on icon "fechar painel" at bounding box center [256, 51] width 15 height 15
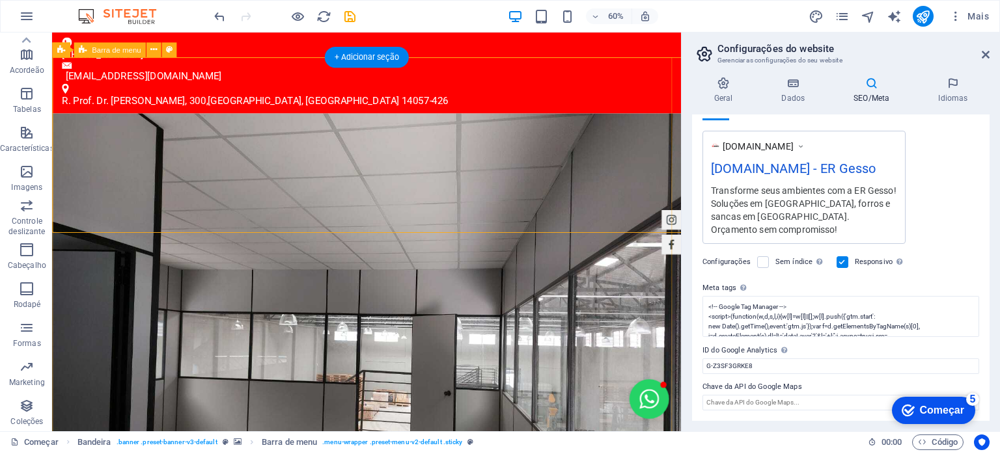
scroll to position [210, 0]
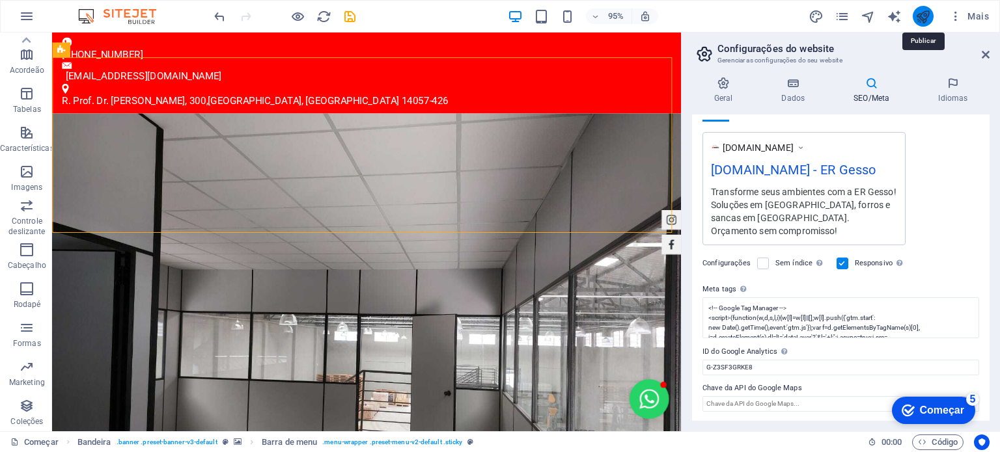
click at [924, 18] on icon "publicar" at bounding box center [922, 16] width 15 height 15
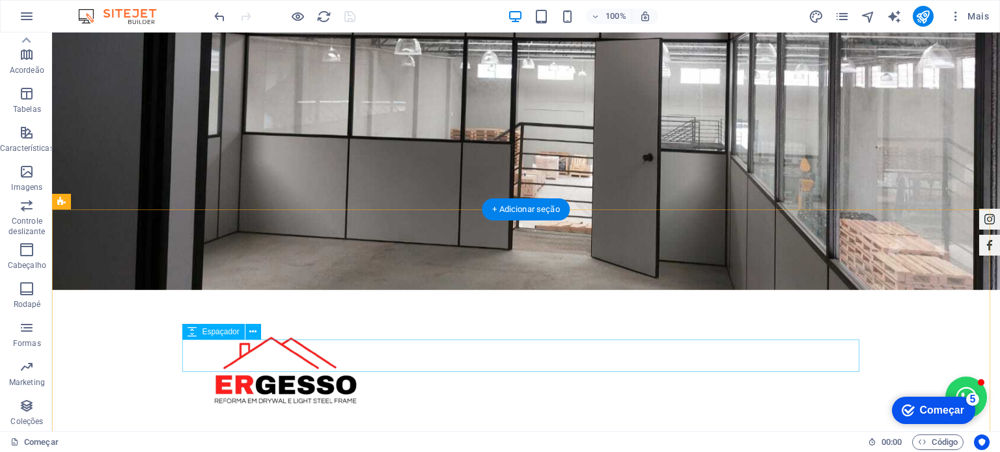
scroll to position [325, 0]
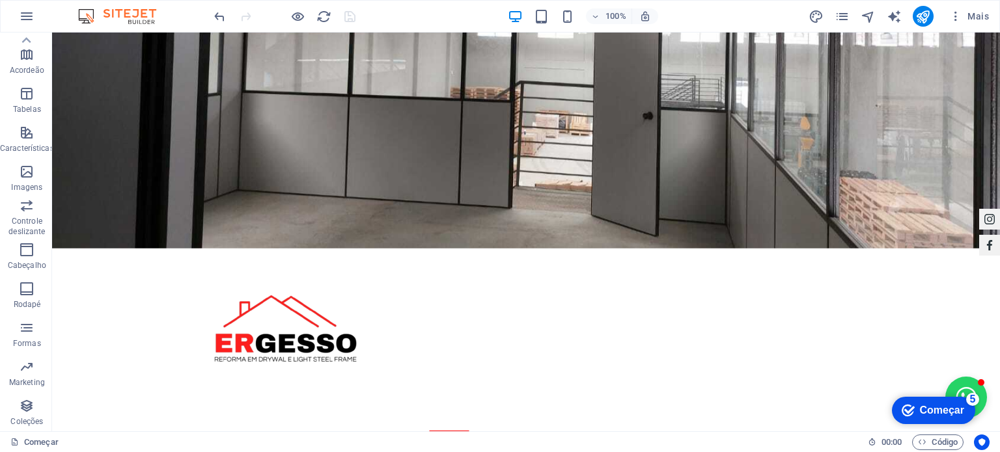
click at [962, 415] on font "Começar" at bounding box center [942, 410] width 44 height 11
